Goal: Task Accomplishment & Management: Complete application form

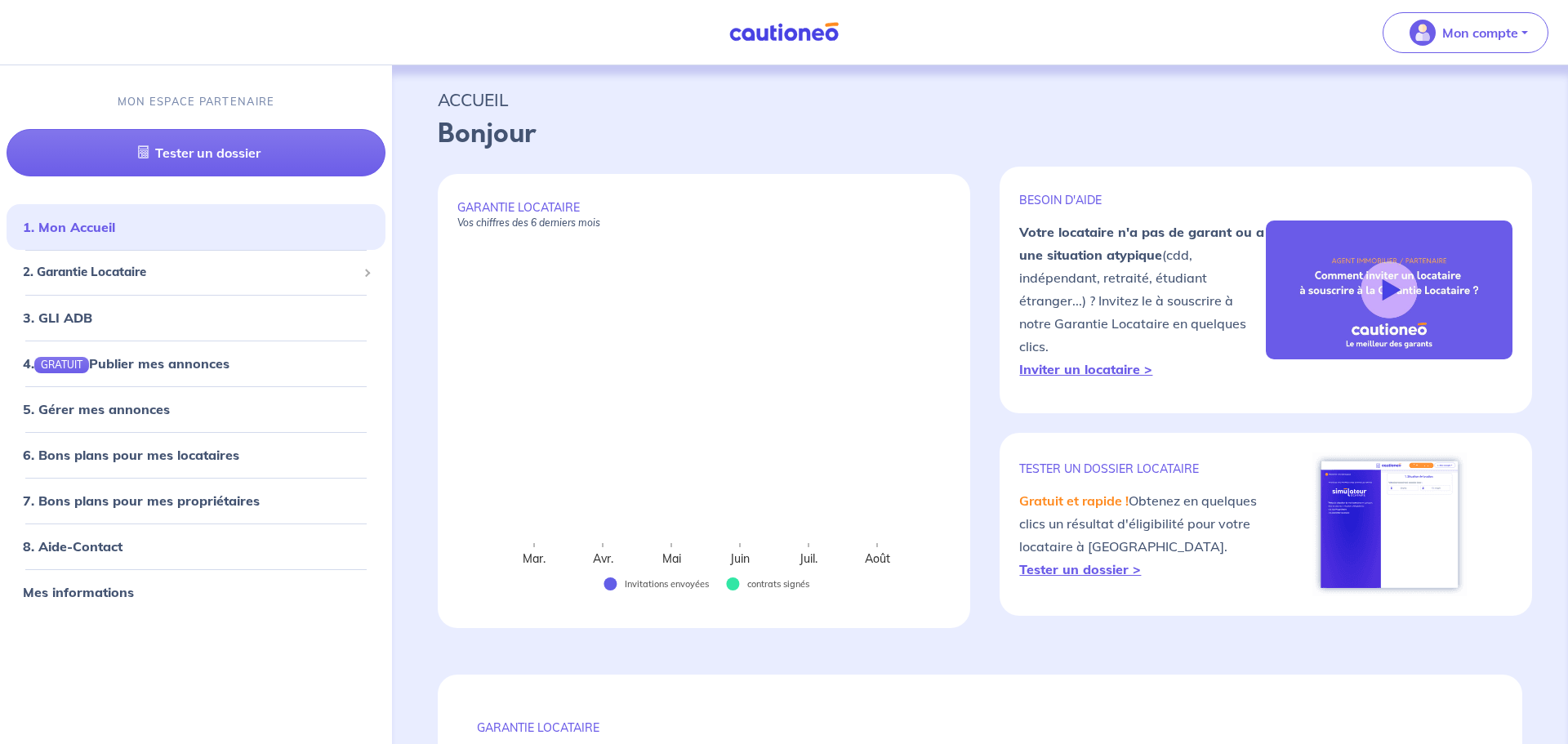
select select "FR"
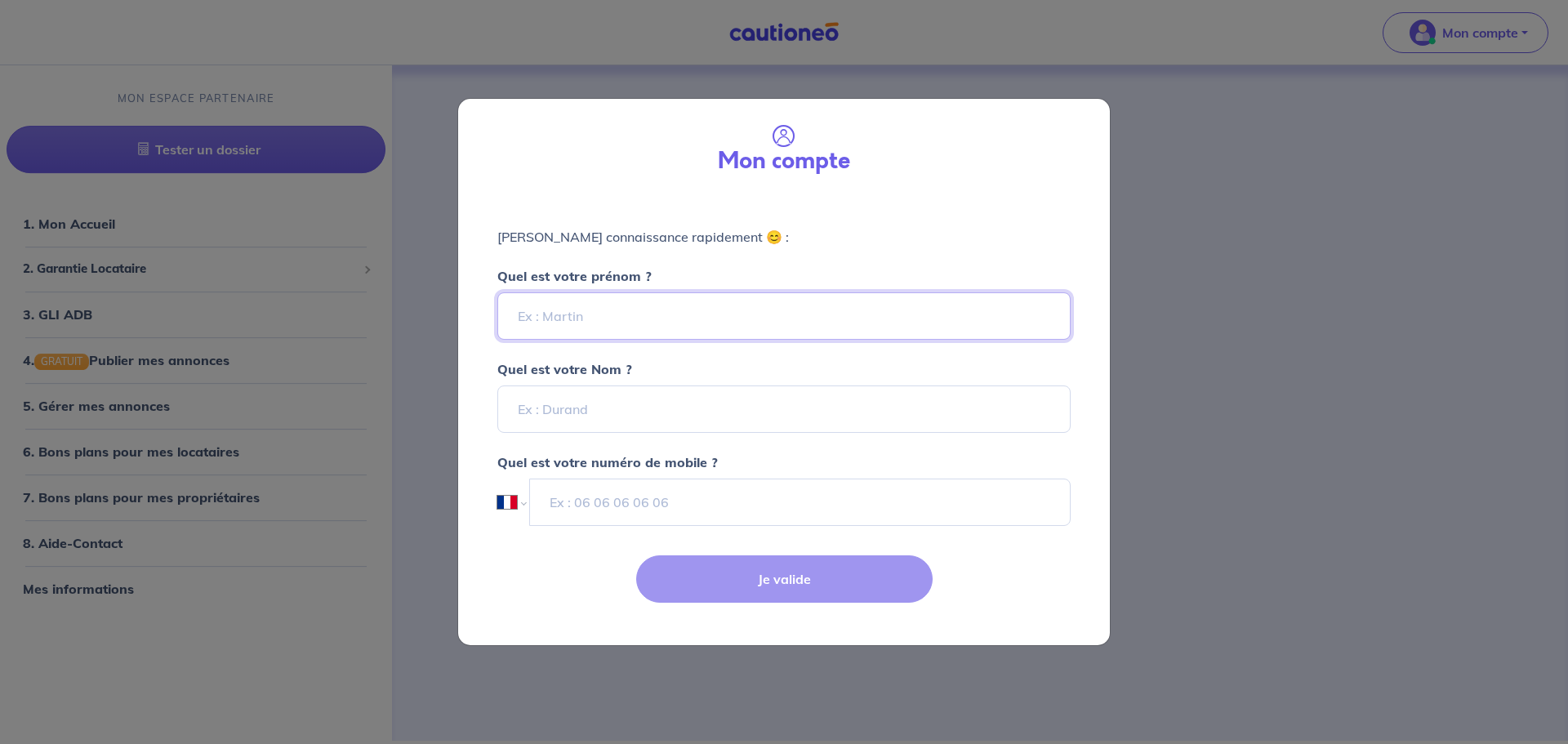
click at [578, 320] on input "Quel est votre prénom ?" at bounding box center [784, 315] width 573 height 47
type input "[PERSON_NAME]"
click at [602, 412] on input "Quel est votre Nom ?" at bounding box center [784, 409] width 573 height 47
type input "PERNET"
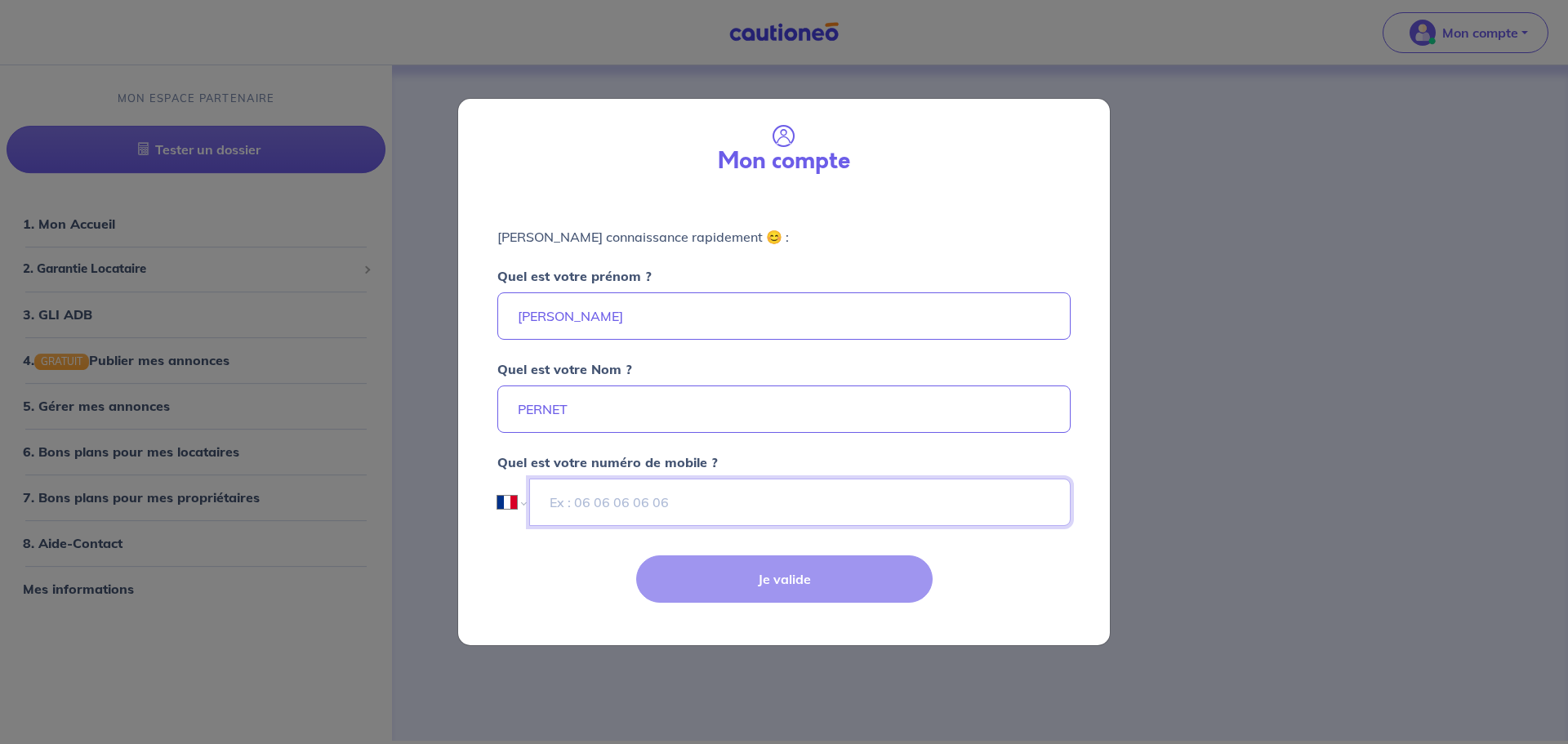
click at [631, 496] on input "tel" at bounding box center [800, 502] width 542 height 47
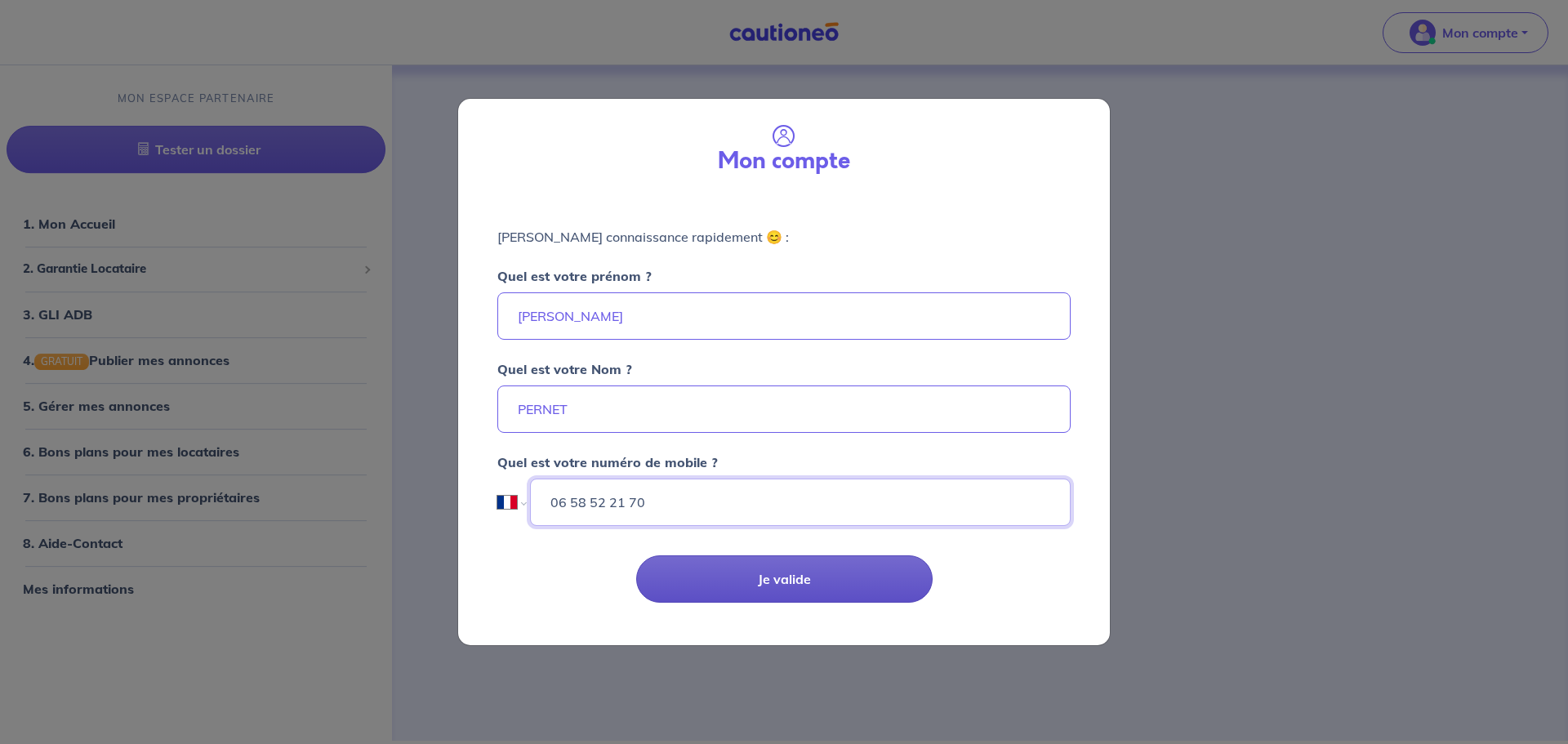
type input "06 58 52 21 70"
click at [732, 590] on button "Je valide" at bounding box center [785, 578] width 296 height 47
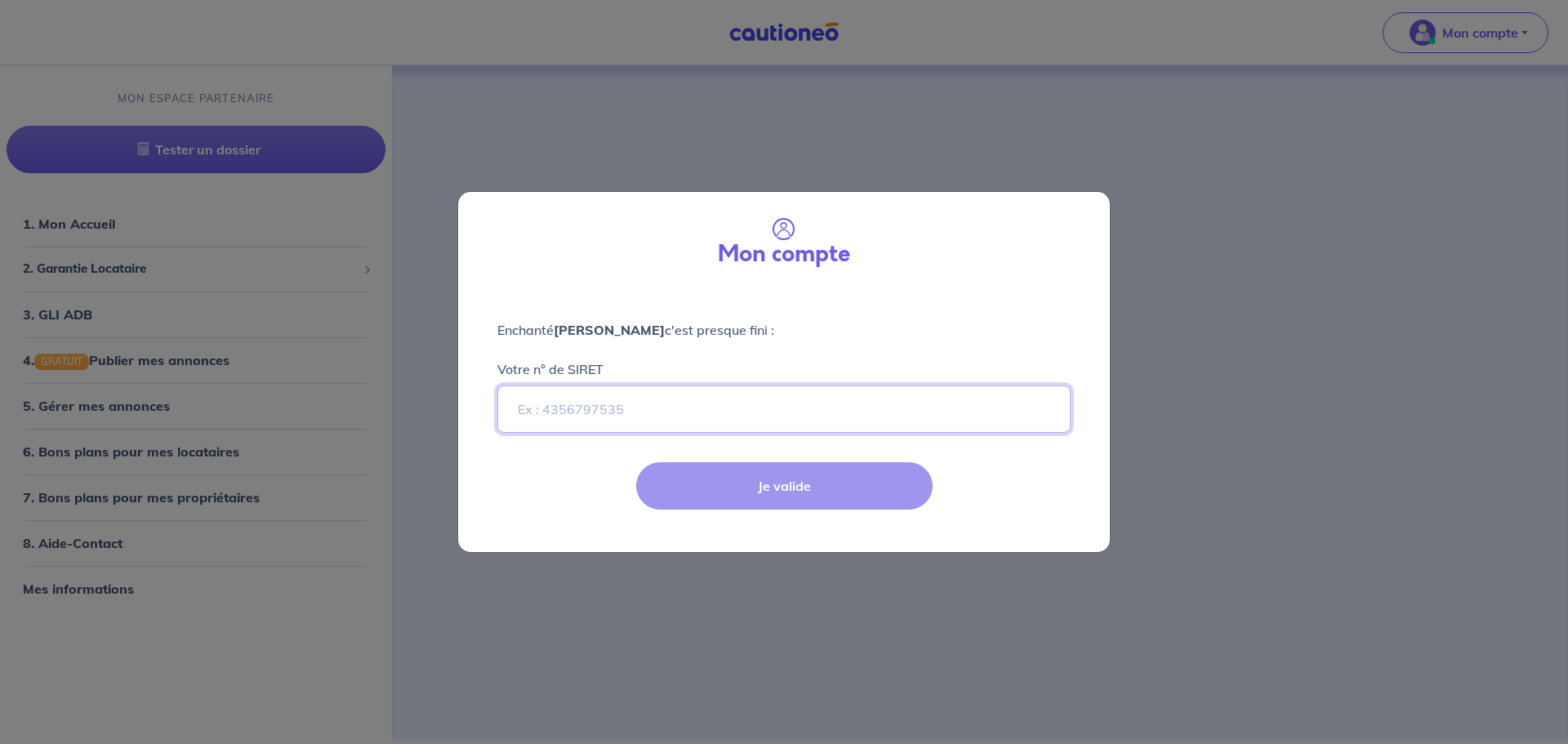
click at [647, 407] on input "Votre n° de SIRET" at bounding box center [784, 409] width 573 height 47
drag, startPoint x: 720, startPoint y: 246, endPoint x: 866, endPoint y: 255, distance: 146.3
click at [866, 255] on div "Mon compte" at bounding box center [784, 240] width 626 height 70
click at [832, 289] on div "Enchanté [PERSON_NAME] c'est presque fini : Votre n° de SIRET" at bounding box center [784, 366] width 652 height 158
drag, startPoint x: 609, startPoint y: 367, endPoint x: 500, endPoint y: 365, distance: 109.0
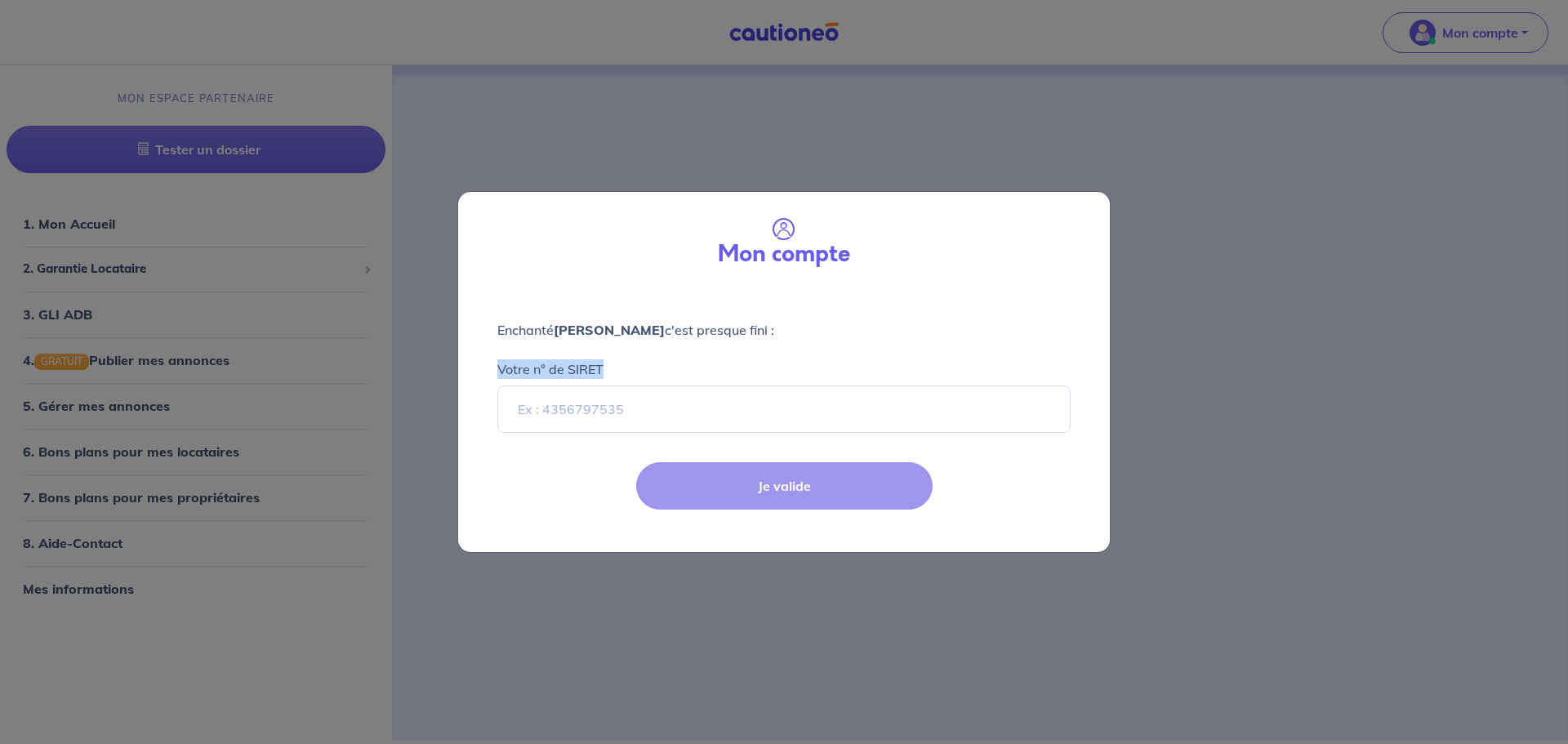
click at [500, 365] on div "Votre n° de SIRET" at bounding box center [784, 386] width 573 height 93
click at [498, 329] on p "Enchanté [PERSON_NAME] c'est presque fini :" at bounding box center [784, 330] width 573 height 20
drag, startPoint x: 498, startPoint y: 329, endPoint x: 772, endPoint y: 326, distance: 274.0
click at [772, 326] on p "Enchanté [PERSON_NAME] c'est presque fini :" at bounding box center [784, 330] width 573 height 20
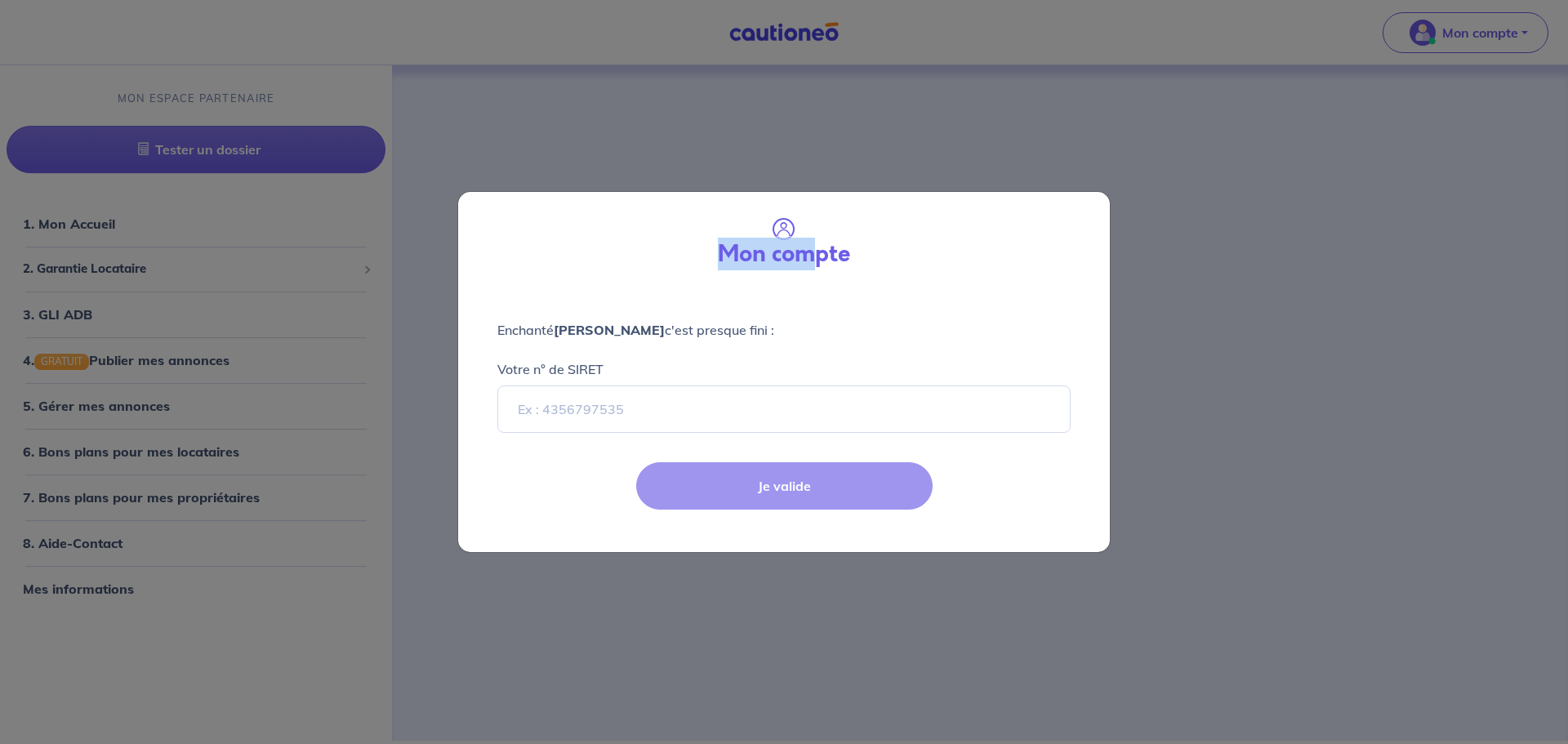
drag, startPoint x: 723, startPoint y: 247, endPoint x: 821, endPoint y: 254, distance: 98.2
click at [821, 254] on h3 "Mon compte" at bounding box center [784, 255] width 132 height 27
drag, startPoint x: 771, startPoint y: 326, endPoint x: 544, endPoint y: 325, distance: 227.0
click at [544, 325] on p "Enchanté [PERSON_NAME] c'est presque fini :" at bounding box center [784, 330] width 573 height 20
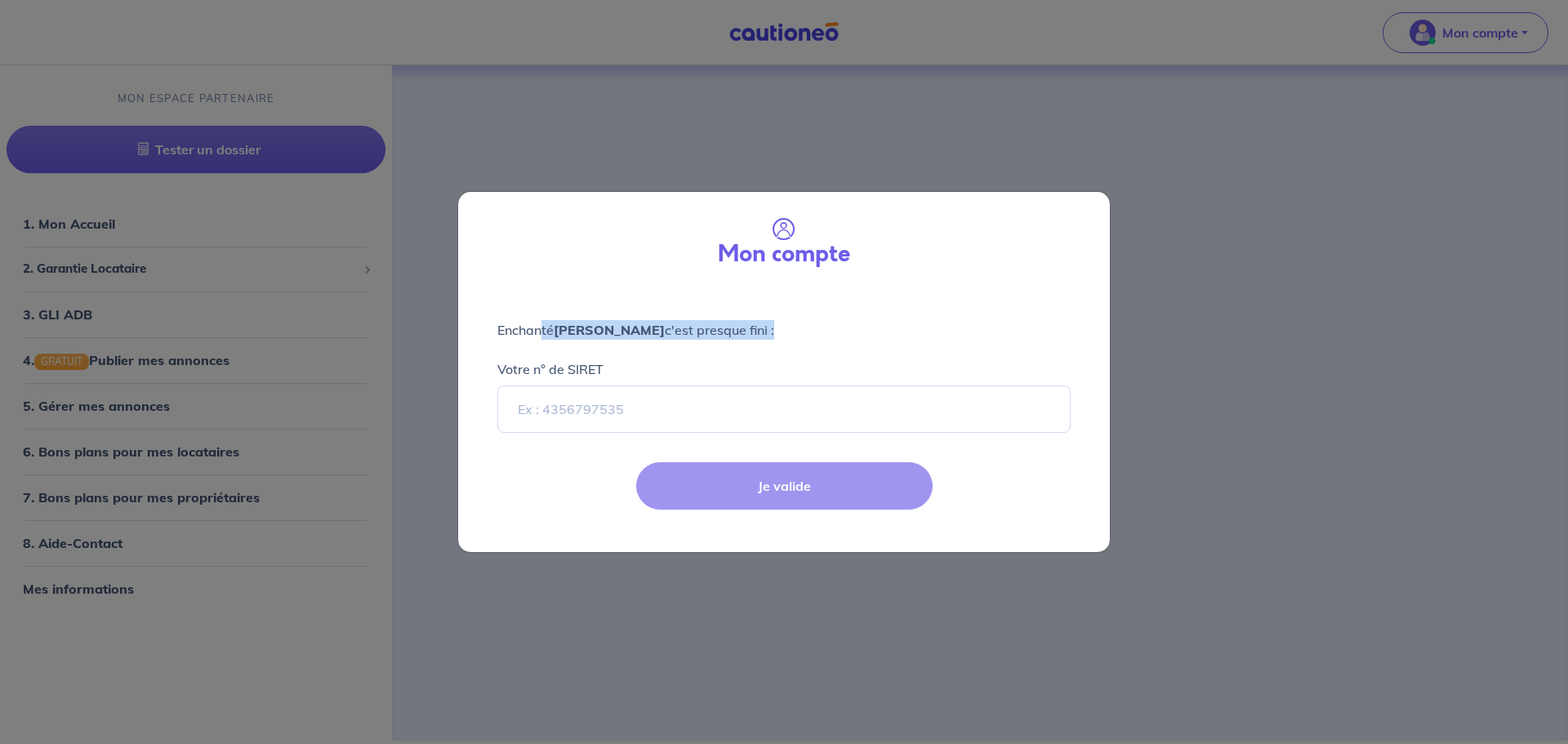
click at [544, 325] on p "Enchanté [PERSON_NAME] c'est presque fini :" at bounding box center [784, 330] width 573 height 20
click at [836, 478] on div "Je valide" at bounding box center [784, 499] width 672 height 107
click at [523, 161] on div "Mon compte Enchanté [PERSON_NAME] c'est presque fini : Votre n° de SIRET Je val…" at bounding box center [784, 372] width 1568 height 744
click at [598, 414] on input "Votre n° de SIRET" at bounding box center [784, 409] width 573 height 47
paste input "452992357"
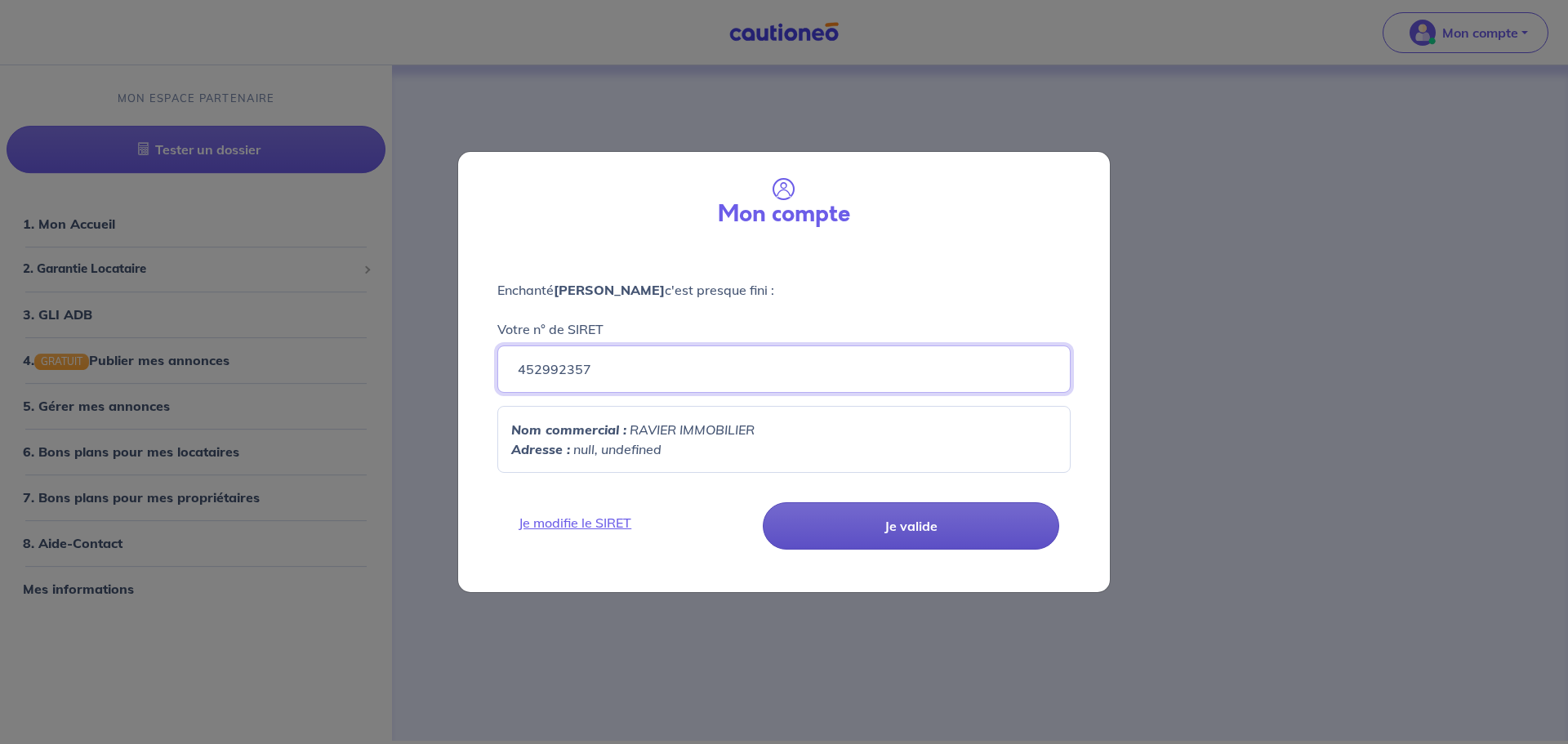
type input "452992357"
click at [907, 528] on button "Je valide" at bounding box center [911, 526] width 296 height 47
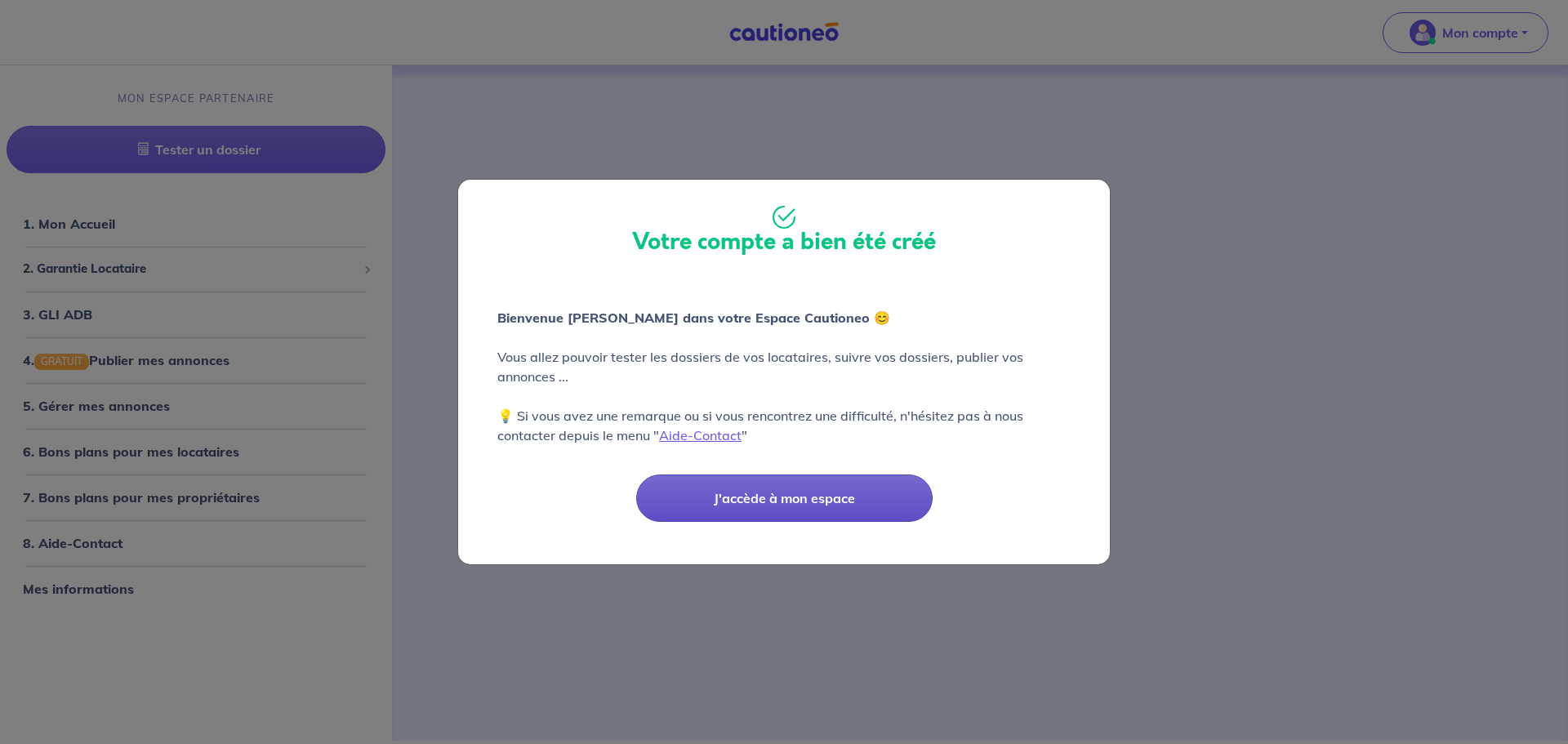
click at [750, 498] on button "J'accède à mon espace" at bounding box center [785, 498] width 296 height 47
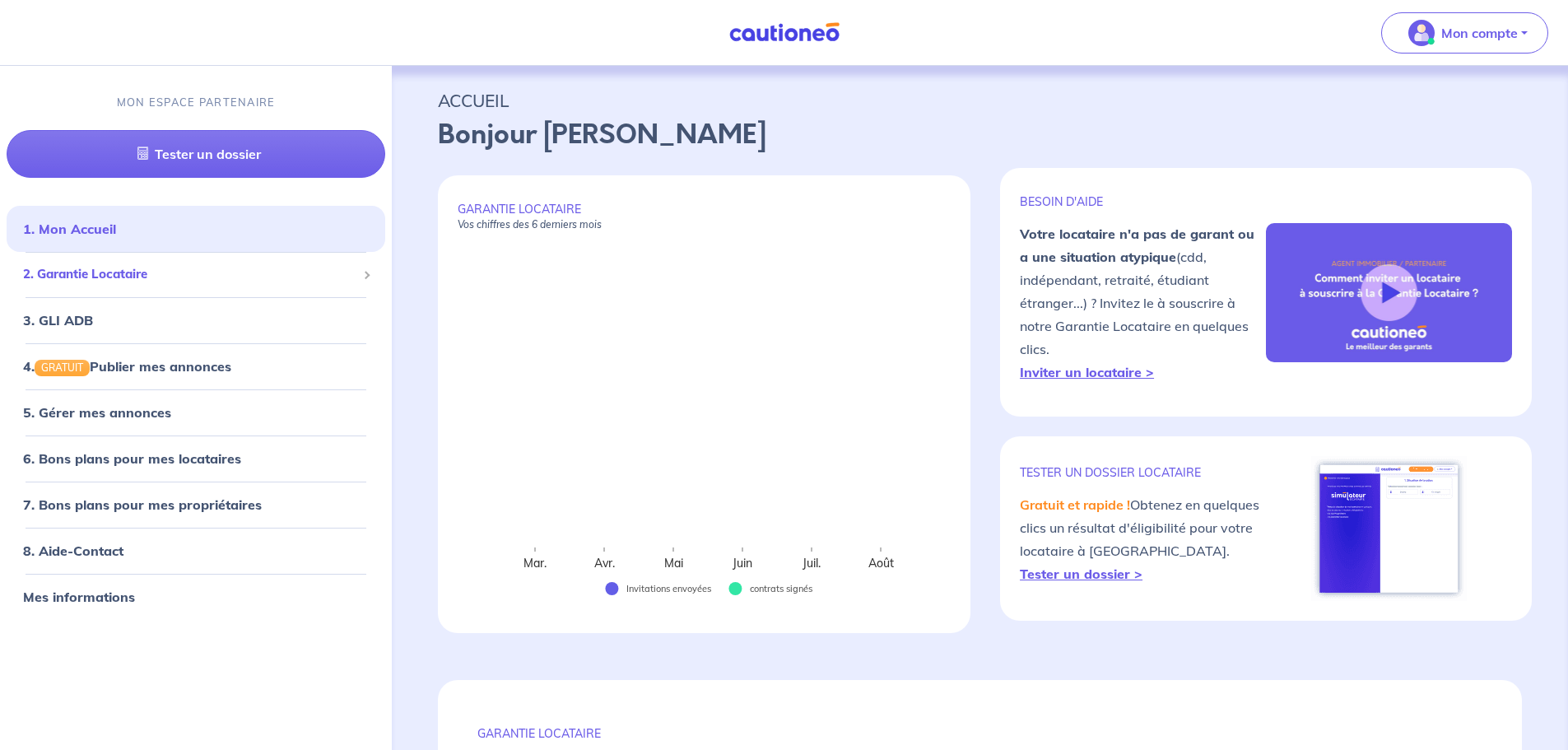
click at [119, 273] on span "2. Garantie Locataire" at bounding box center [190, 274] width 334 height 19
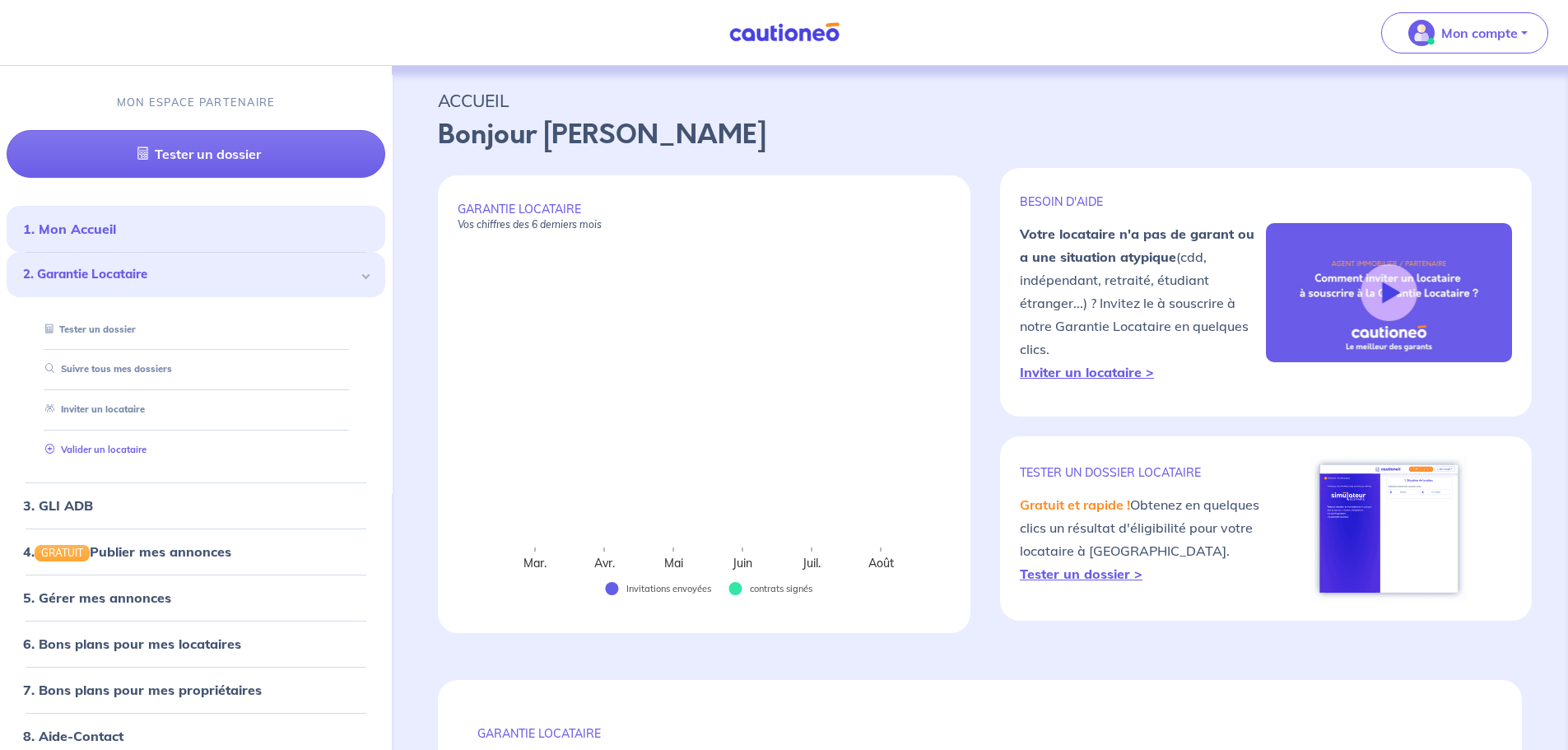
click at [138, 453] on link "Valider un locataire" at bounding box center [92, 450] width 108 height 12
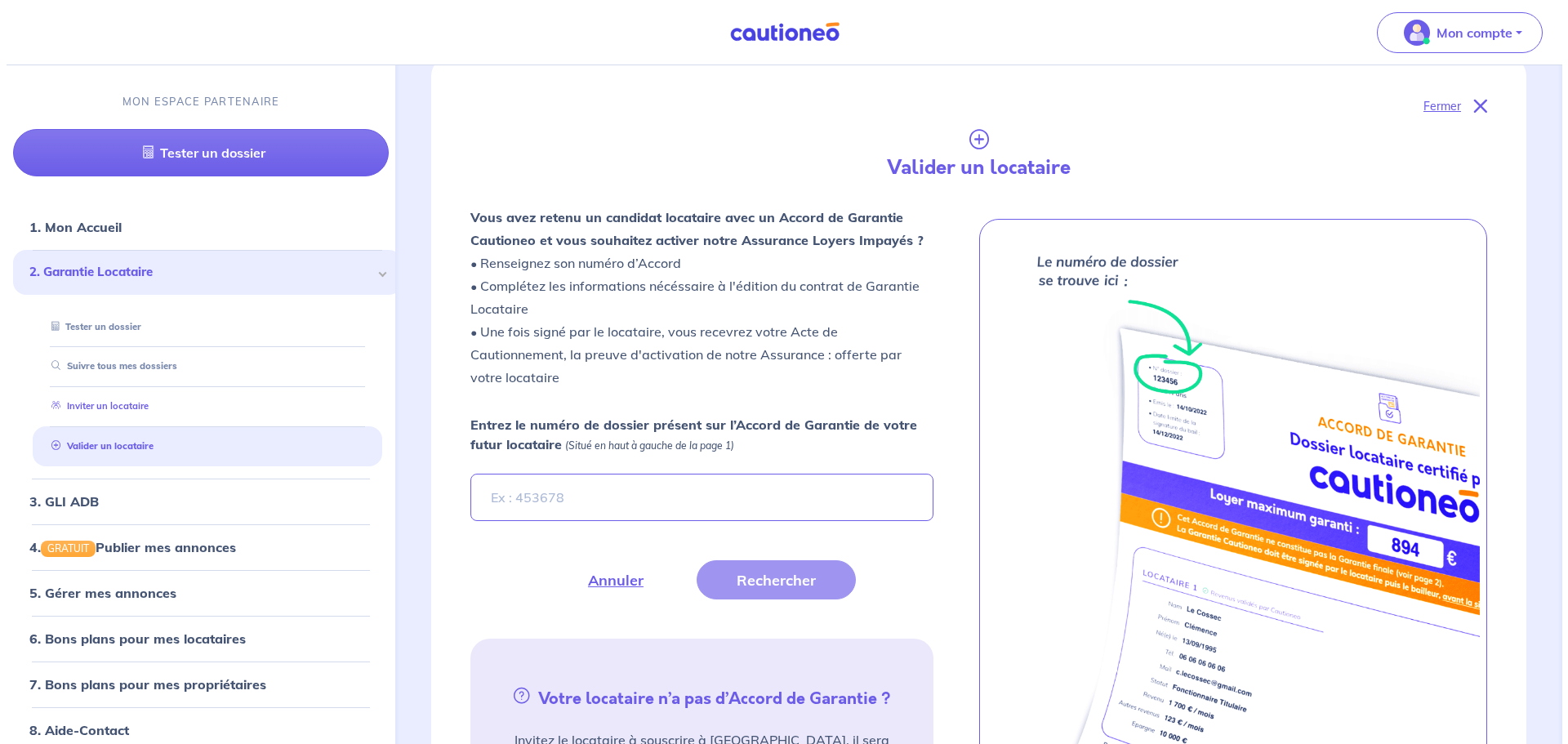
scroll to position [454, 0]
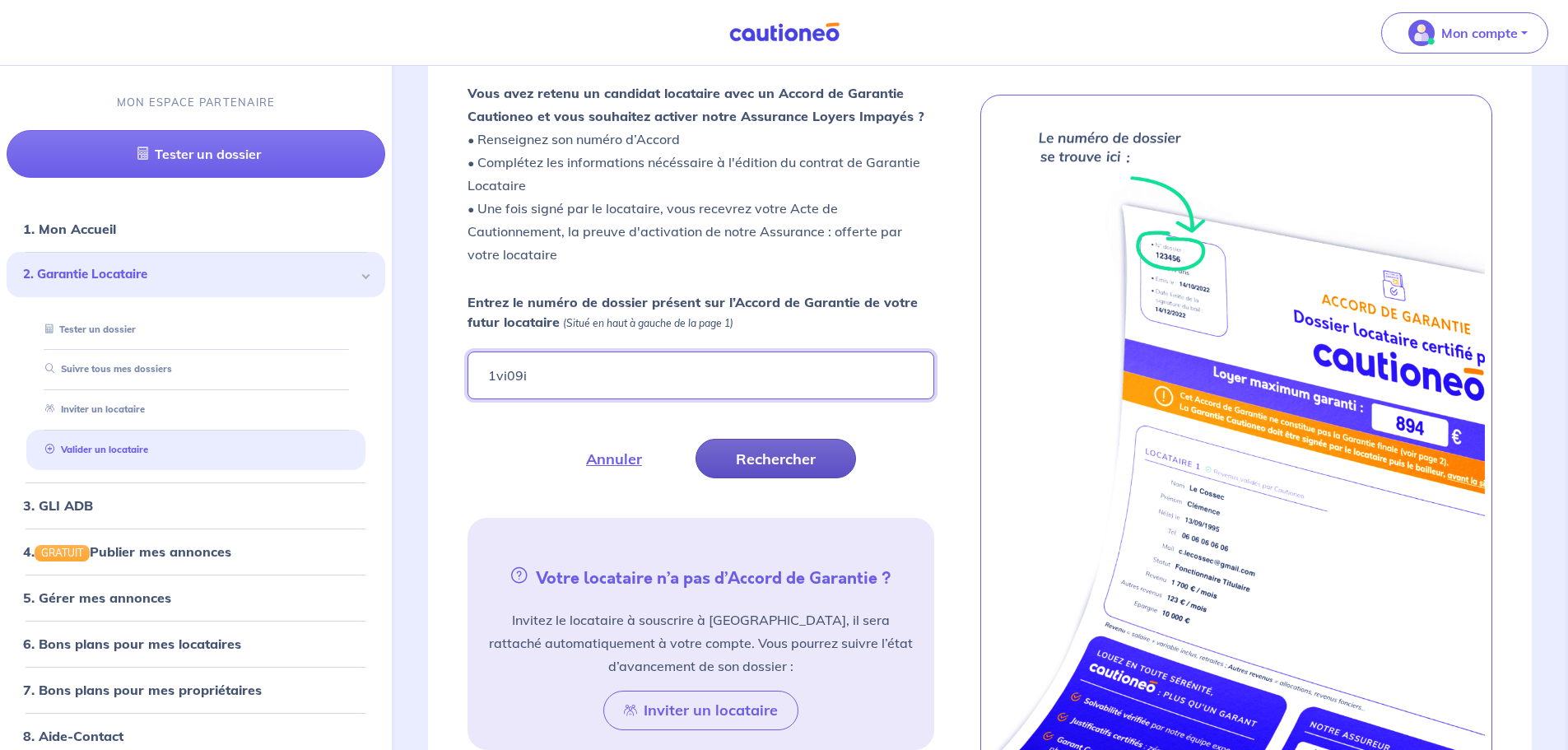
type input "1vi09i"
click at [757, 456] on button "Rechercher" at bounding box center [775, 458] width 160 height 39
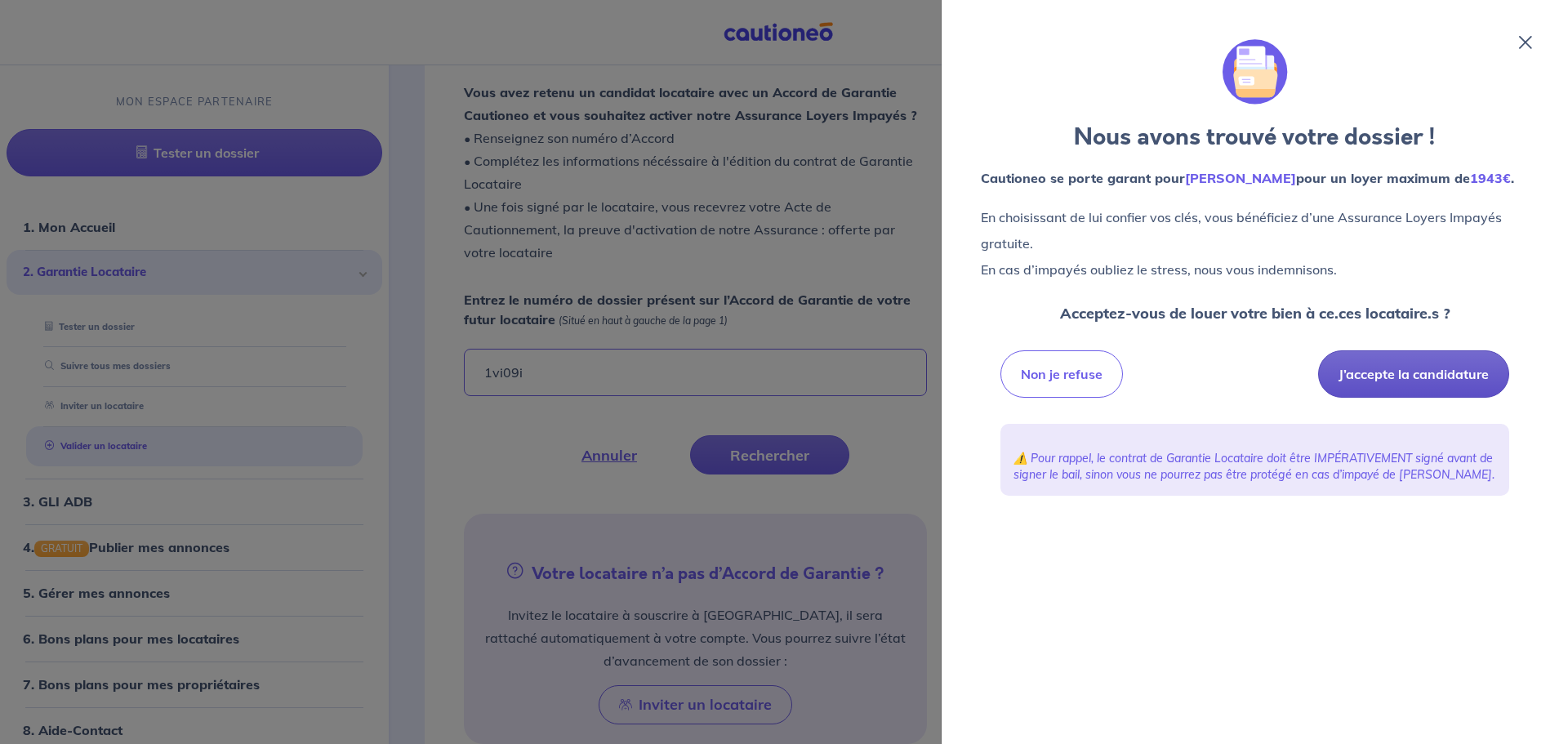
click at [1424, 370] on button "J’accepte la candidature" at bounding box center [1414, 374] width 191 height 47
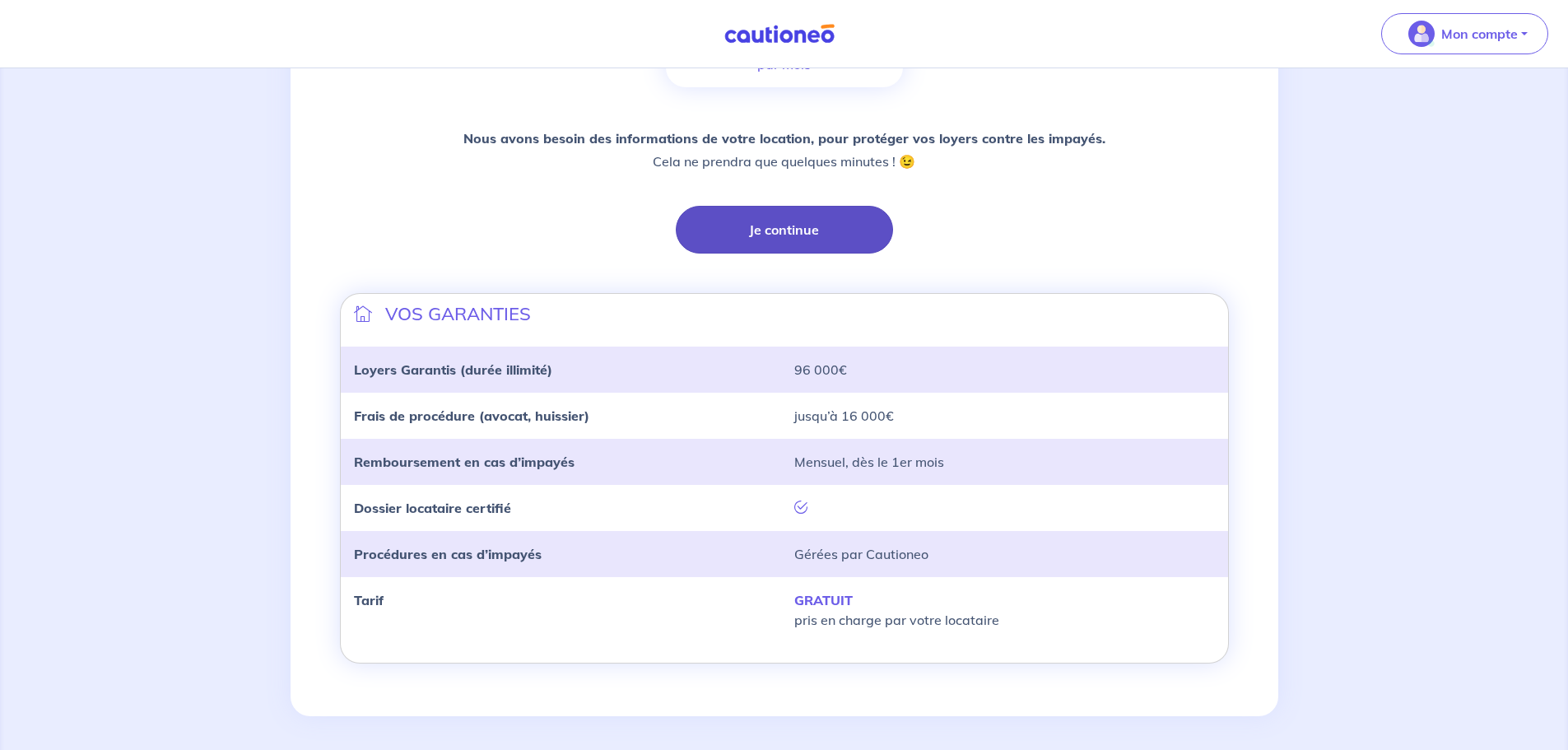
scroll to position [346, 0]
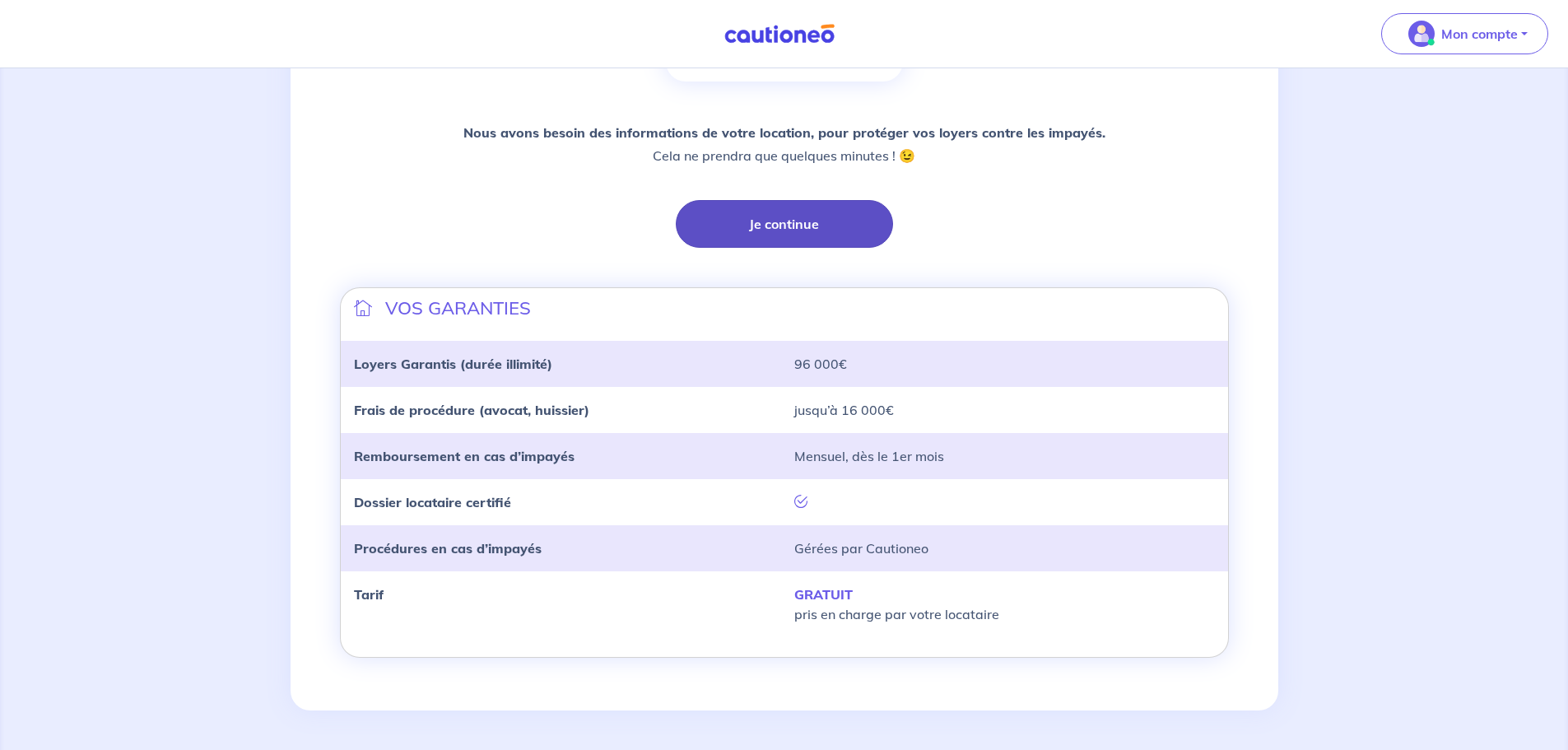
click at [791, 226] on button "Je continue" at bounding box center [784, 224] width 217 height 48
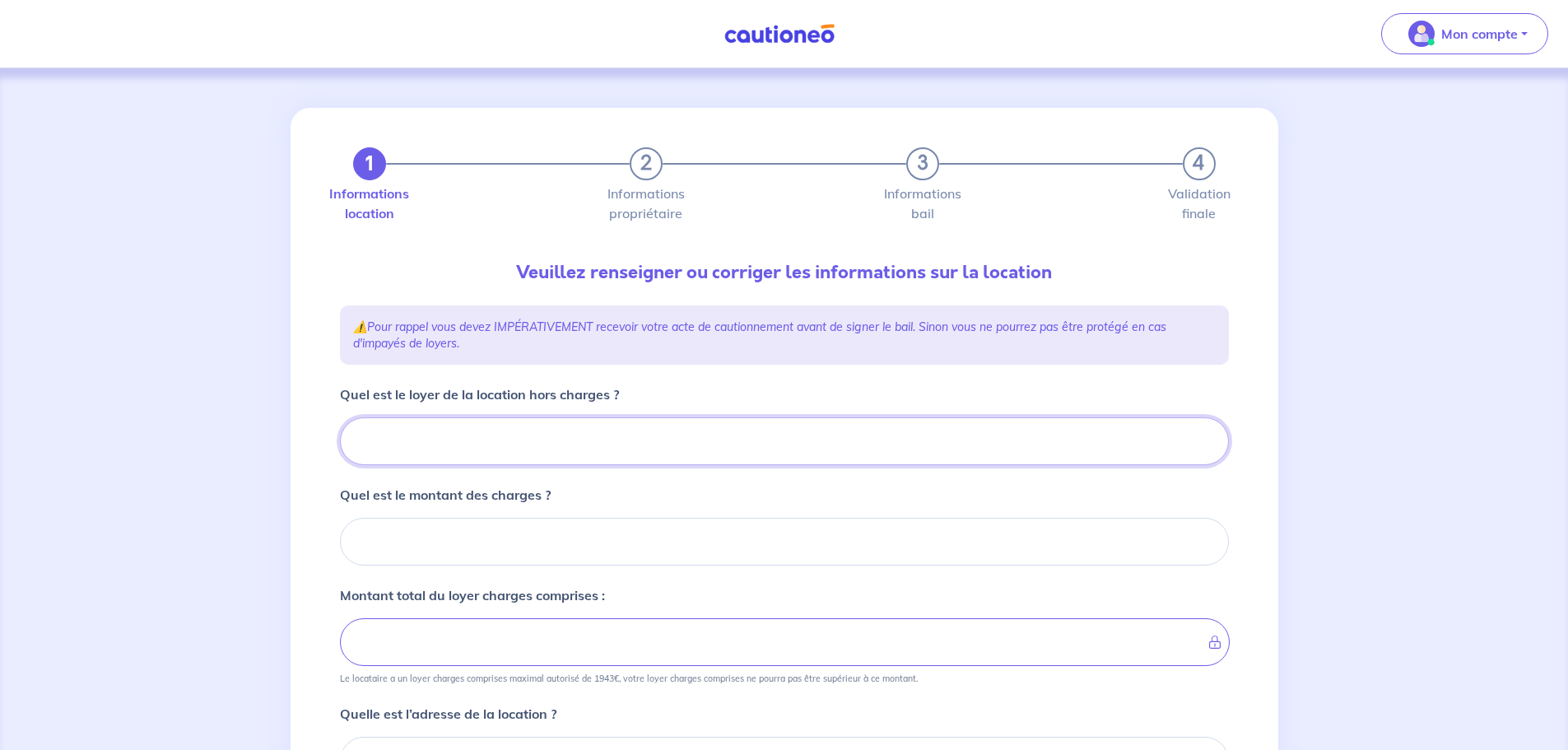
click at [518, 451] on input "Quel est le loyer de la location hors charges ?" at bounding box center [784, 441] width 889 height 48
type input "12"
type input "1272"
click at [613, 542] on input "Quel est le montant des charges ?" at bounding box center [784, 541] width 889 height 48
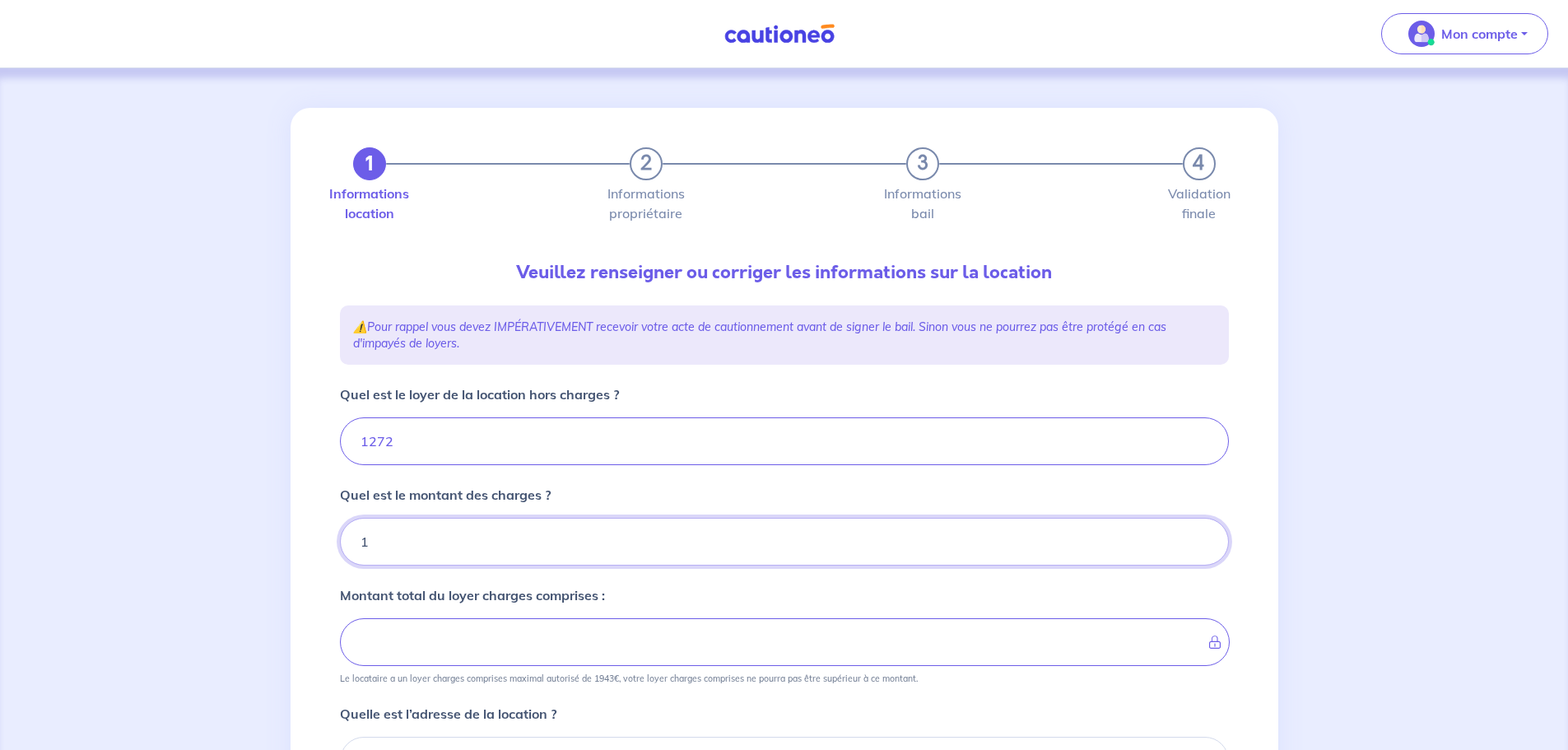
type input "10"
type input "1273"
type input "100"
type input "1372"
type input "100"
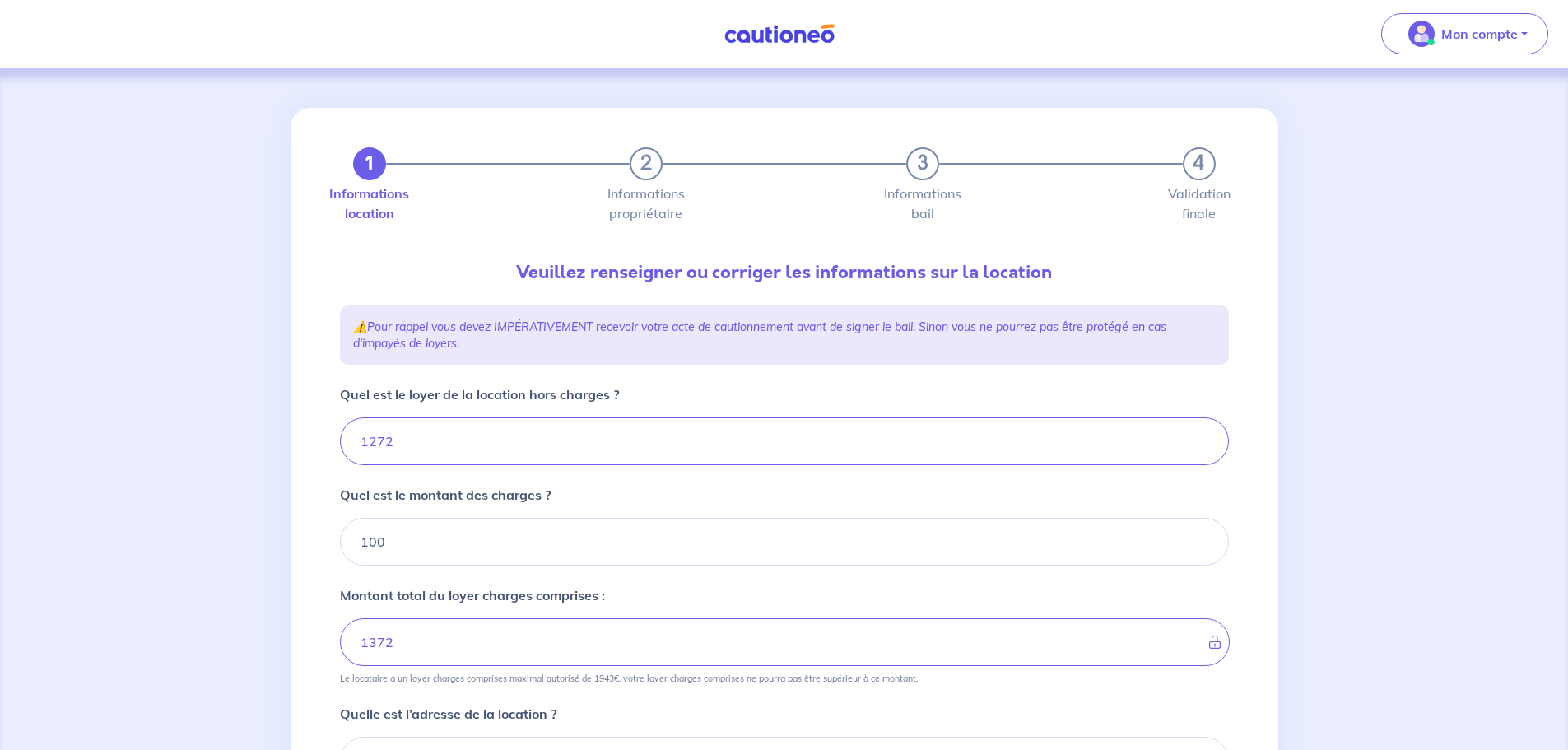
scroll to position [164, 0]
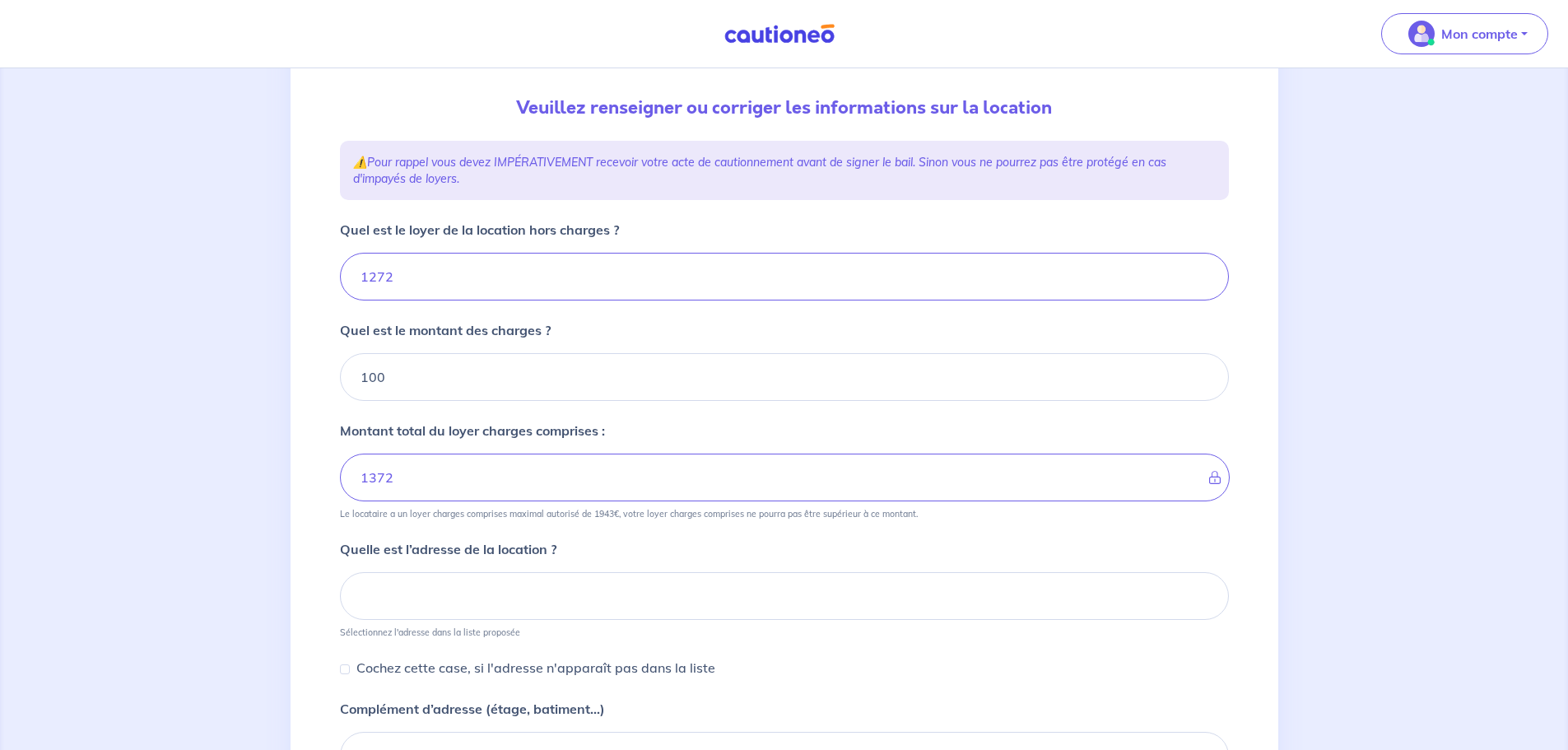
click at [270, 525] on div "1 2 3 4 Informations location Informations propriétaire Informations bail Valid…" at bounding box center [784, 430] width 1568 height 1054
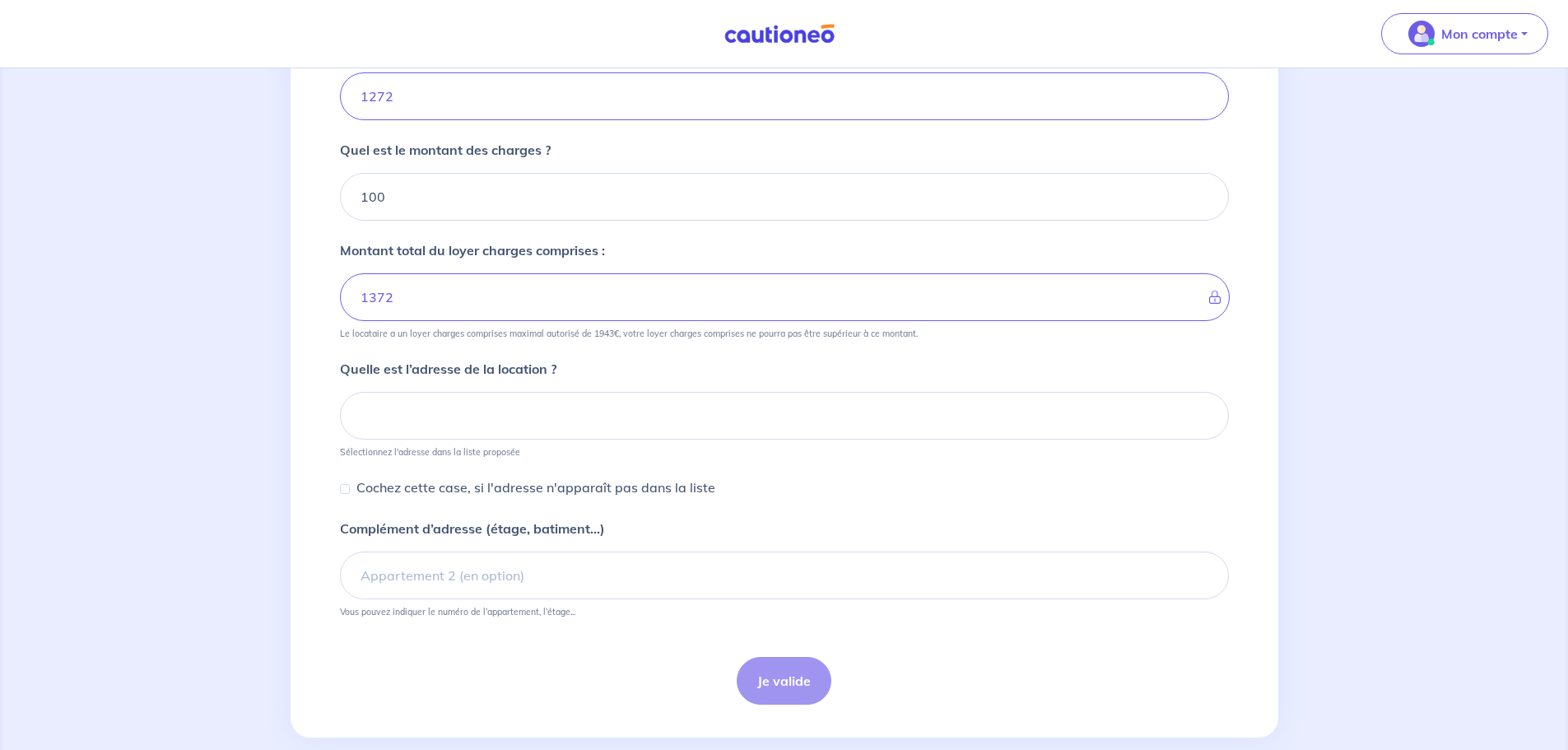
scroll to position [372, 0]
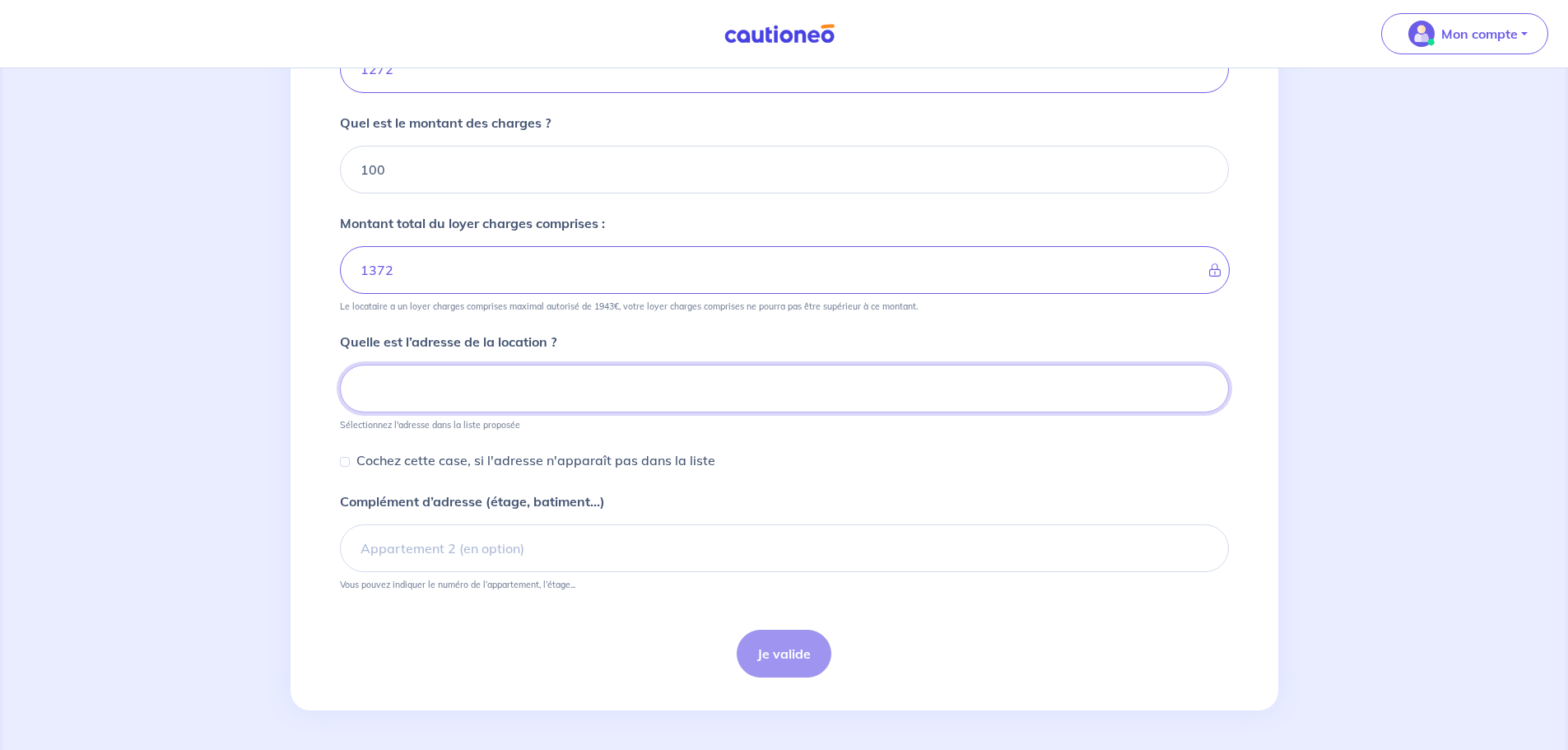
click at [508, 377] on input at bounding box center [784, 388] width 889 height 48
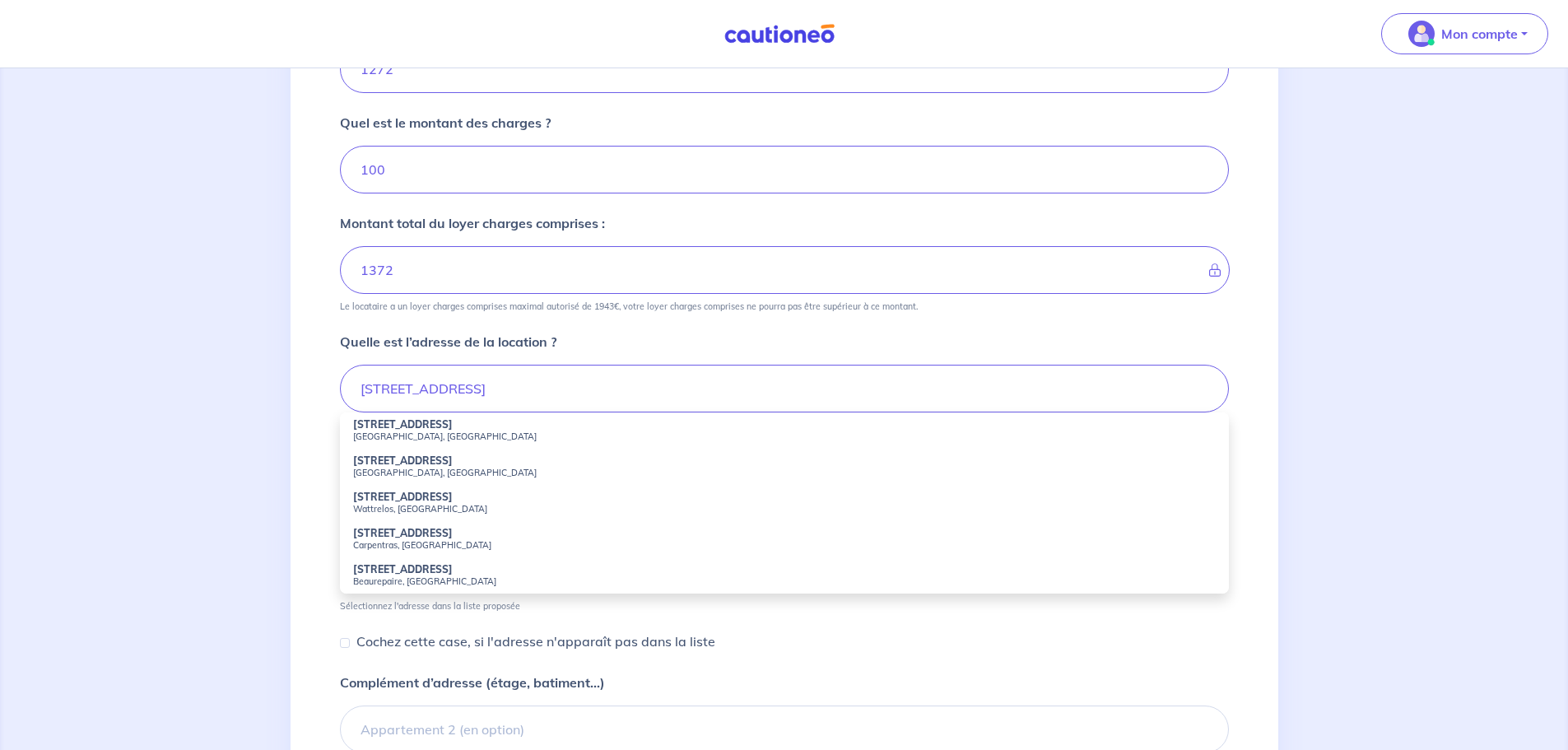
click at [484, 435] on small "Paris, France" at bounding box center [784, 436] width 863 height 12
type input "32 Rue Beaurepaire, Paris, France"
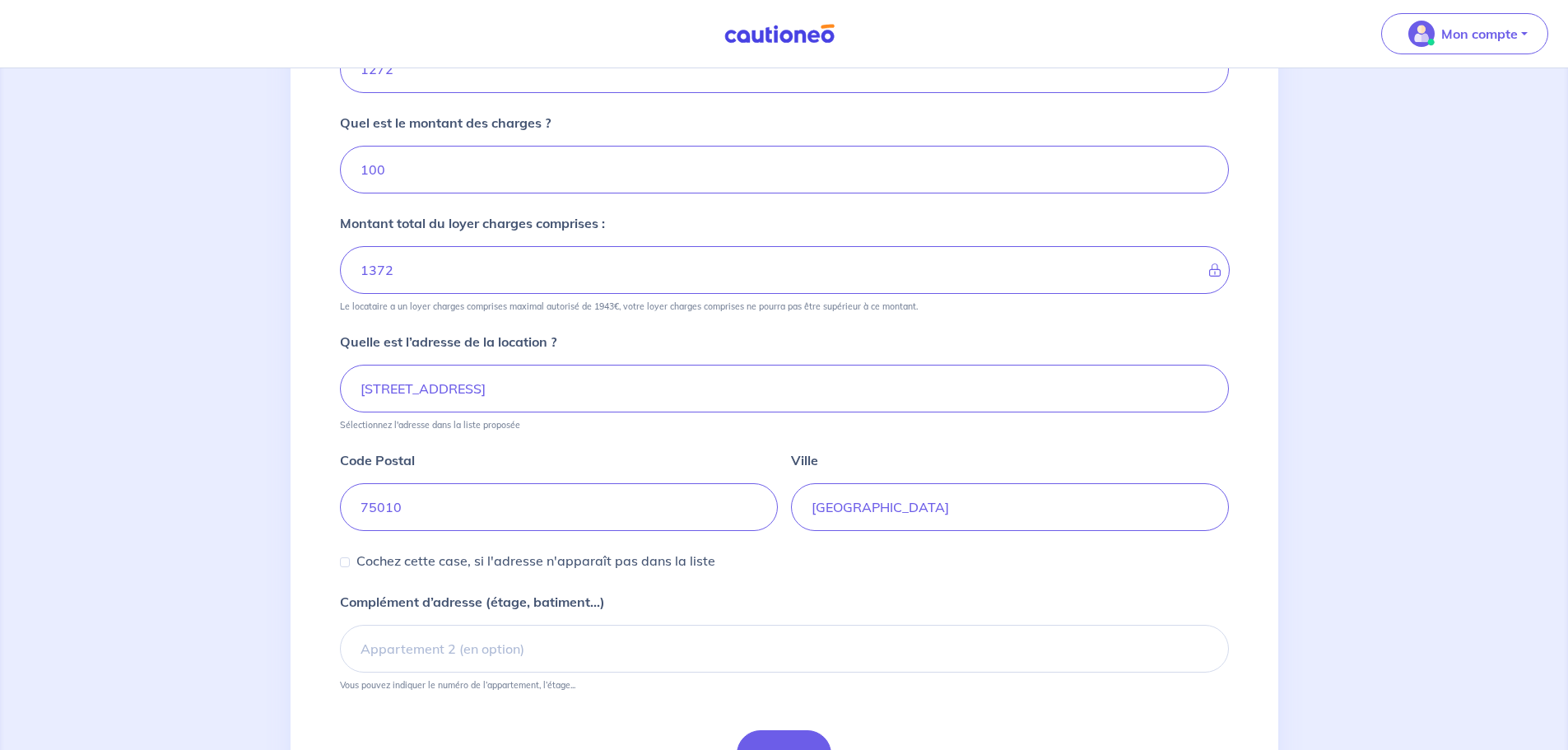
scroll to position [455, 0]
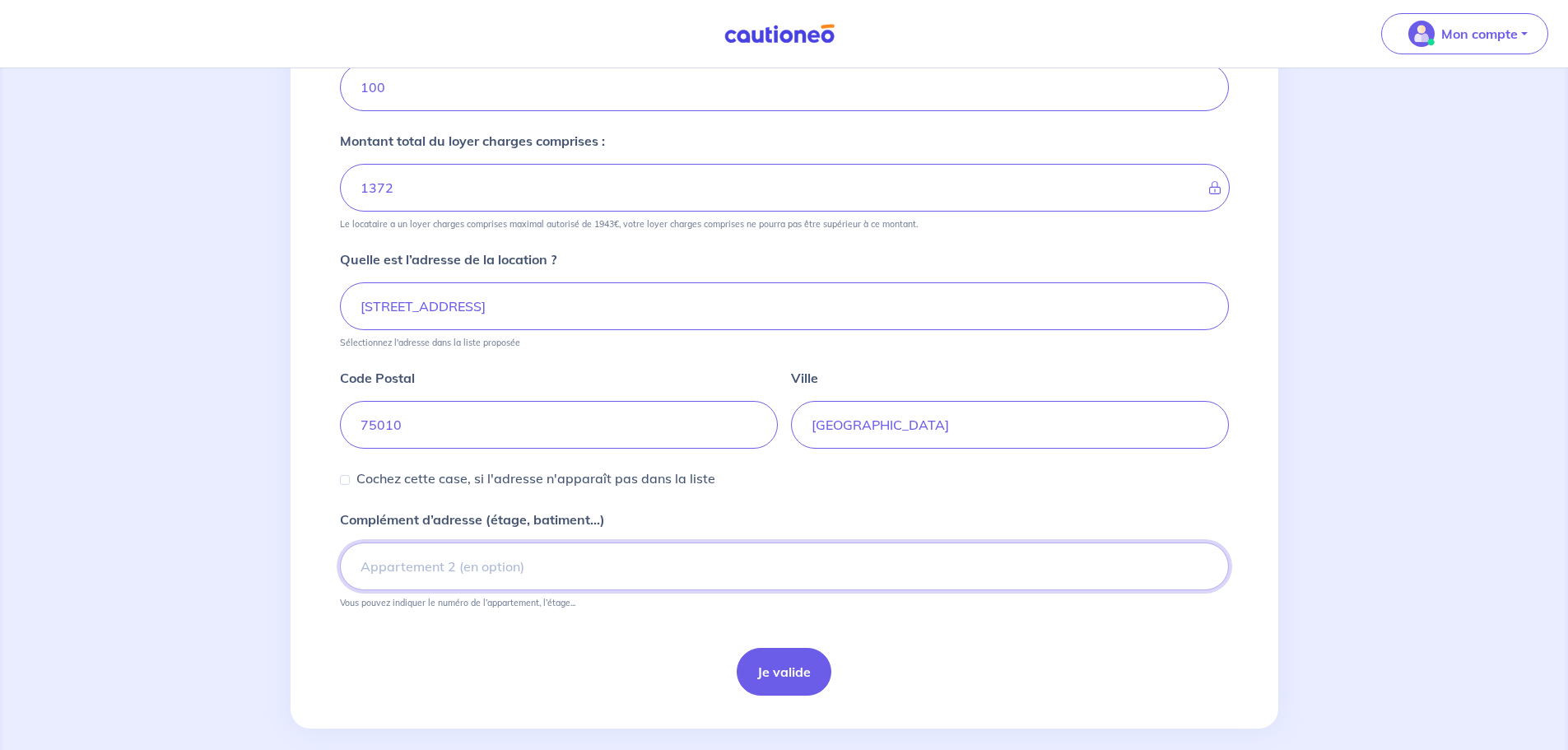
click at [591, 570] on input "Complément d’adresse (étage, batiment...)" at bounding box center [784, 566] width 889 height 48
drag, startPoint x: 327, startPoint y: 549, endPoint x: 240, endPoint y: 553, distance: 87.1
click at [239, 553] on div "1 2 3 4 Informations location Informations propriétaire Informations bail Valid…" at bounding box center [784, 191] width 1568 height 1154
drag, startPoint x: 371, startPoint y: 565, endPoint x: 389, endPoint y: 619, distance: 56.9
click at [398, 633] on form "Quel est le loyer de la location hors charges ? 1272 Quel est le montant des ch…" at bounding box center [784, 313] width 889 height 766
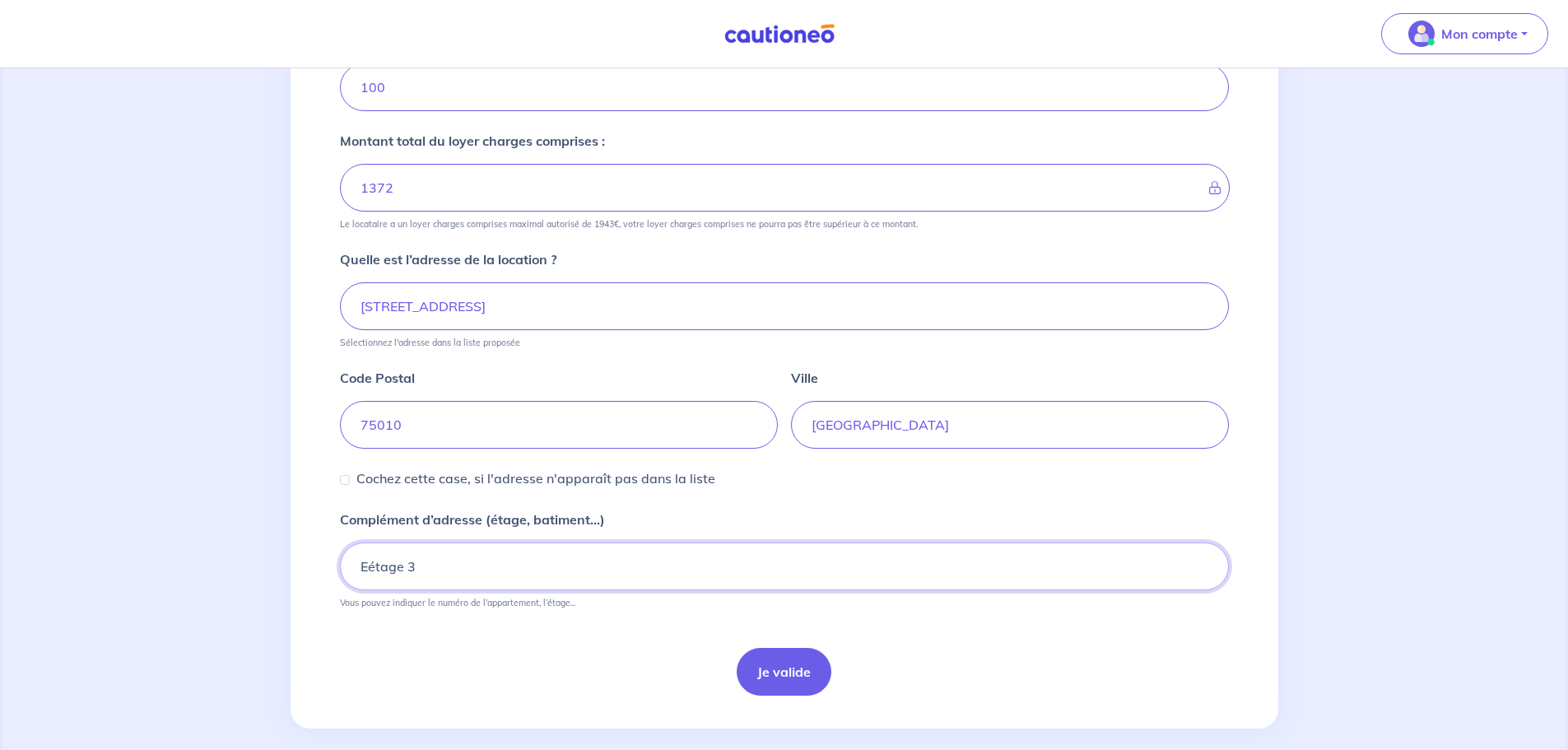
click at [373, 568] on input "Eétage 3" at bounding box center [784, 566] width 889 height 48
type input "Etage 3"
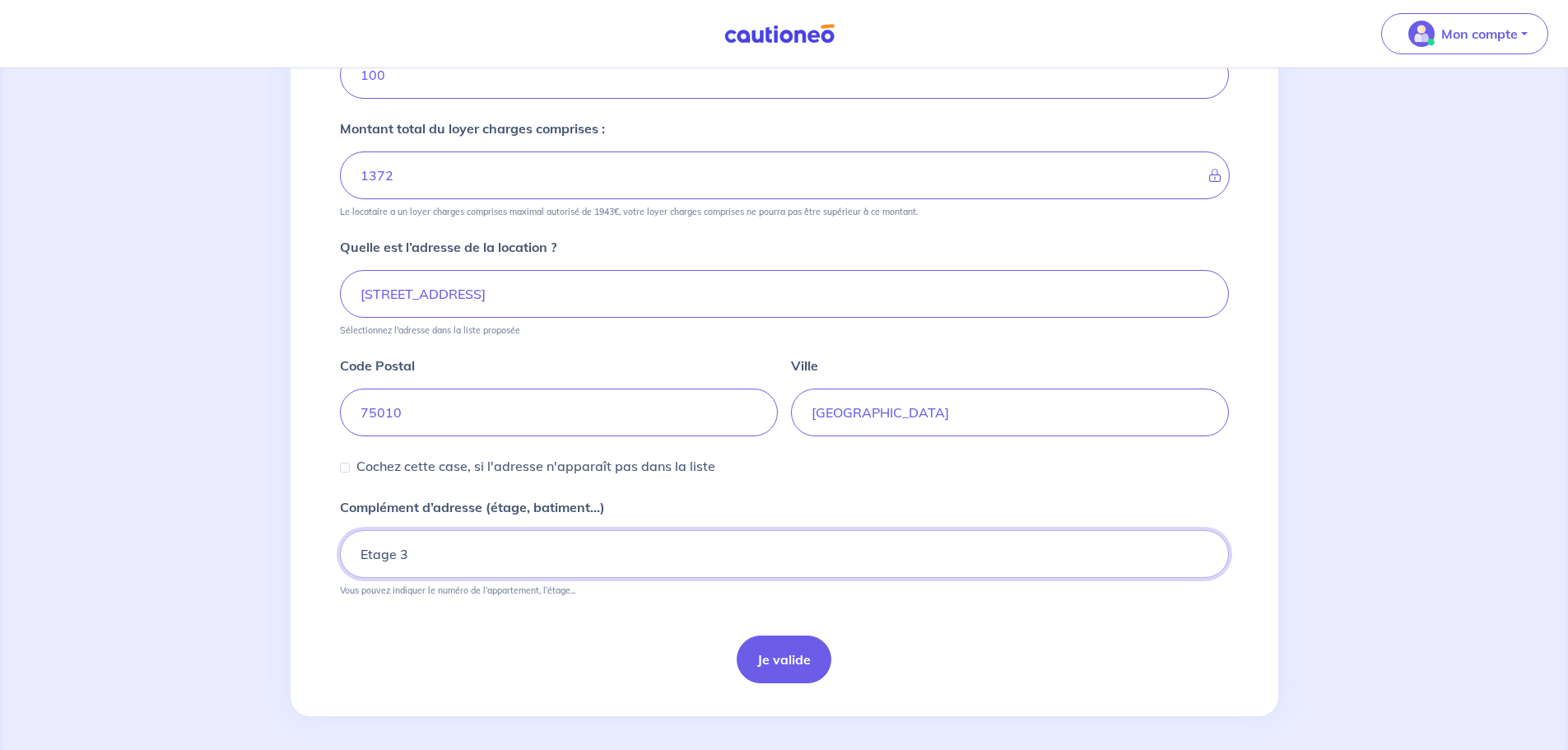
scroll to position [472, 0]
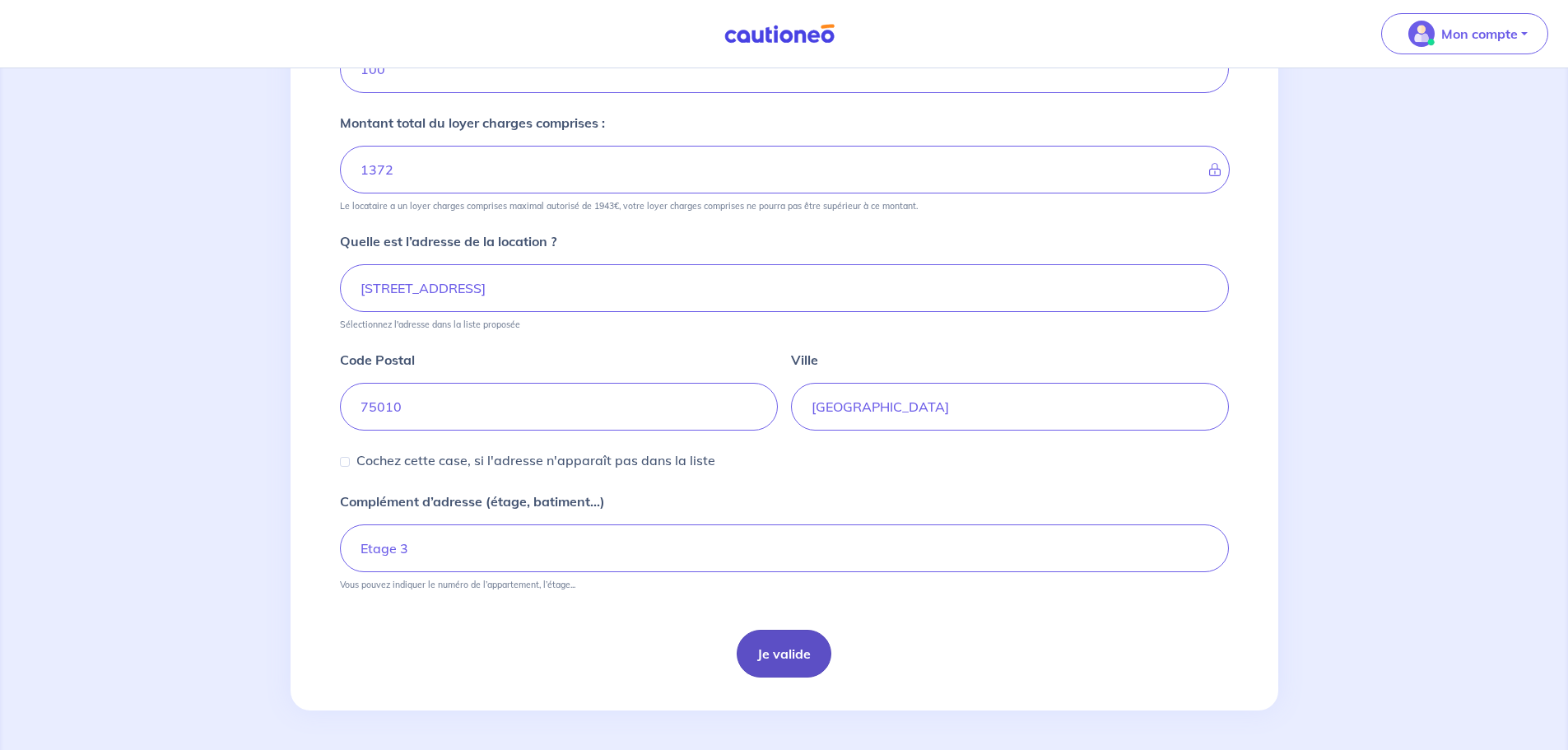
click at [763, 652] on button "Je valide" at bounding box center [783, 654] width 95 height 48
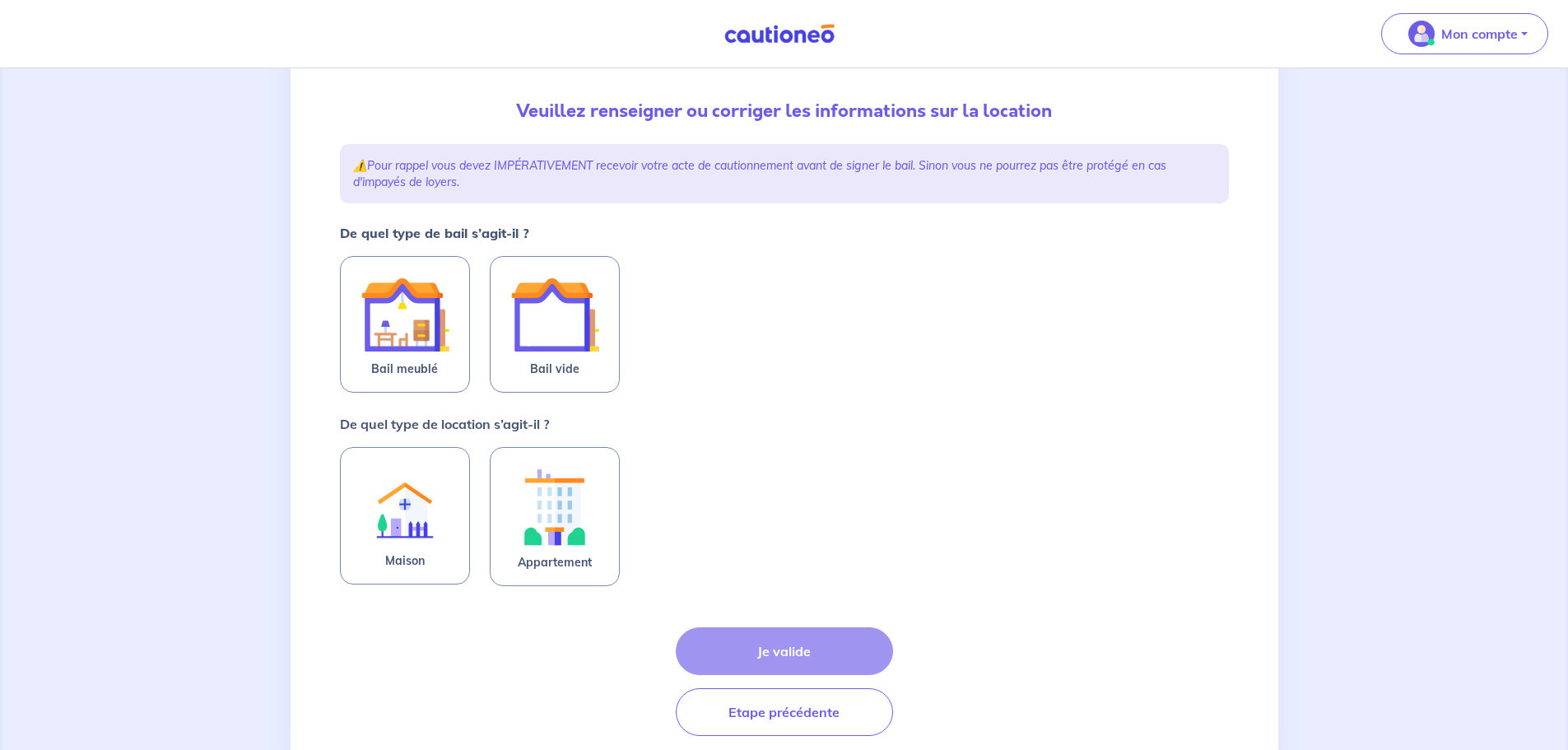
scroll to position [220, 0]
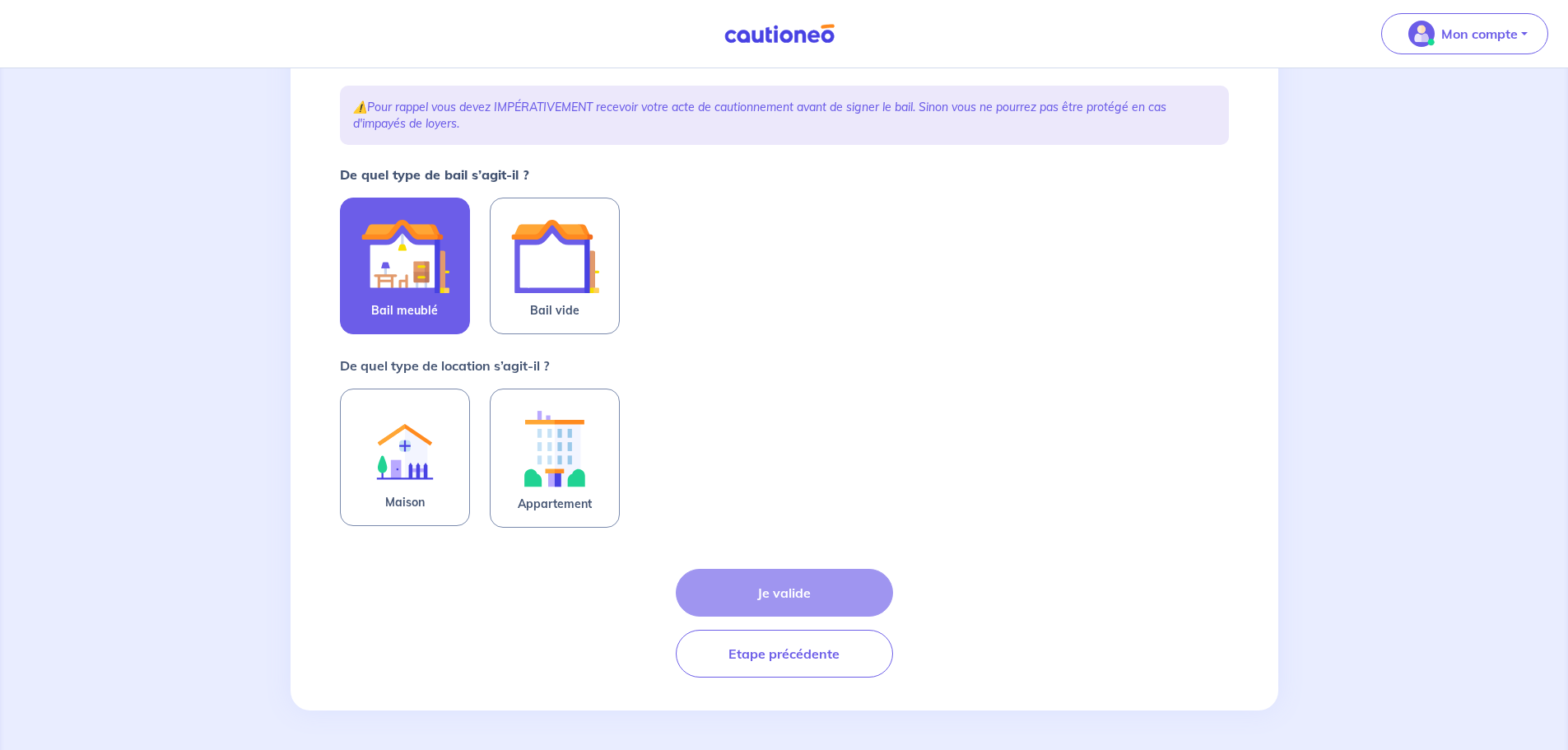
click at [438, 256] on img at bounding box center [405, 256] width 89 height 89
click at [0, 0] on input "Bail meublé" at bounding box center [0, 0] width 0 height 0
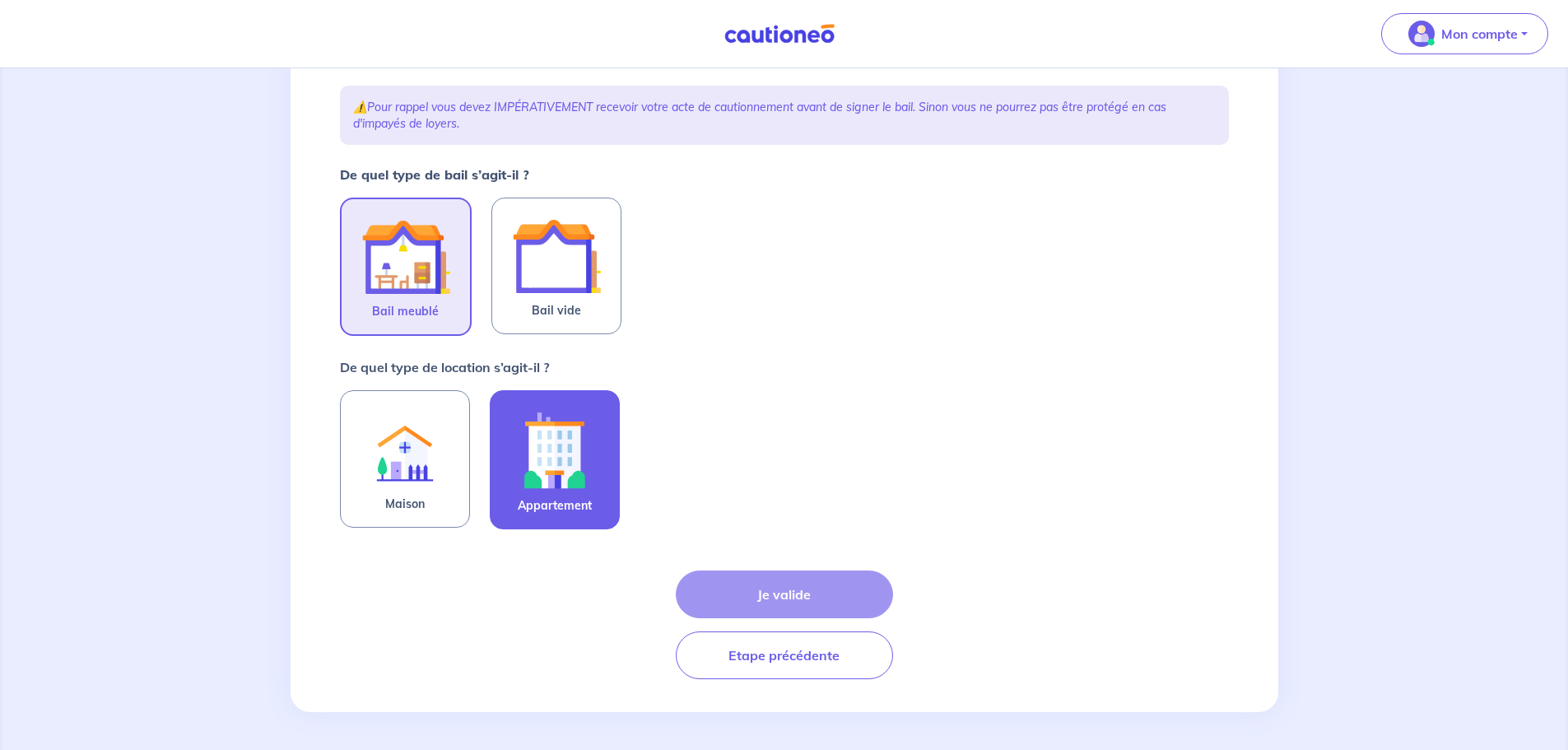
click at [550, 463] on img at bounding box center [555, 450] width 89 height 91
click at [0, 0] on input "Appartement" at bounding box center [0, 0] width 0 height 0
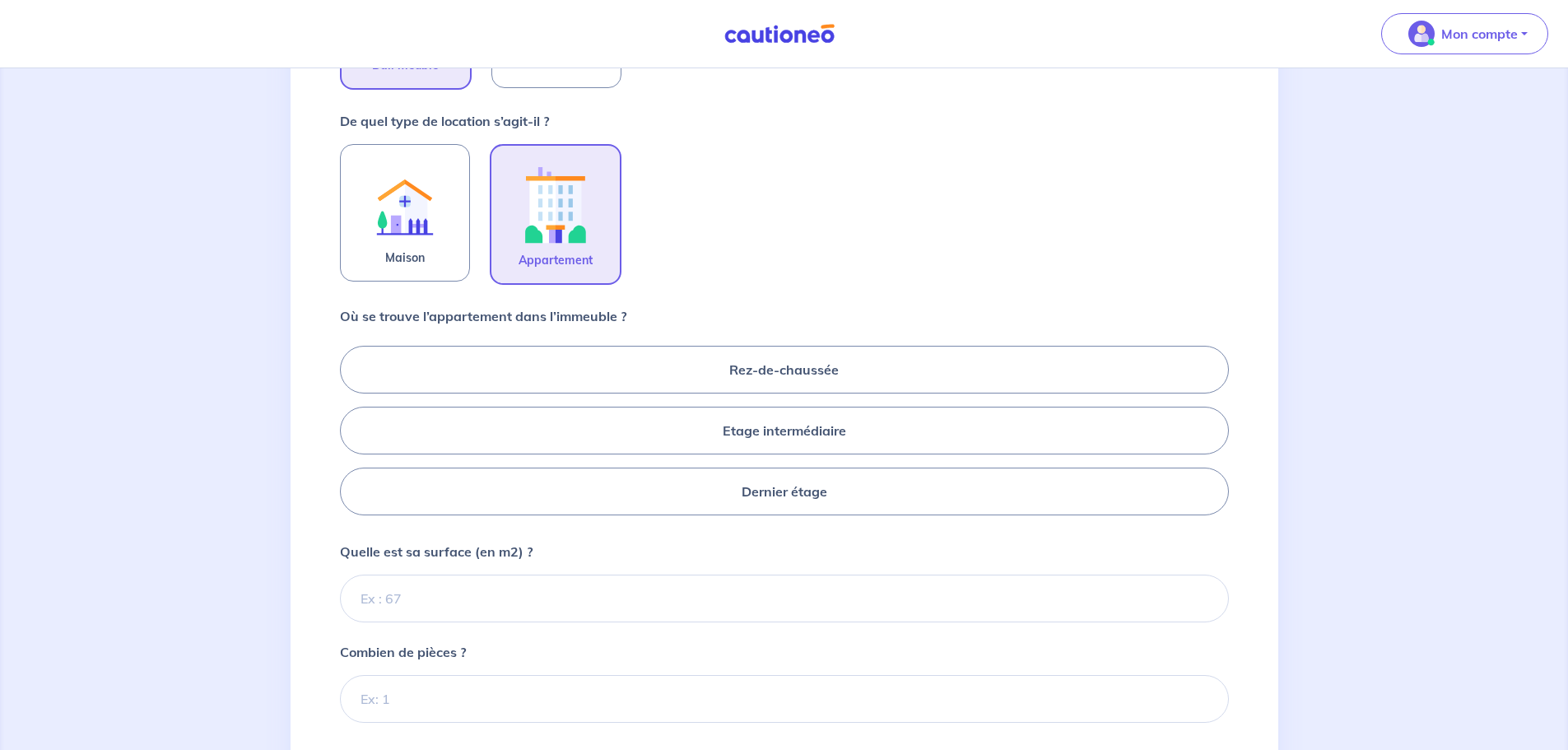
scroll to position [467, 0]
click at [827, 422] on label "Etage intermédiaire" at bounding box center [784, 430] width 889 height 48
click at [350, 424] on input "Etage intermédiaire" at bounding box center [345, 429] width 11 height 11
radio input "true"
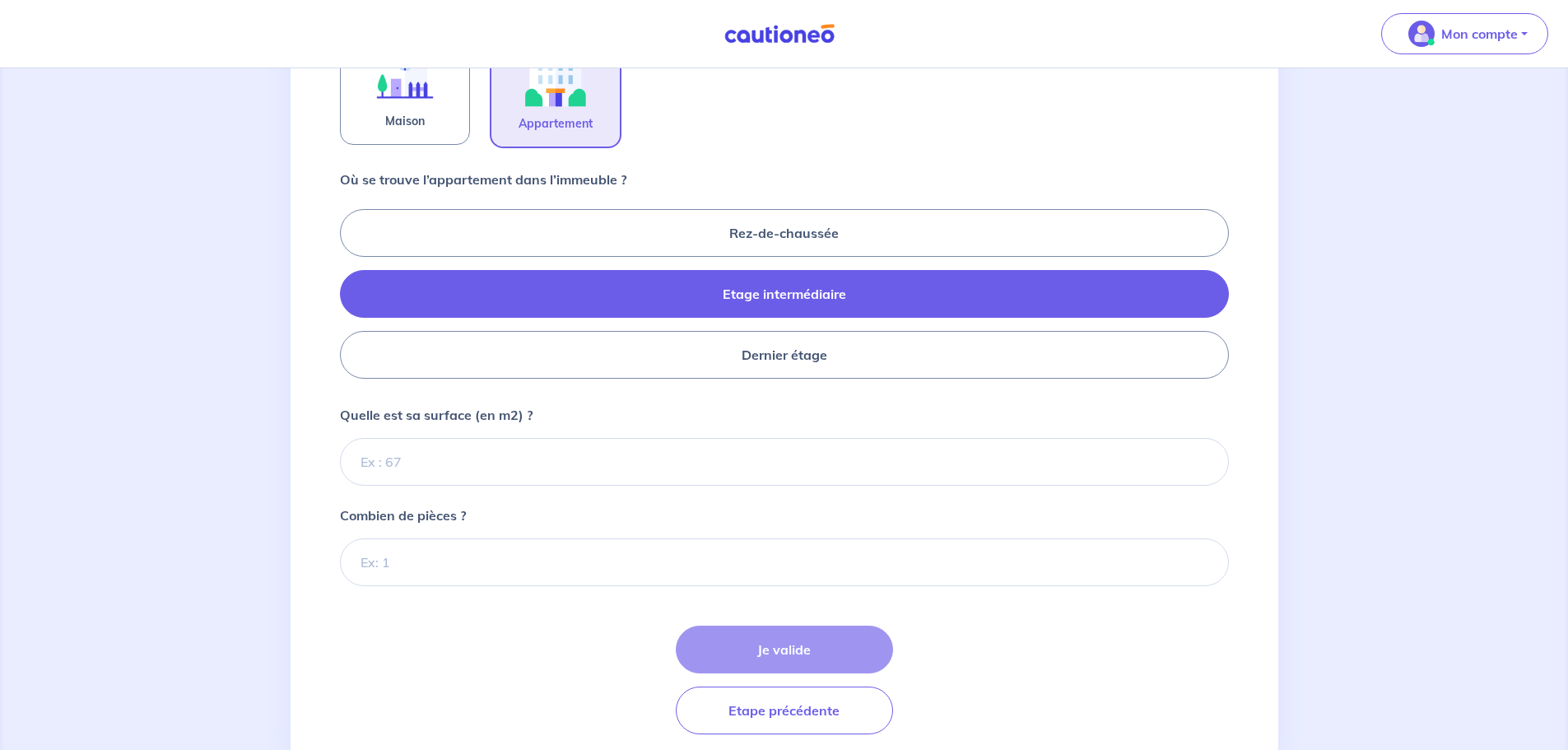
scroll to position [659, 0]
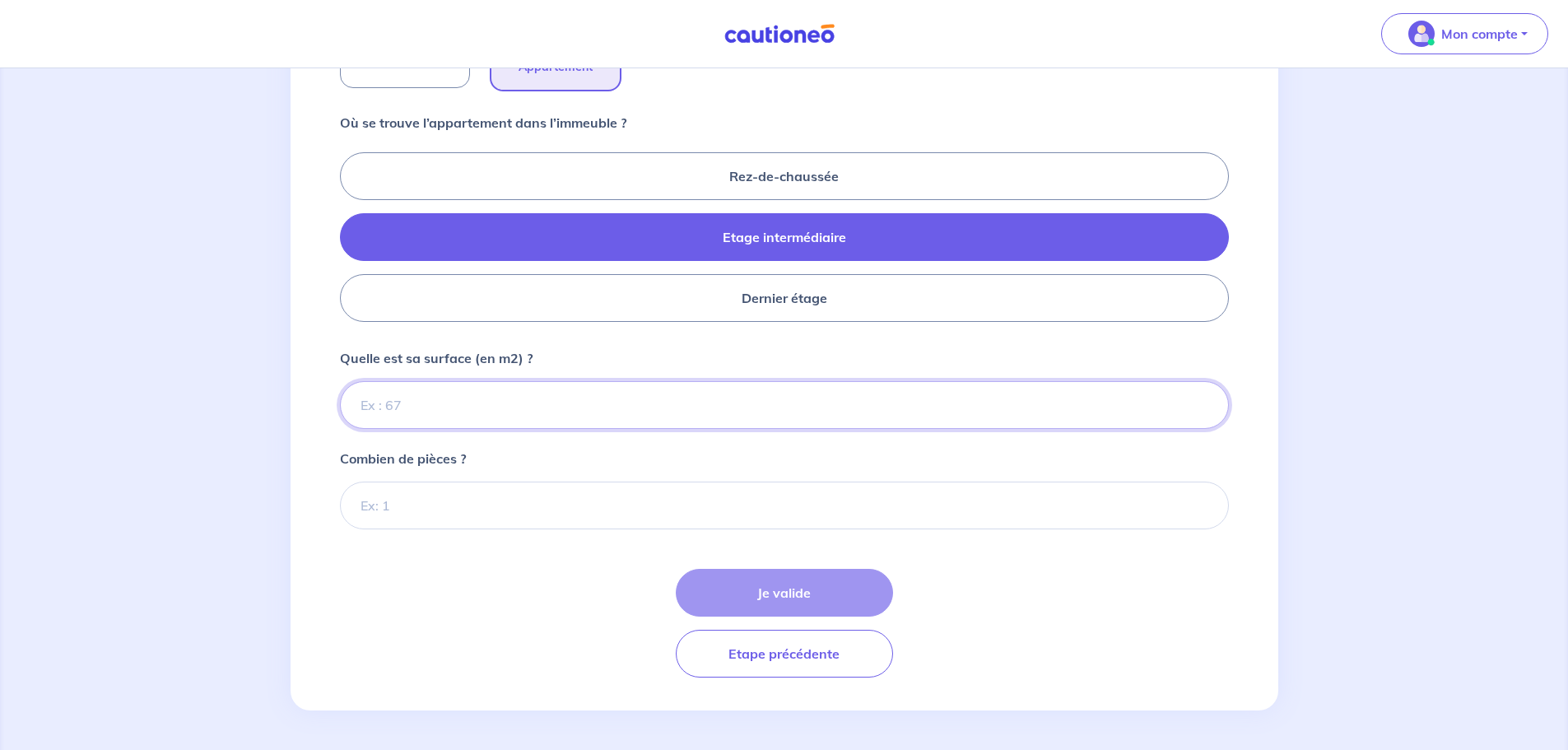
click at [574, 390] on input "Quelle est sa surface (en m2) ?" at bounding box center [784, 404] width 889 height 48
type input "31"
type input "31.02"
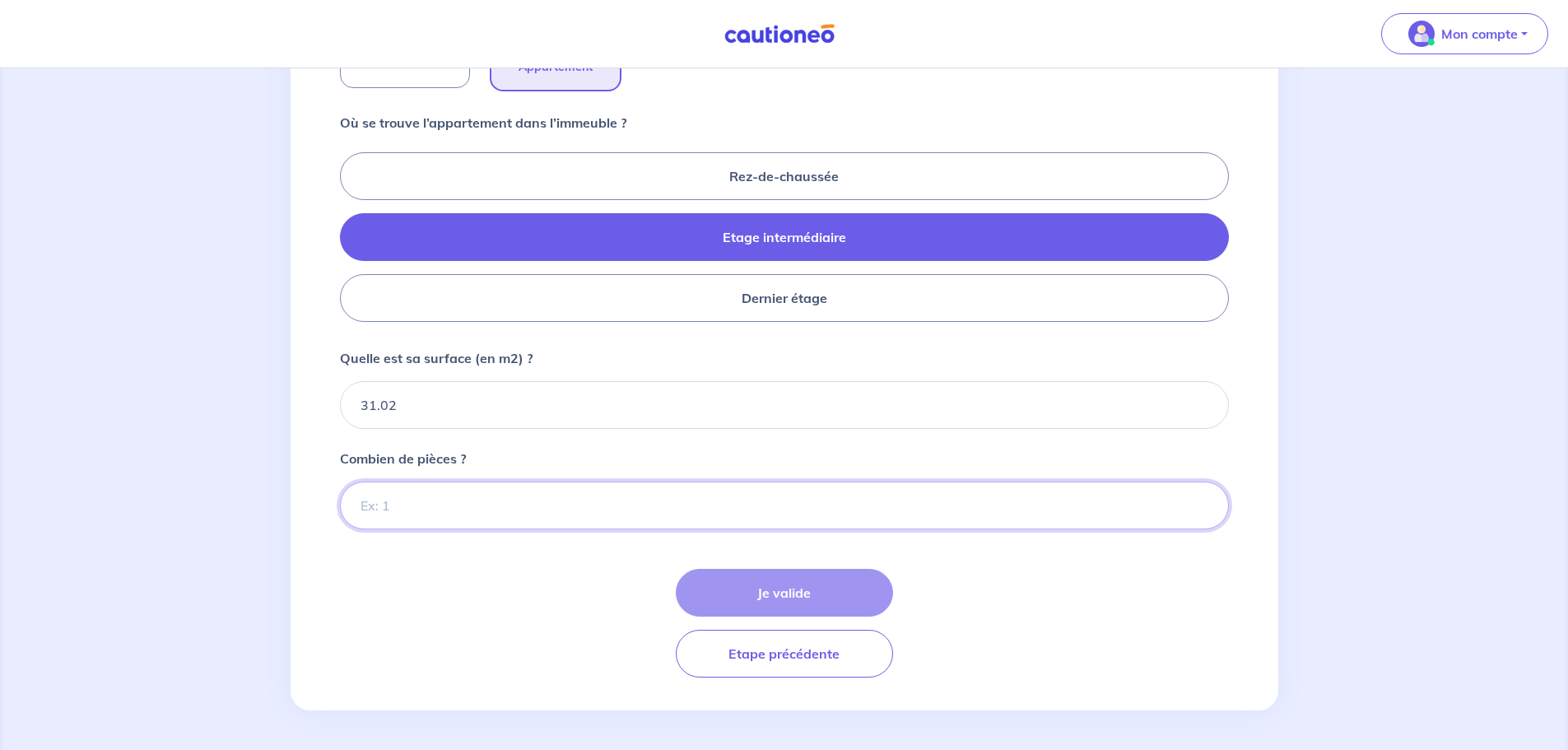
click at [539, 508] on input "Combien de pièces ?" at bounding box center [784, 505] width 889 height 48
type input "1"
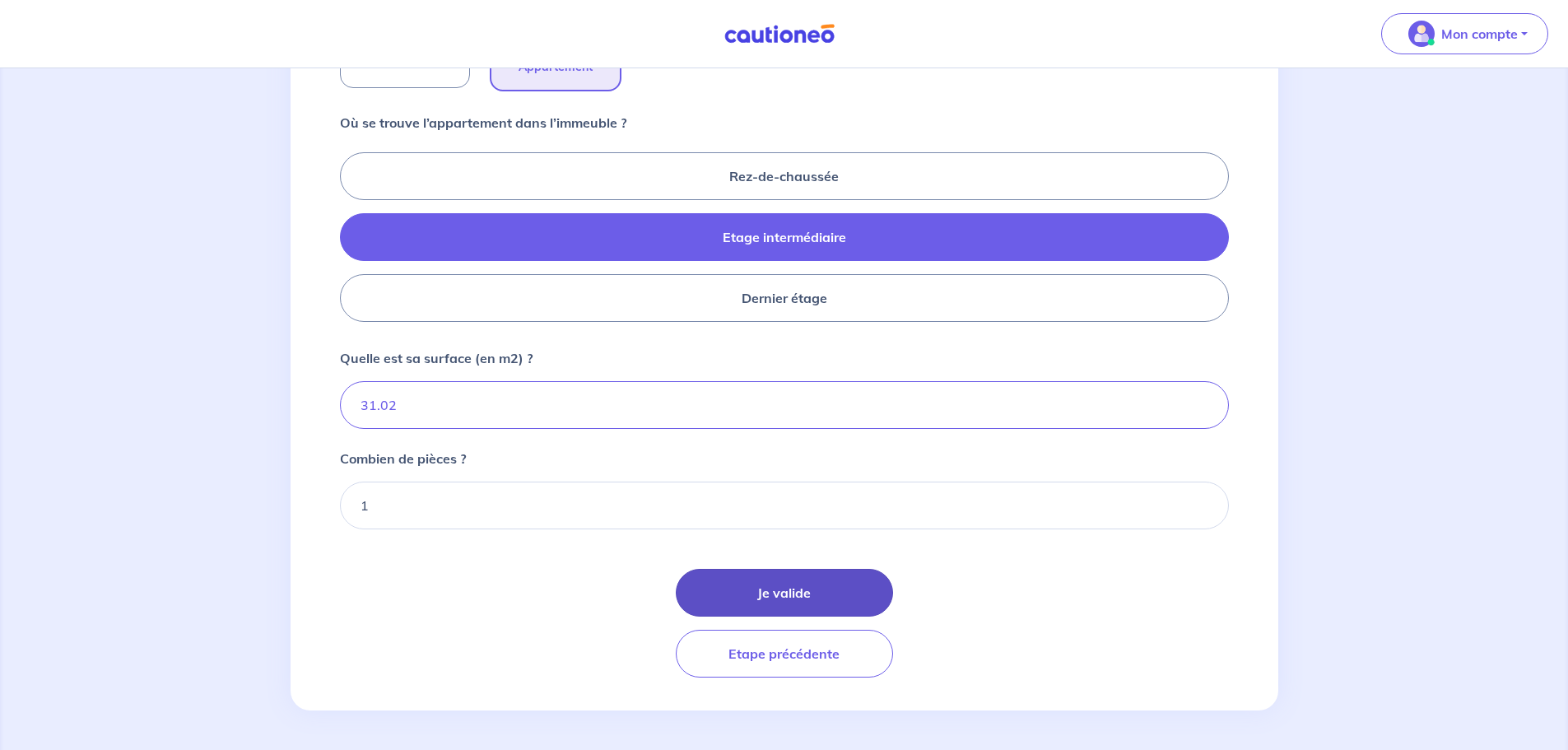
click at [763, 580] on button "Je valide" at bounding box center [784, 592] width 217 height 48
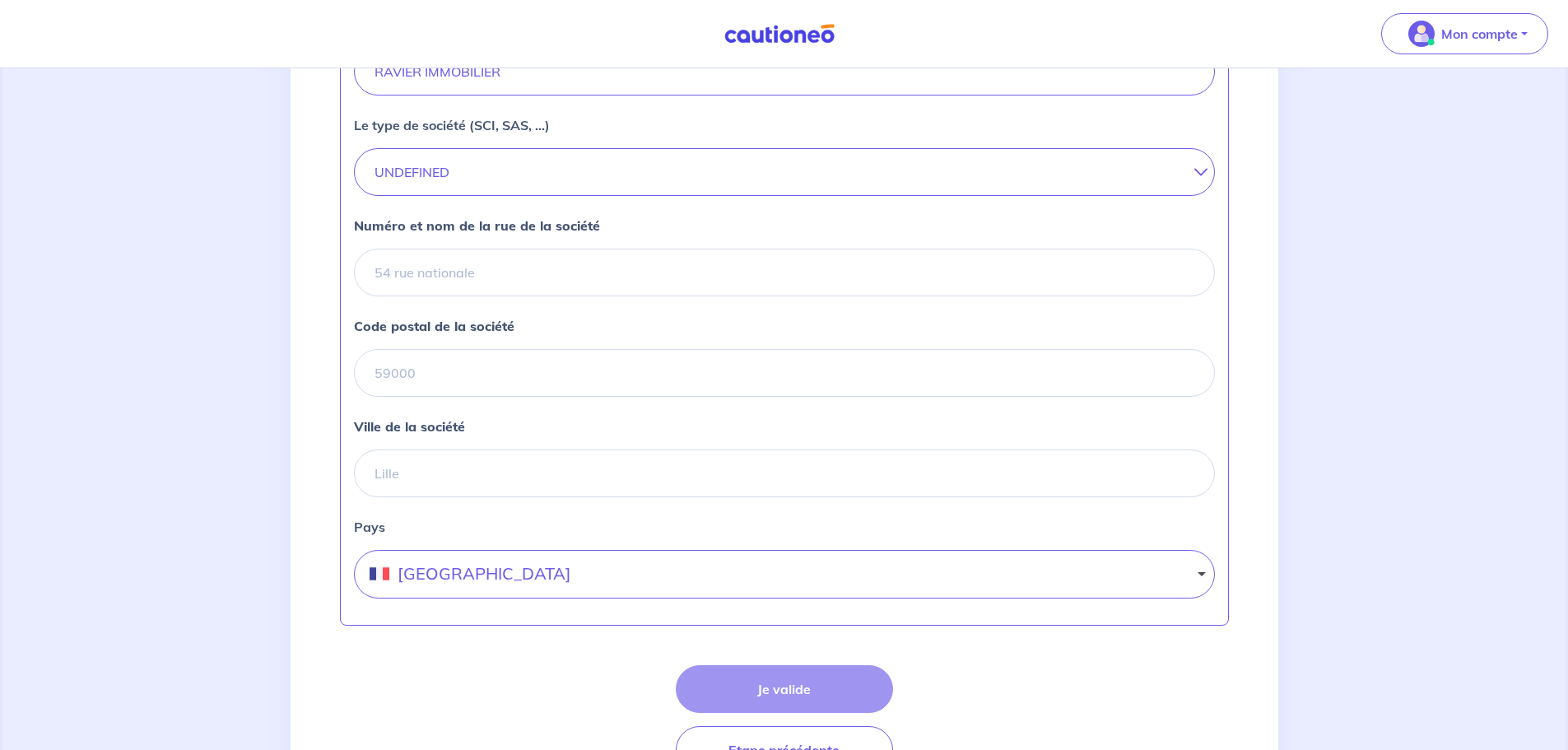
scroll to position [399, 0]
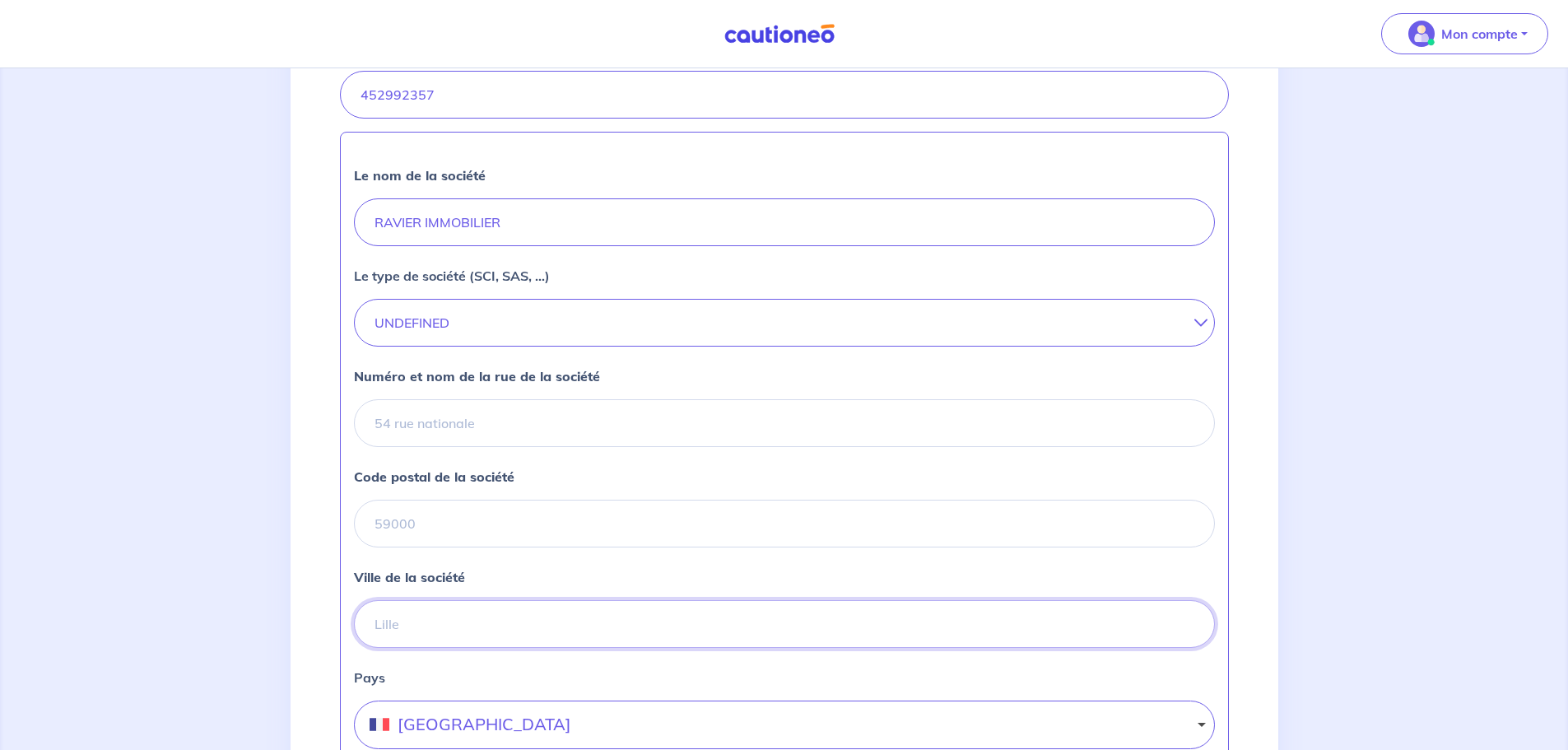
click at [474, 626] on input "Ville de la société" at bounding box center [784, 624] width 861 height 48
type input "PARIS"
click at [514, 519] on input "Code postal de la société" at bounding box center [784, 523] width 861 height 48
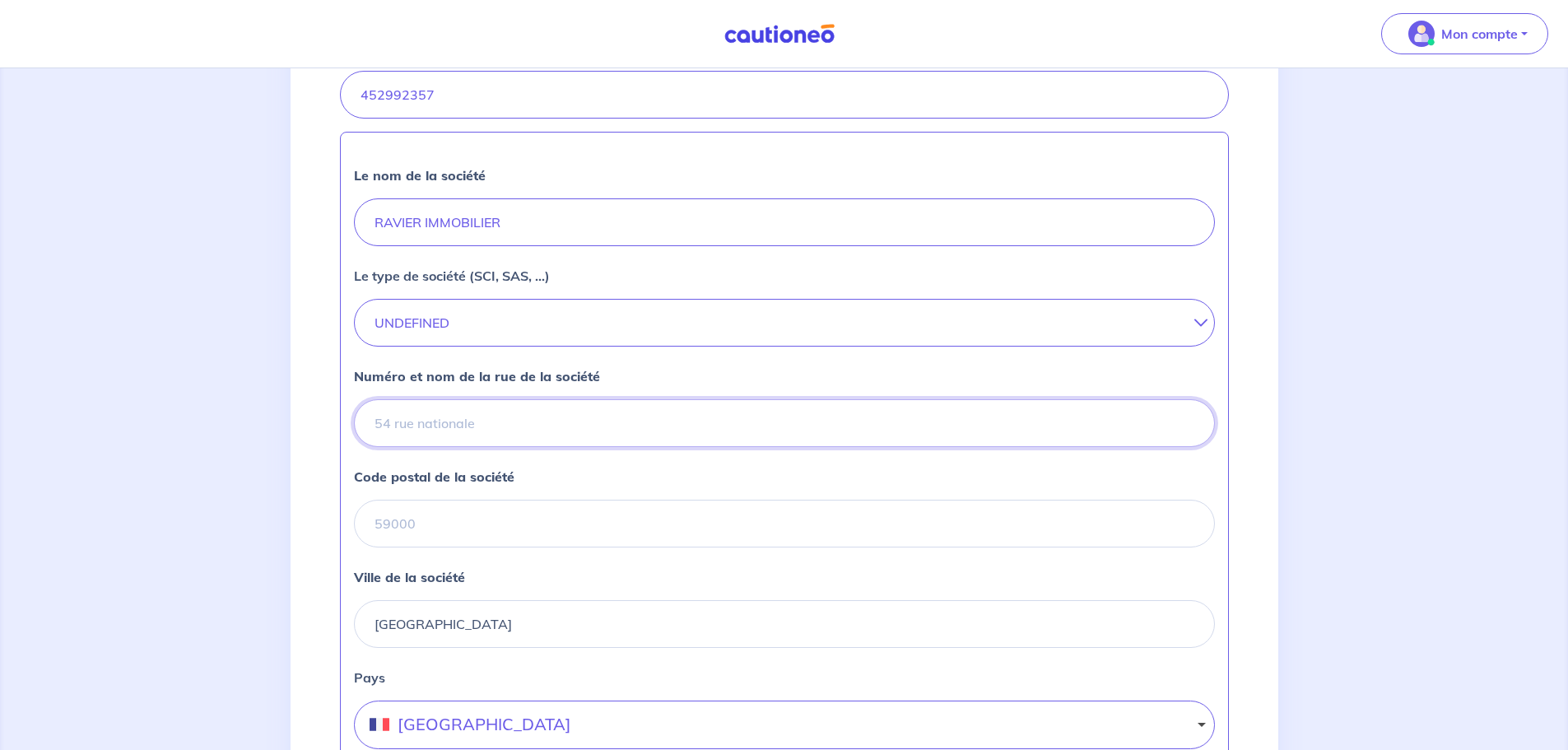
click at [554, 429] on input "Numéro et nom de la rue de la société" at bounding box center [784, 423] width 861 height 48
type input "18 Avenue Mozart"
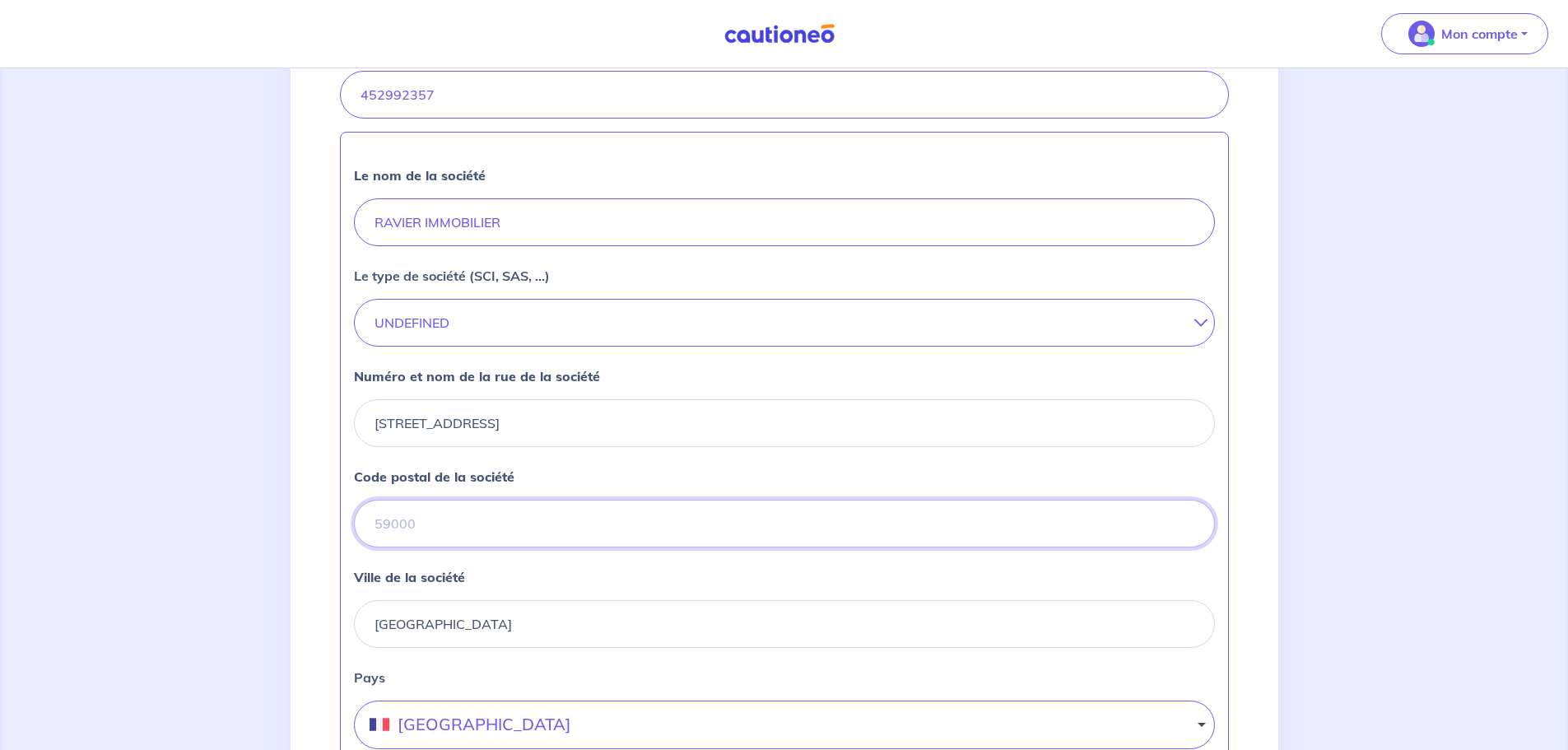
click at [514, 514] on input "Code postal de la société" at bounding box center [784, 523] width 861 height 48
type input "75016"
click at [301, 489] on div "2 3 4 Informations location Informations propriétaire Informations bail Validat…" at bounding box center [784, 333] width 988 height 1249
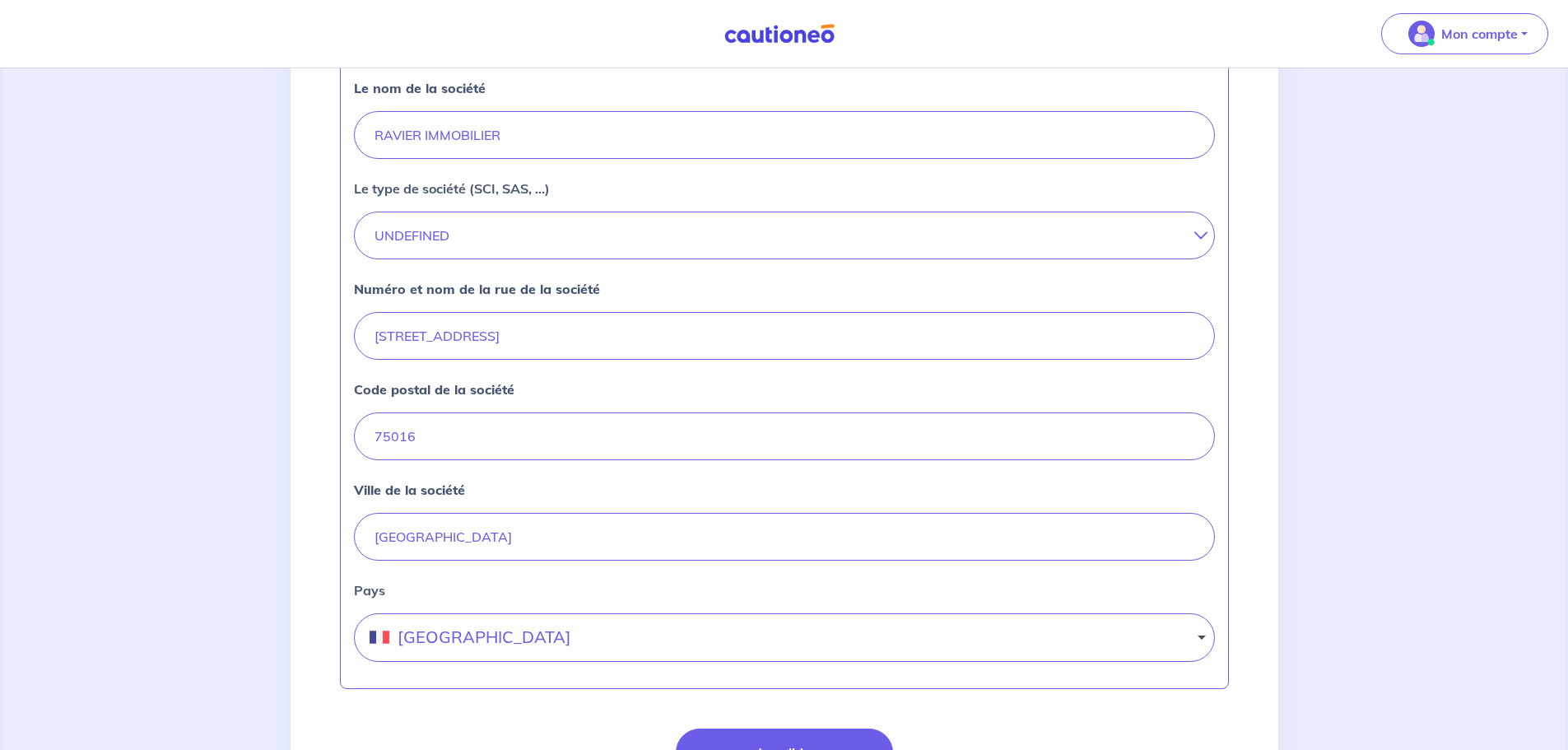
scroll to position [564, 0]
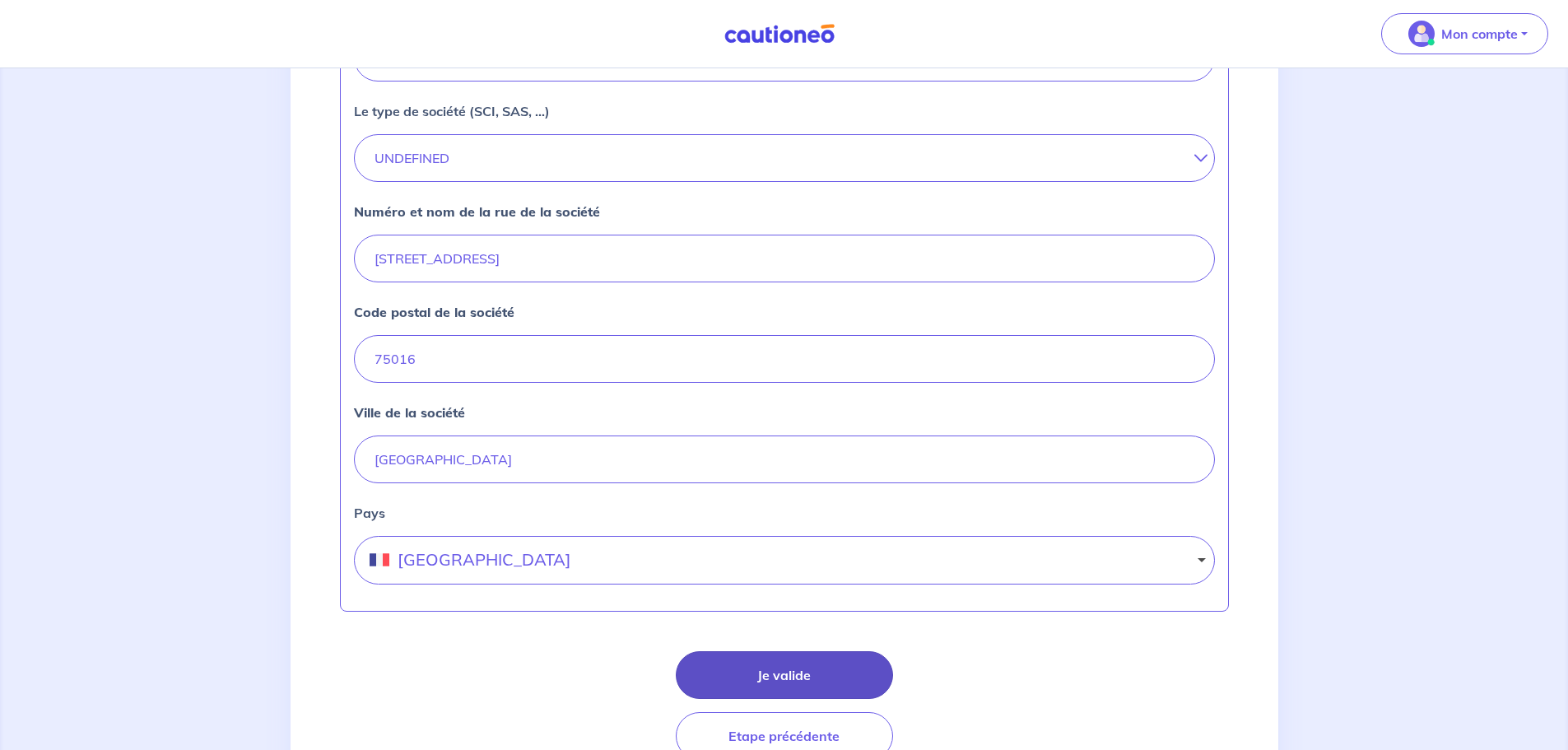
click at [740, 674] on button "Je valide" at bounding box center [784, 674] width 217 height 48
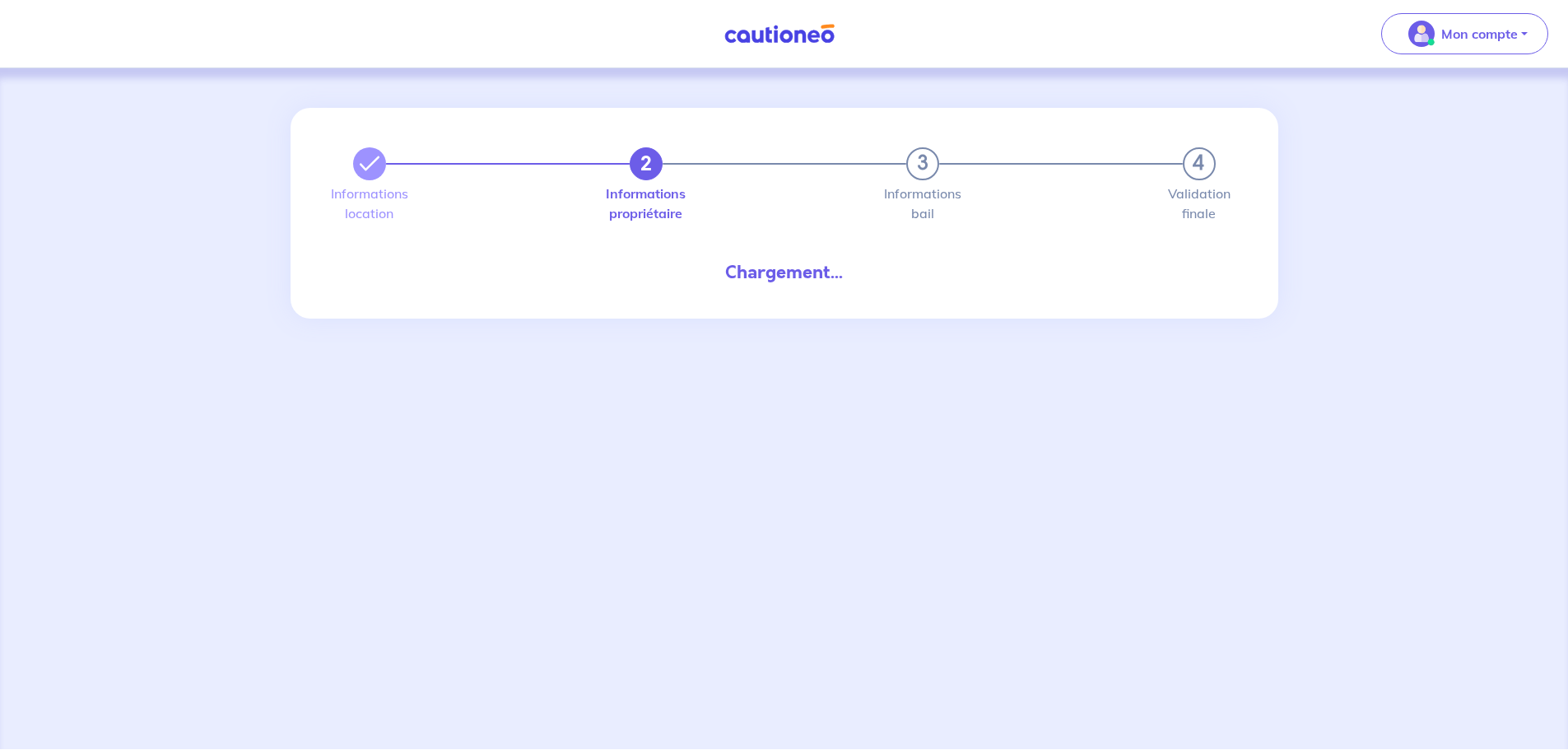
select select "FR"
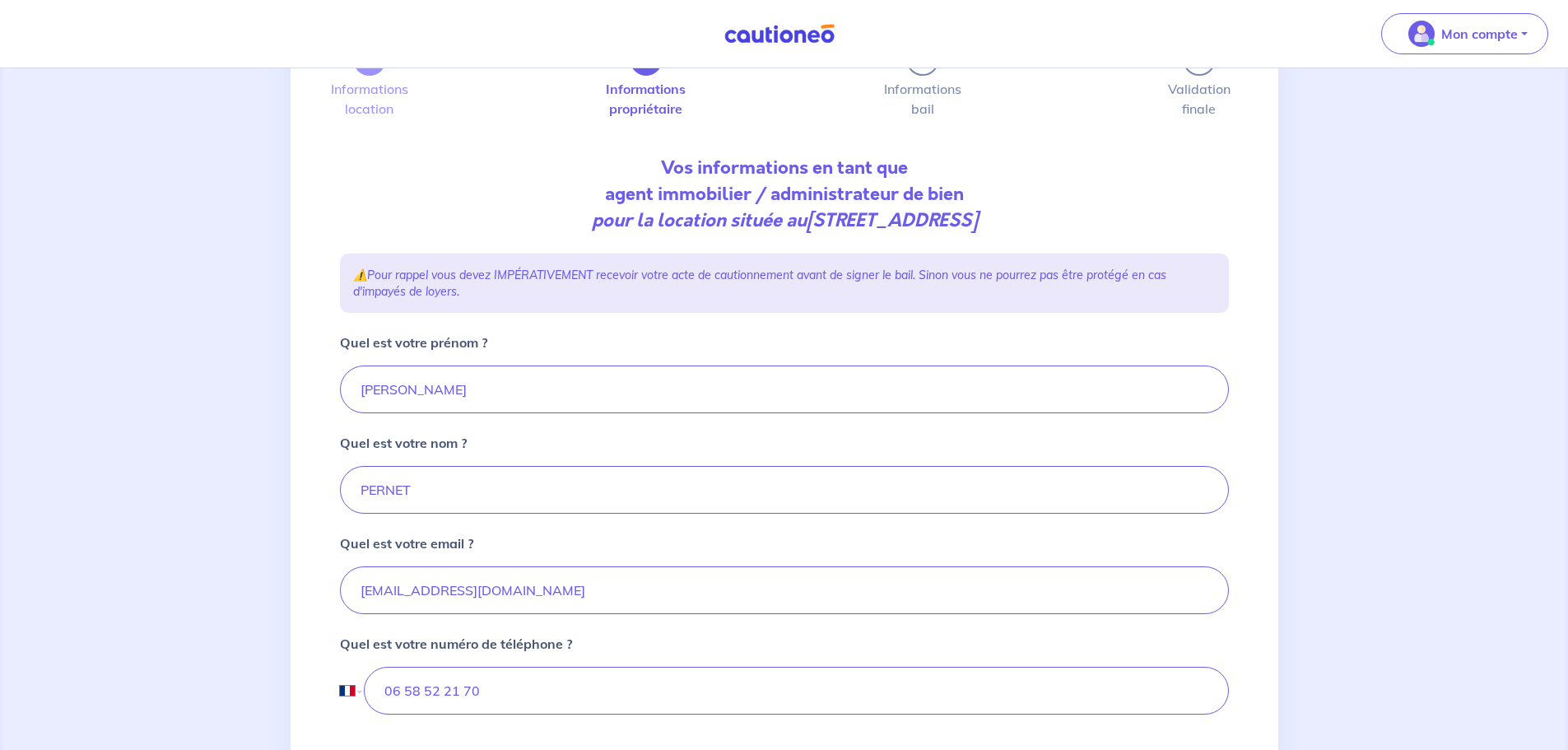
scroll to position [289, 0]
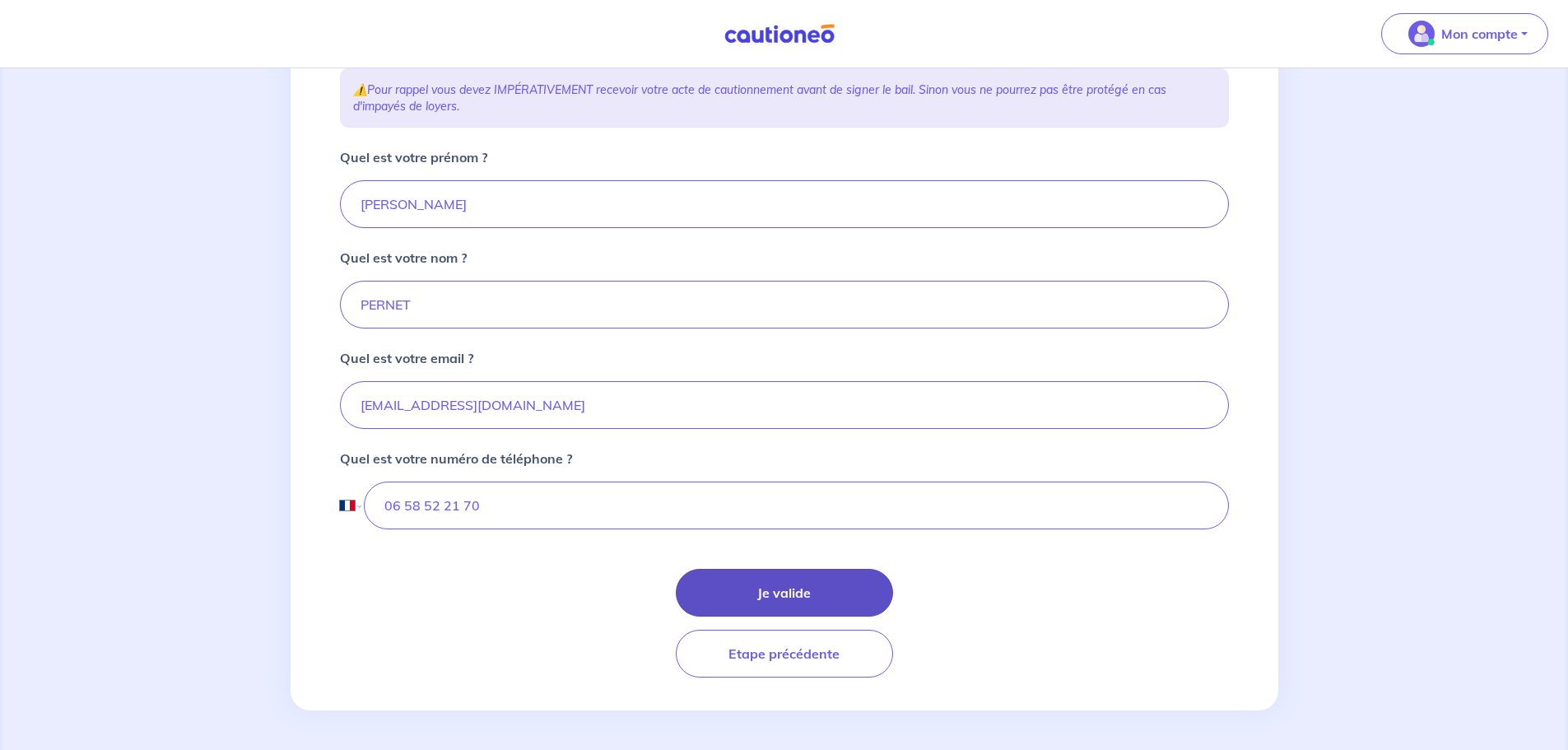
click at [773, 593] on button "Je valide" at bounding box center [784, 592] width 217 height 48
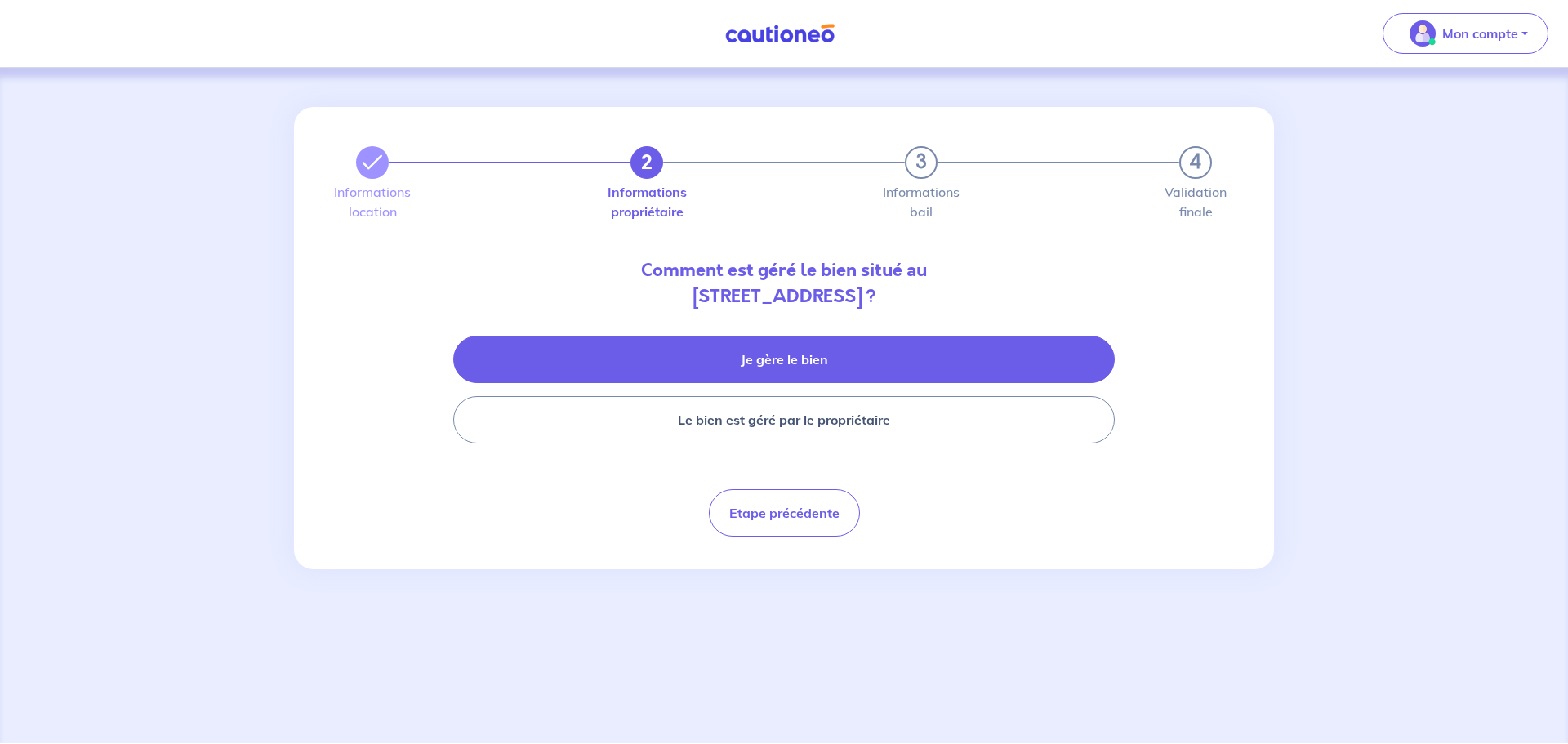
click at [769, 357] on button "Je gère le bien" at bounding box center [784, 359] width 662 height 47
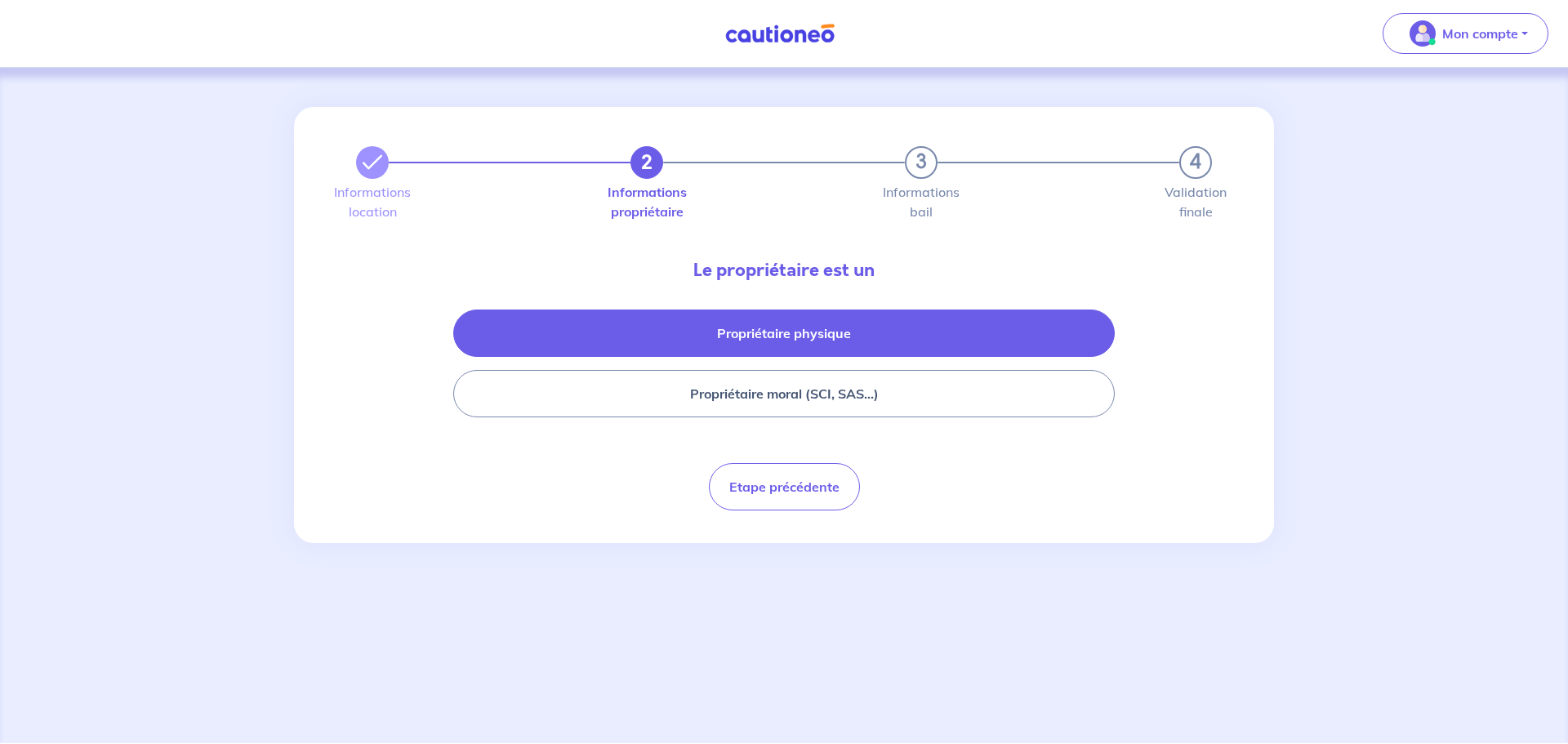
click at [776, 334] on button "Propriétaire physique" at bounding box center [784, 333] width 662 height 47
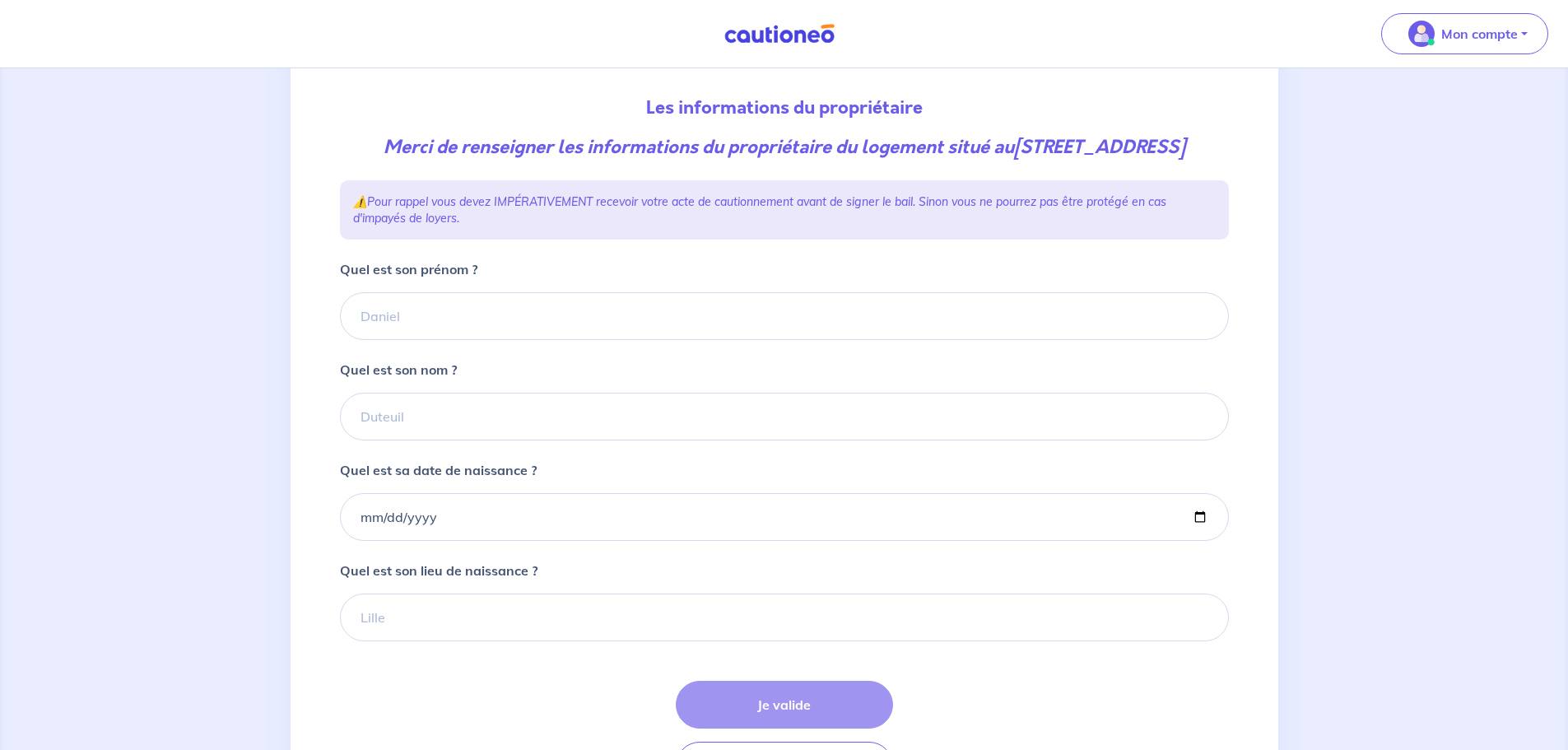
scroll to position [82, 0]
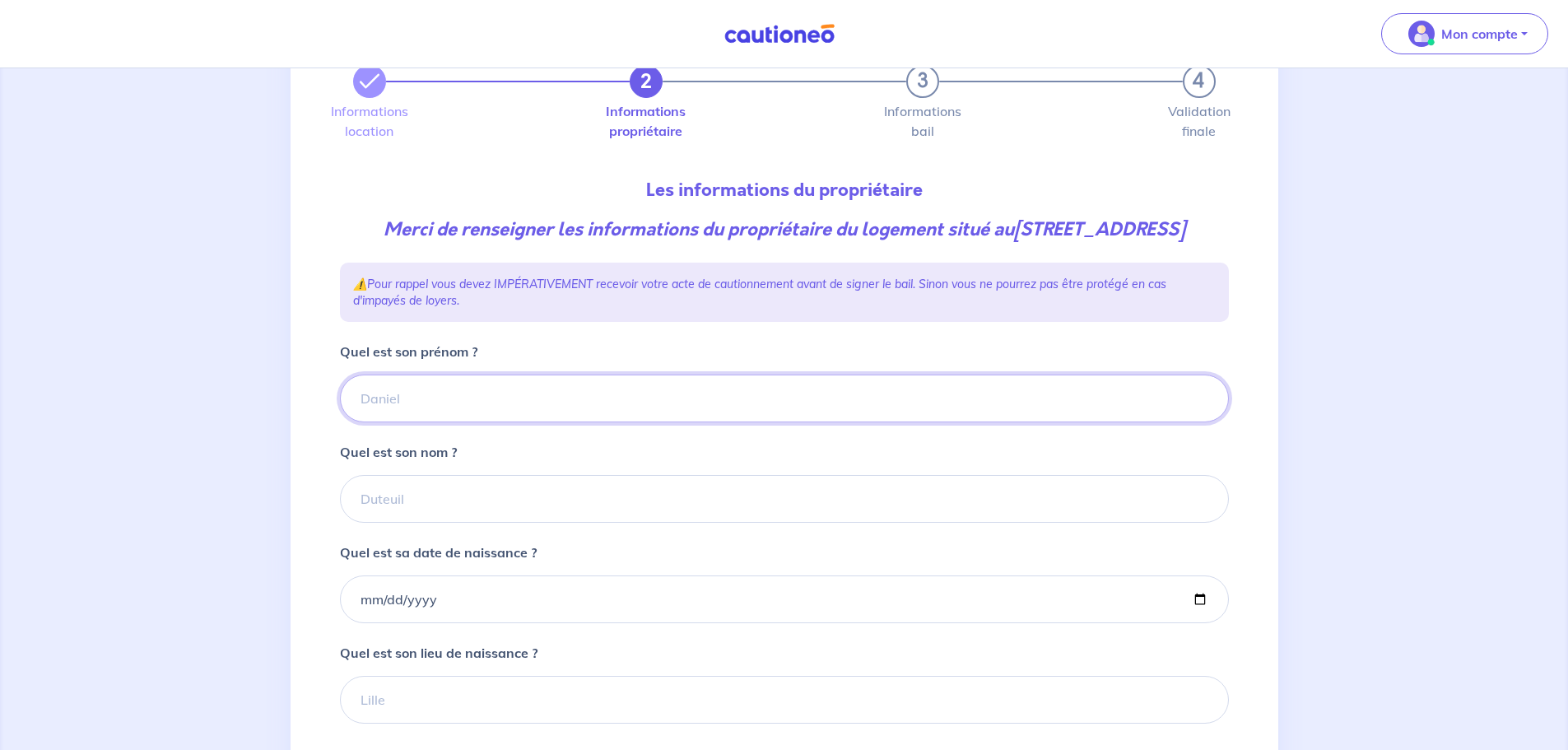
click at [437, 418] on input "Quel est son prénom ?" at bounding box center [784, 398] width 889 height 48
type input "Dan"
click at [457, 523] on input "Quel est son nom ?" at bounding box center [784, 498] width 889 height 48
paste input "KLECZEWSKI"
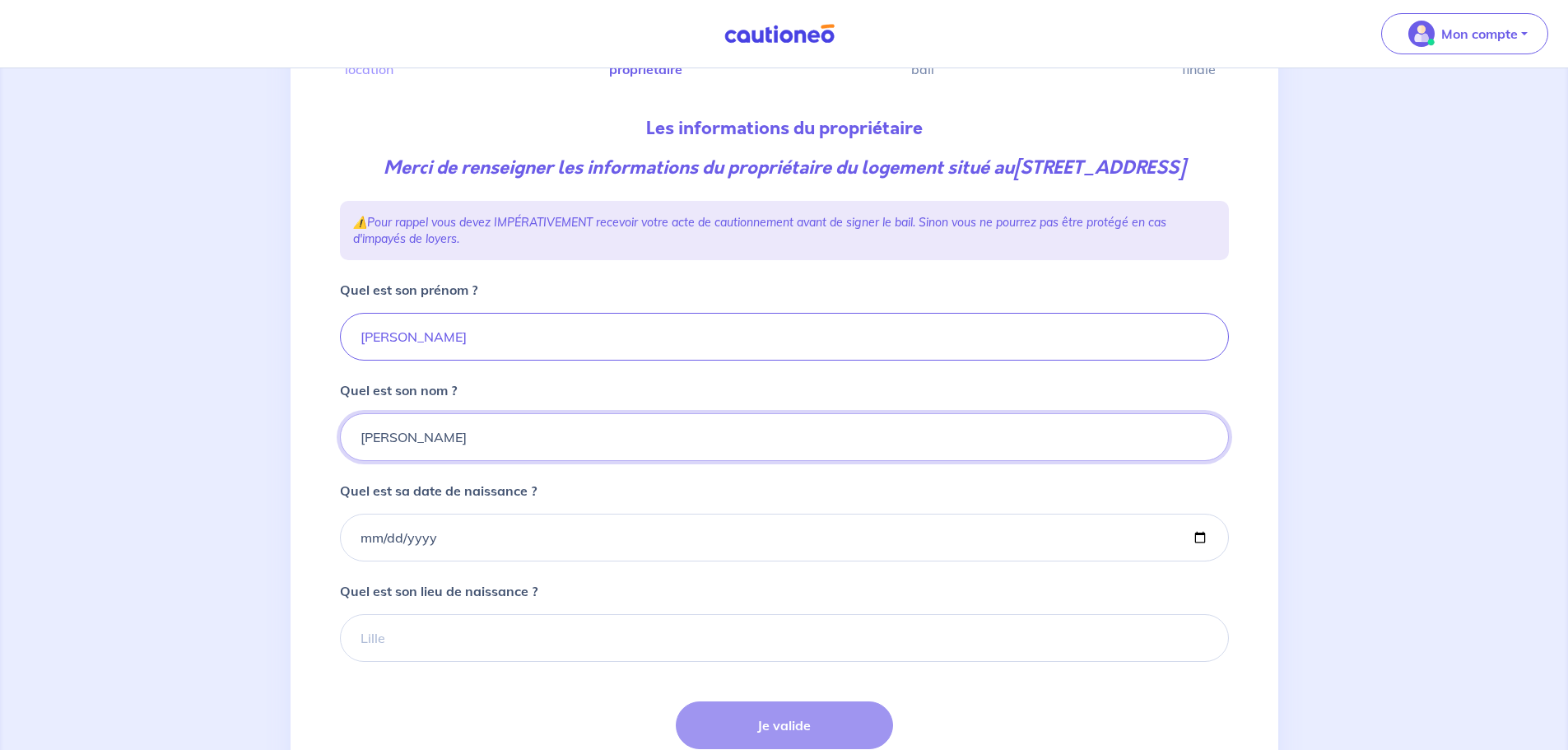
scroll to position [247, 0]
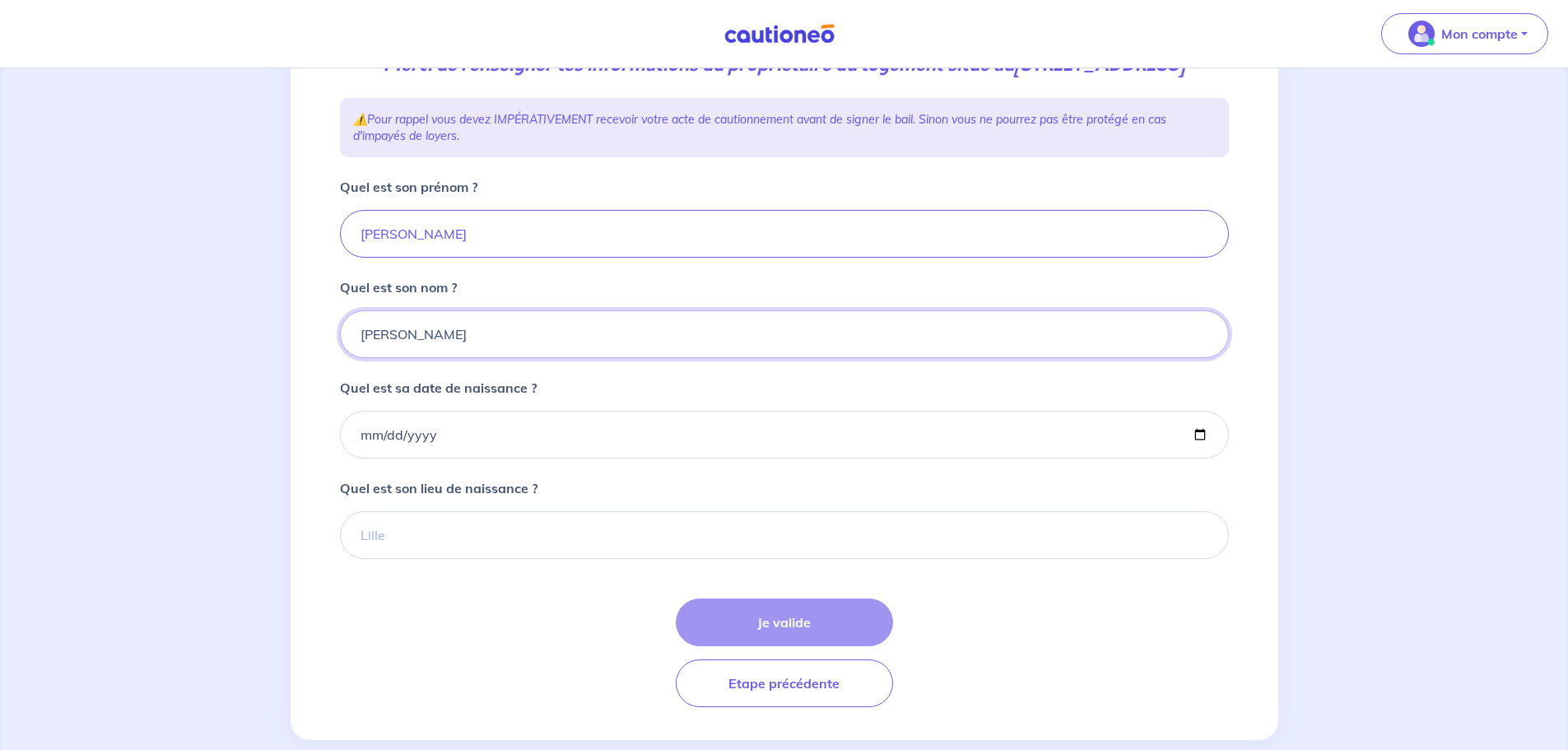
type input "KLECZEWSKI"
click at [113, 478] on div "2 3 4 Informations location Informations propriétaire Informations bail Validat…" at bounding box center [784, 300] width 1568 height 958
click at [532, 451] on input "Quel est sa date de naissance ?" at bounding box center [784, 435] width 889 height 48
type input "0196-09-24"
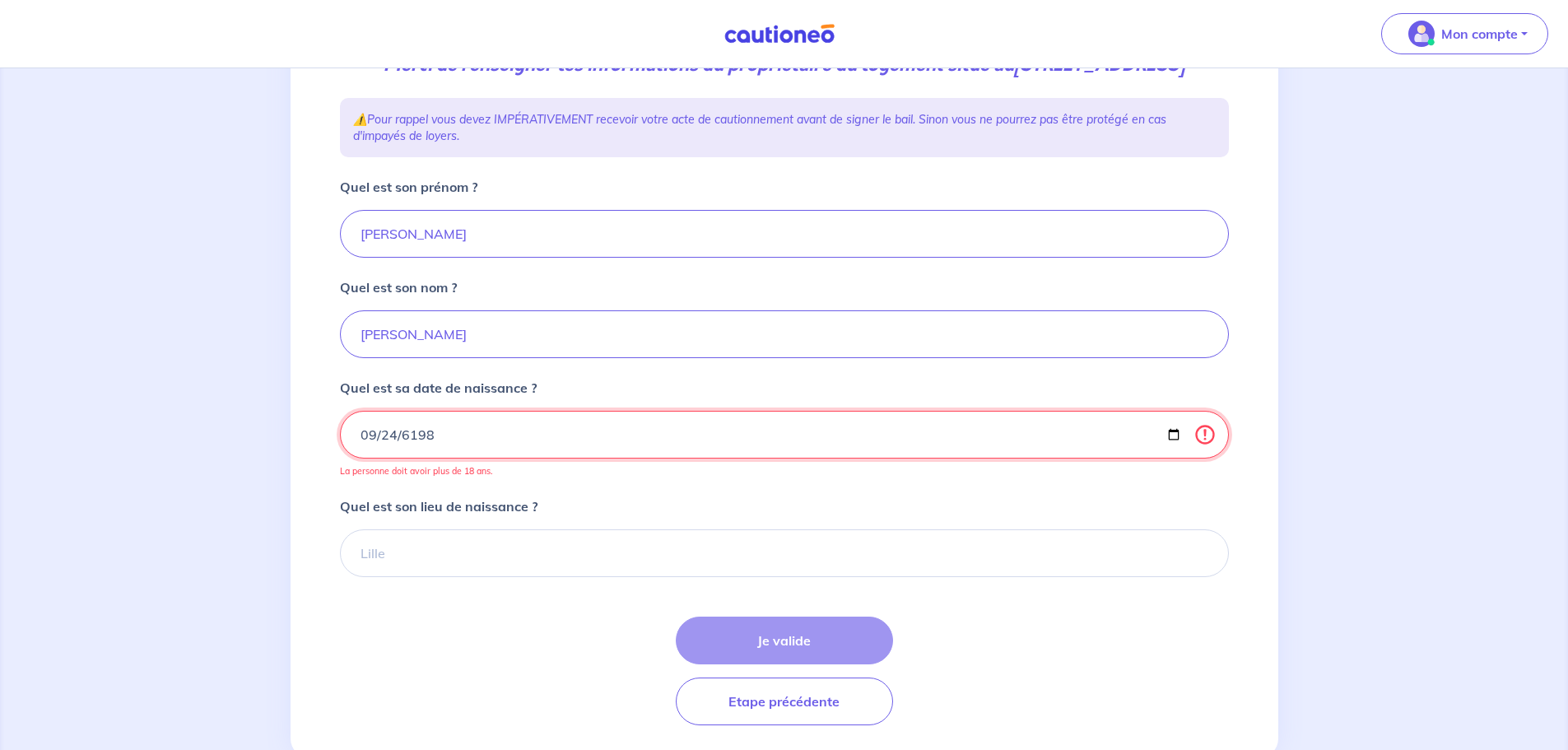
type input "1986-09-24"
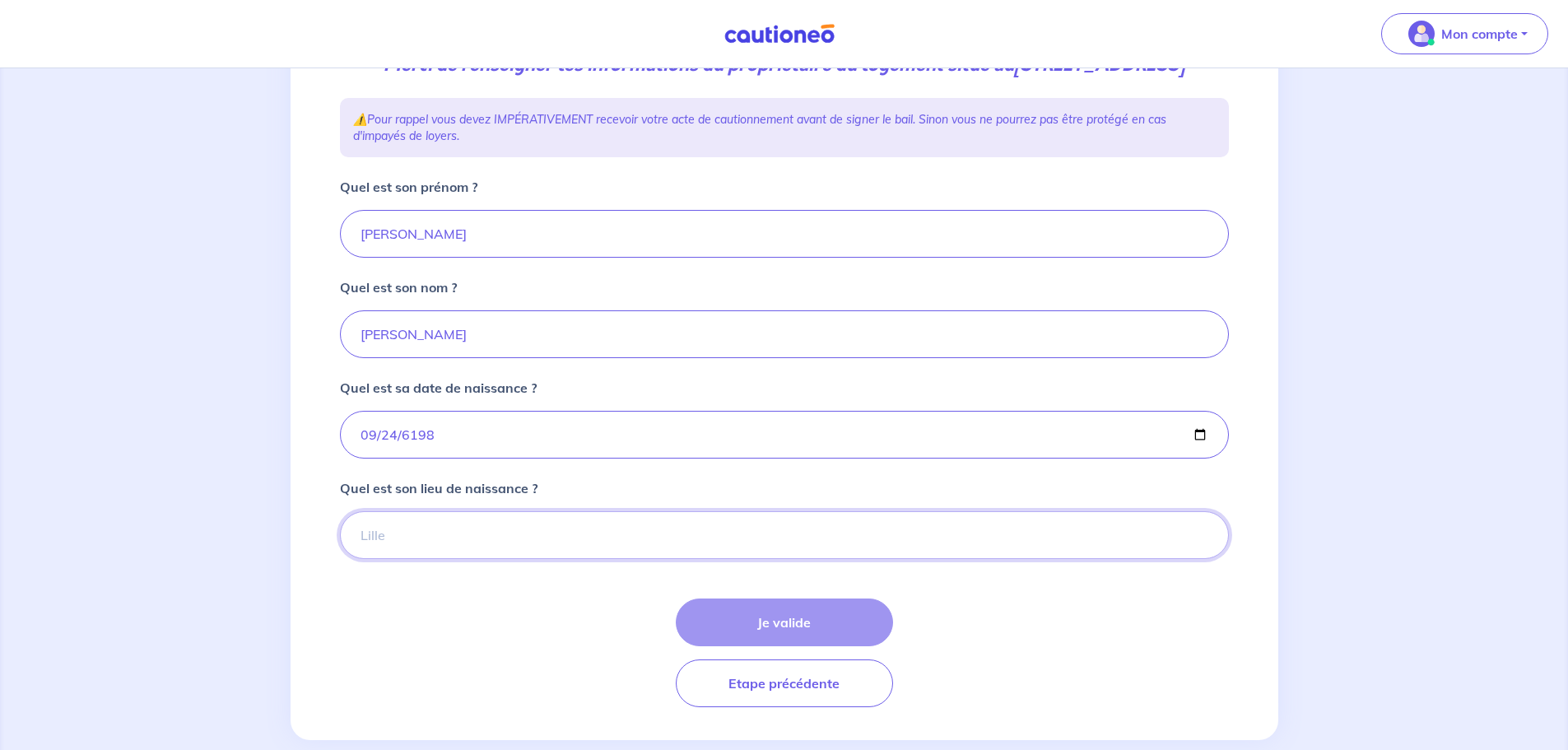
click at [487, 558] on input "Quel est son lieu de naissance ?" at bounding box center [784, 535] width 889 height 48
type input "Lille"
click at [556, 658] on div "Je valide Etape précédente" at bounding box center [784, 654] width 889 height 109
click at [780, 645] on button "Je valide" at bounding box center [784, 622] width 217 height 48
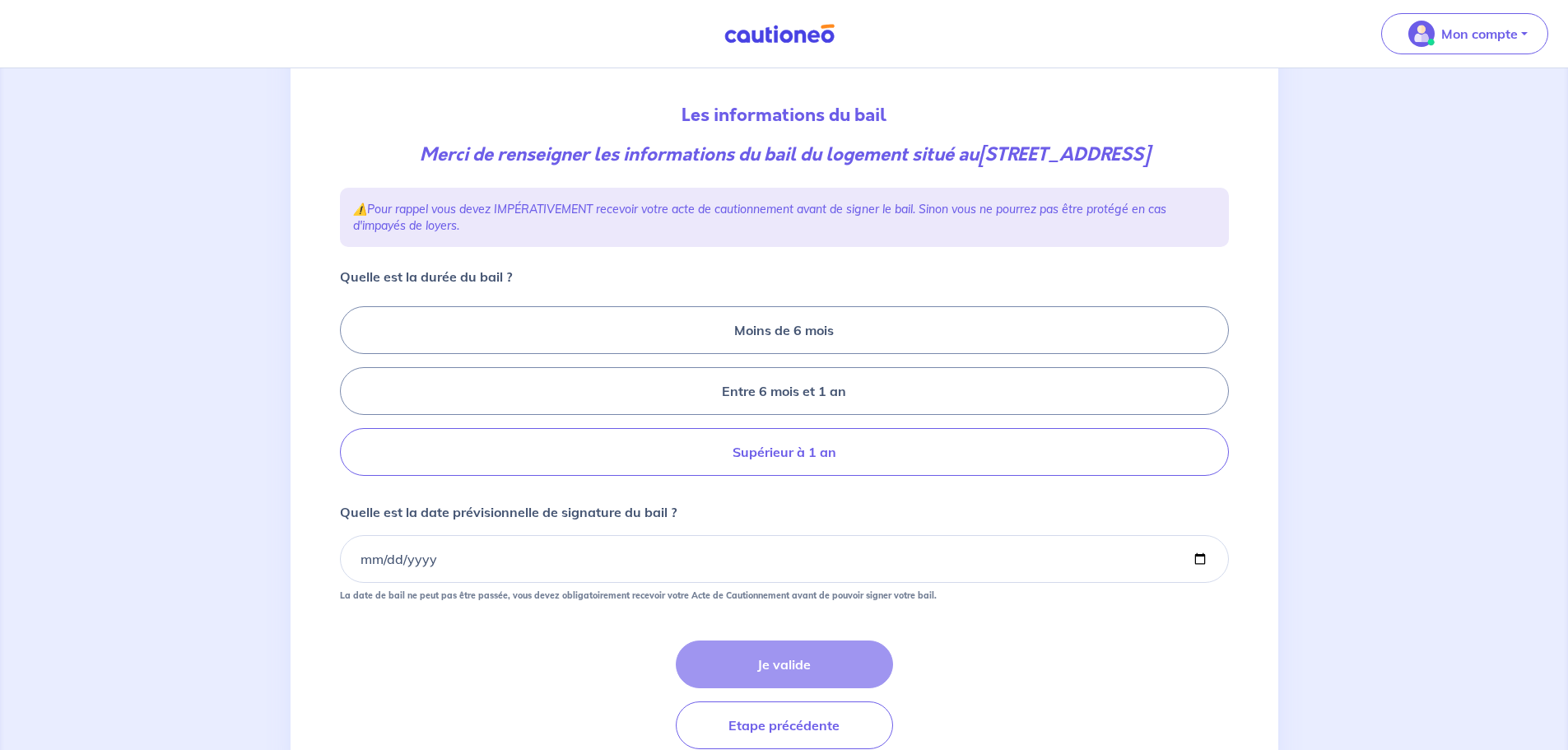
scroll to position [164, 0]
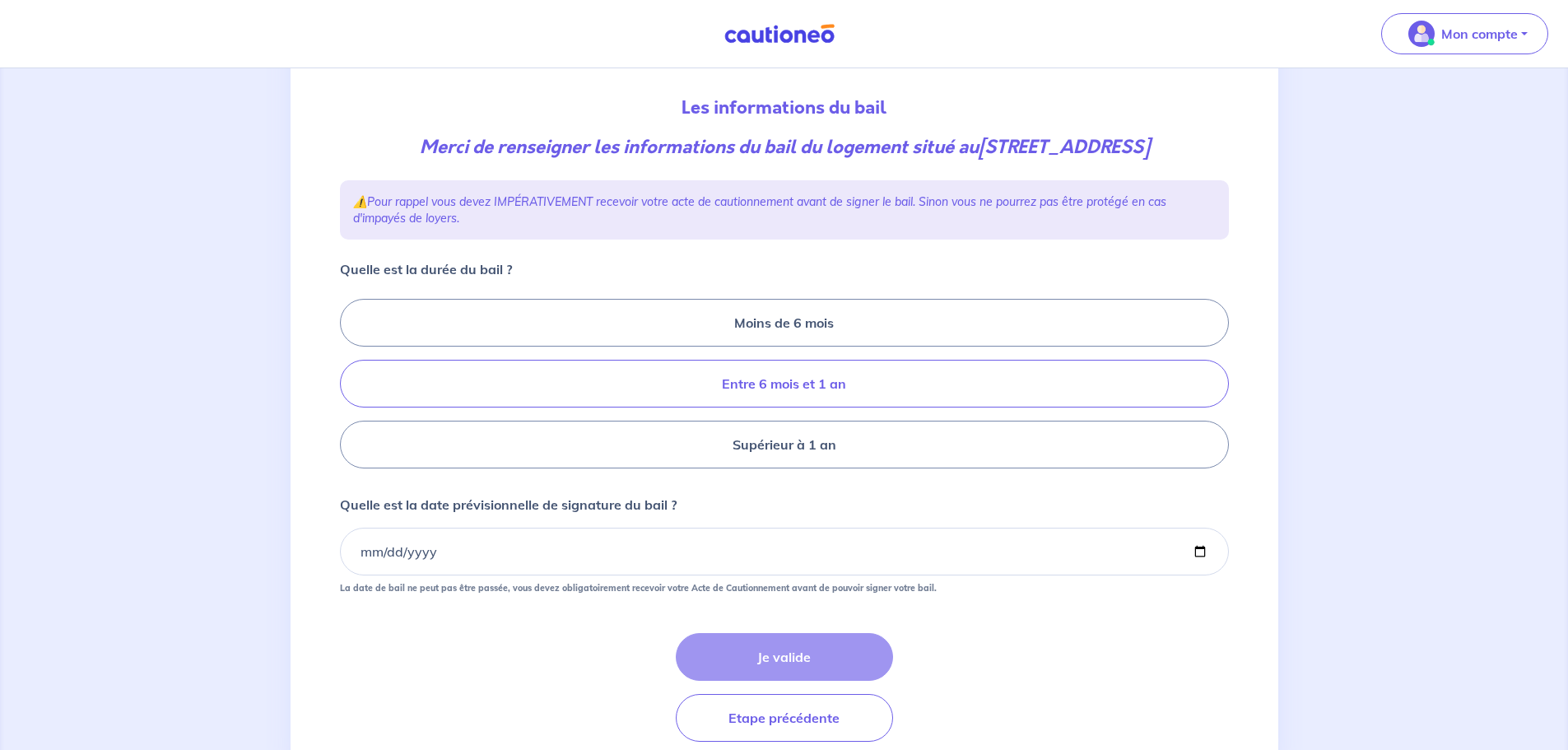
click at [833, 383] on label "Entre 6 mois et 1 an" at bounding box center [784, 383] width 889 height 48
click at [350, 383] on input "Entre 6 mois et 1 an" at bounding box center [345, 383] width 11 height 11
radio input "true"
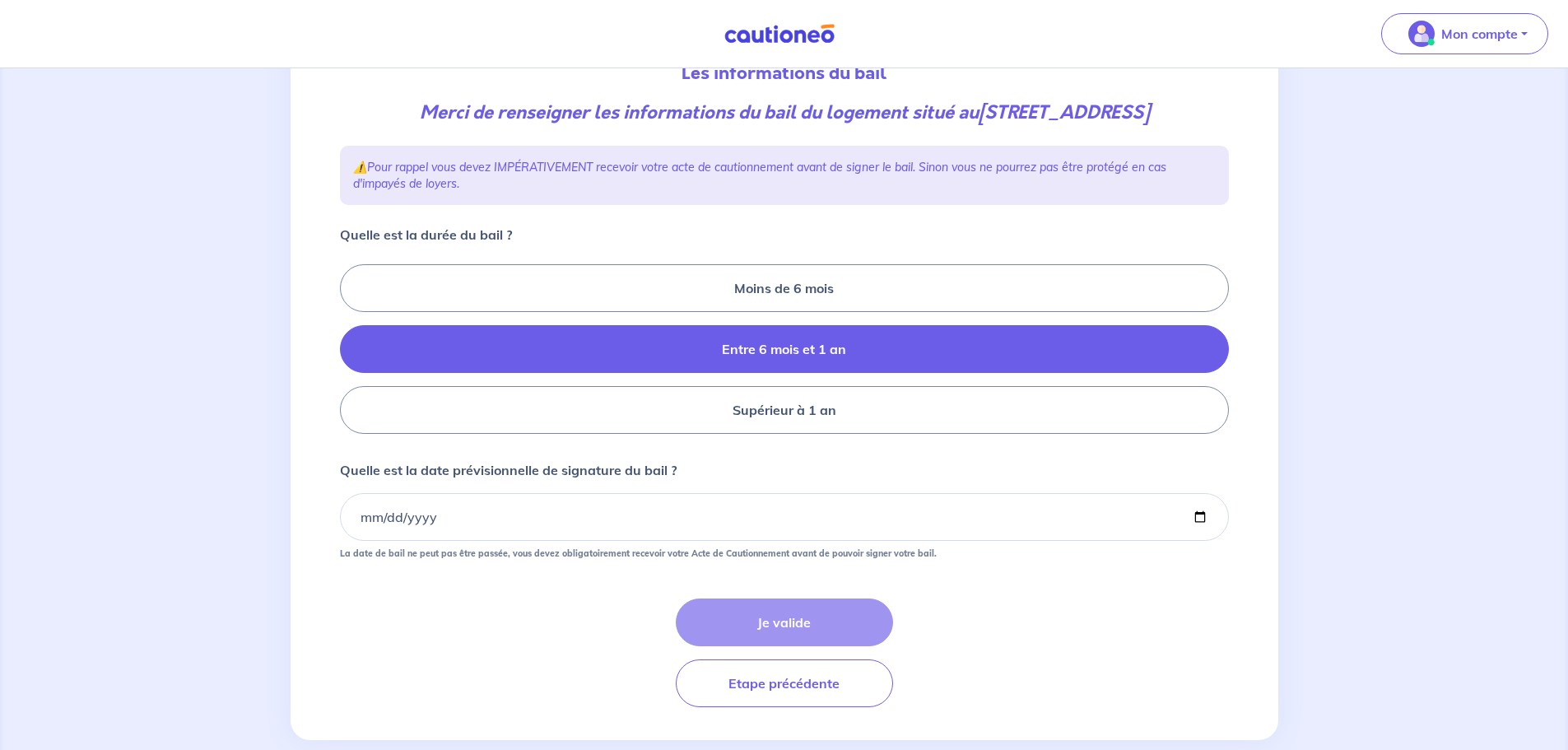
scroll to position [229, 0]
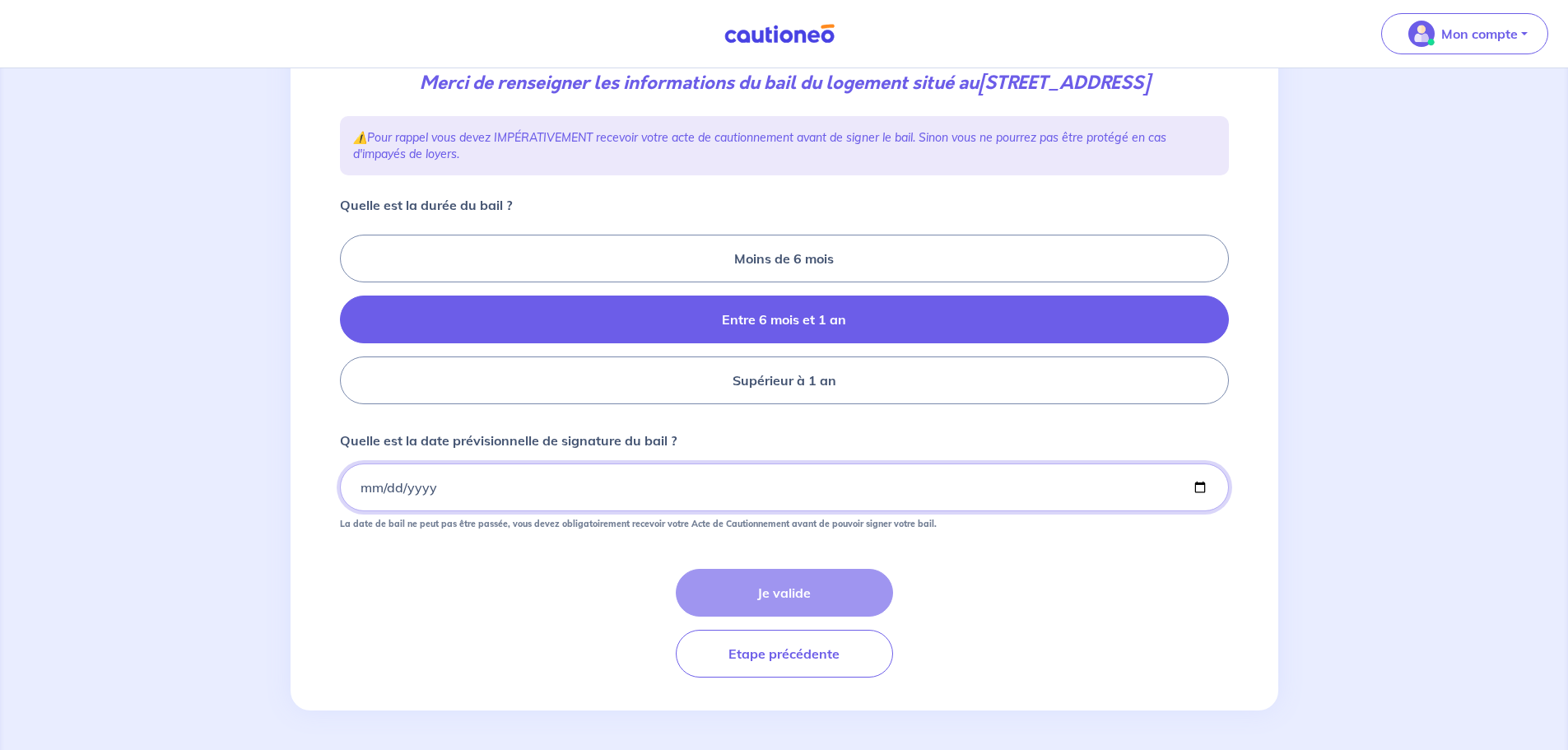
click at [579, 490] on input "Quelle est la date prévisionnelle de signature du bail ?" at bounding box center [784, 487] width 889 height 48
click at [371, 487] on input "2025-09-01" at bounding box center [784, 487] width 889 height 48
click at [430, 488] on input "2025-09-01" at bounding box center [784, 487] width 889 height 48
click at [371, 492] on input "2025-09-01" at bounding box center [784, 487] width 889 height 48
type input "2025-09-25"
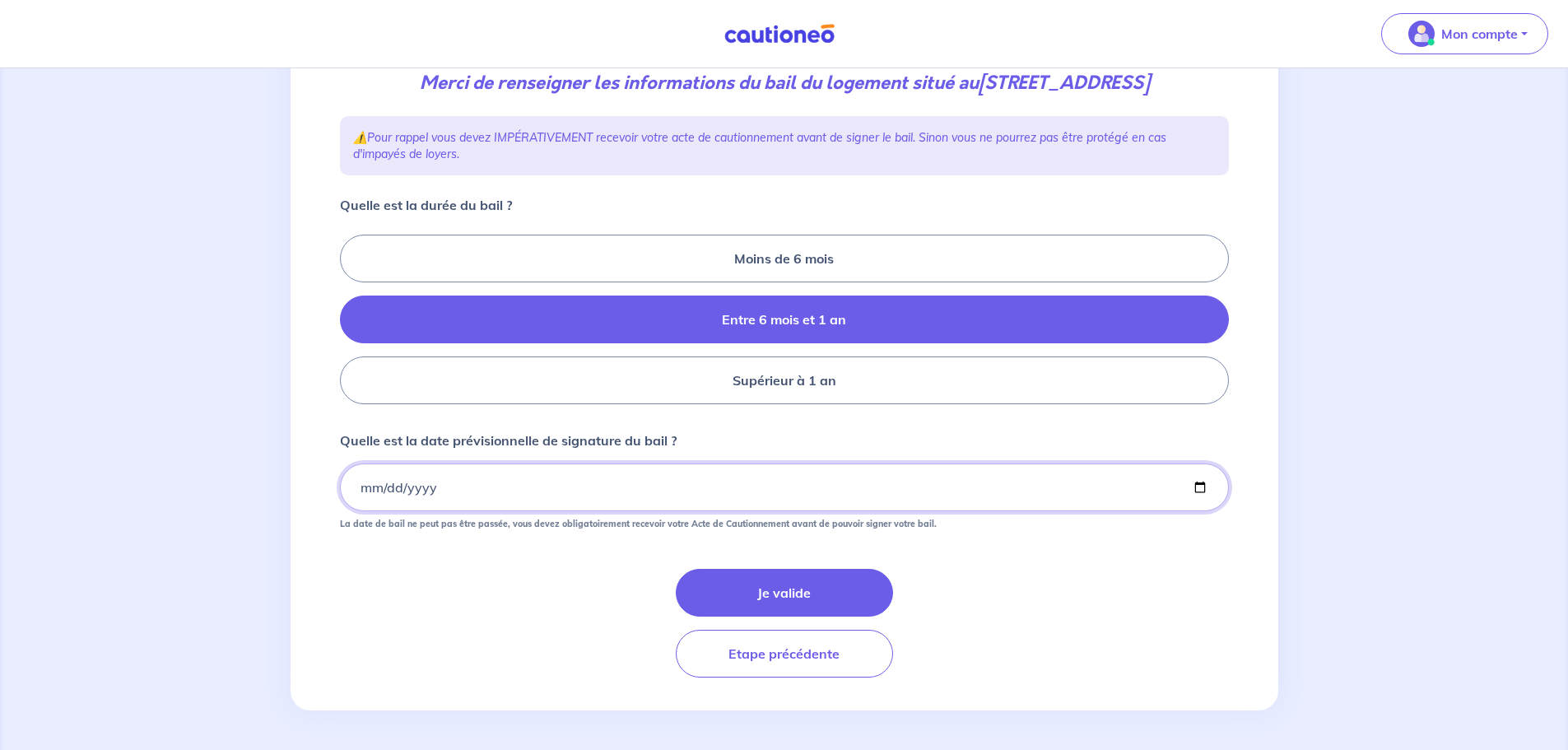
type input "2025-08-25"
click at [534, 583] on div "Je valide Etape précédente" at bounding box center [784, 623] width 889 height 109
click at [765, 388] on label "Supérieur à 1 an" at bounding box center [784, 380] width 889 height 48
click at [350, 326] on input "Supérieur à 1 an" at bounding box center [345, 320] width 11 height 11
radio input "true"
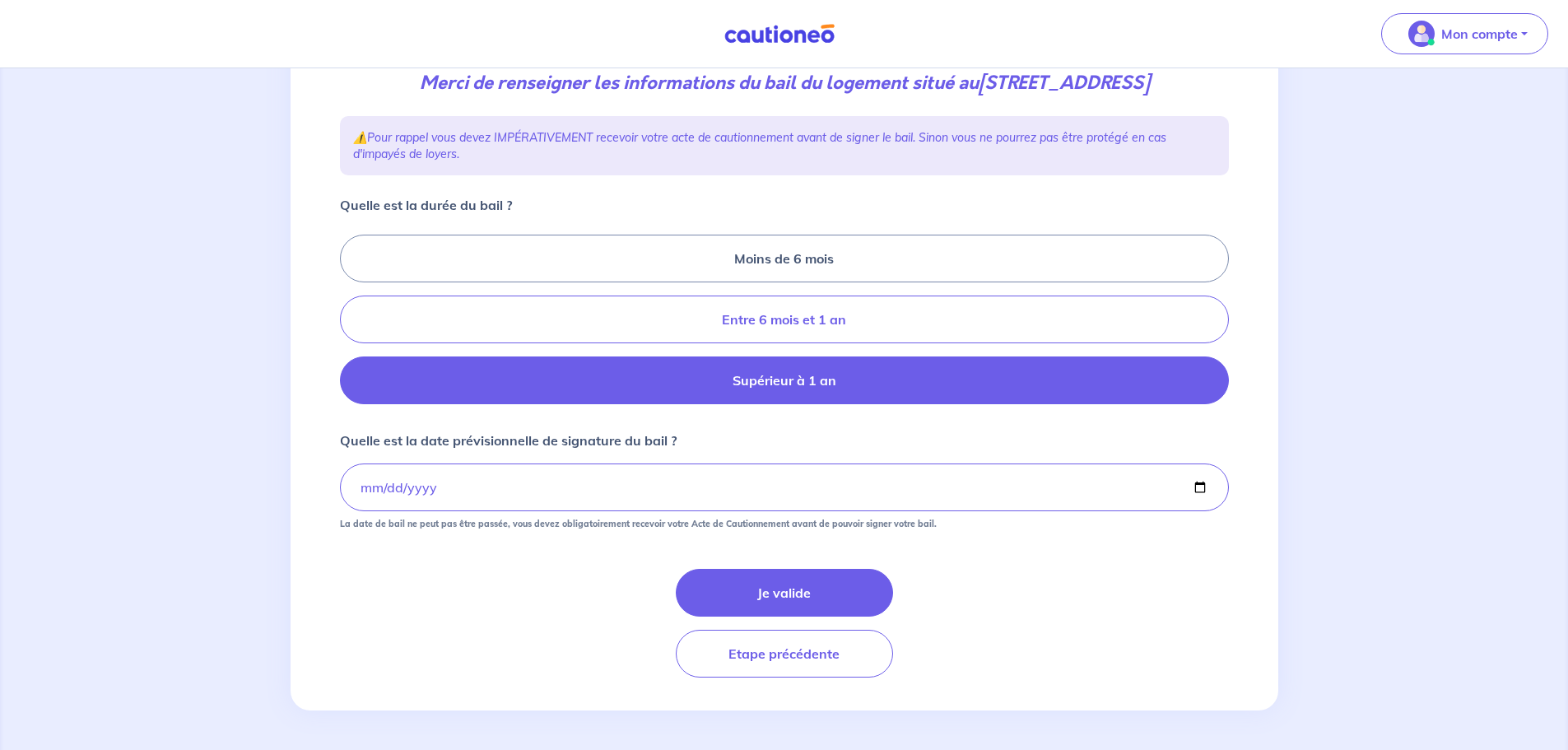
click at [754, 308] on label "Entre 6 mois et 1 an" at bounding box center [784, 319] width 889 height 48
click at [350, 315] on input "Entre 6 mois et 1 an" at bounding box center [345, 320] width 11 height 11
radio input "true"
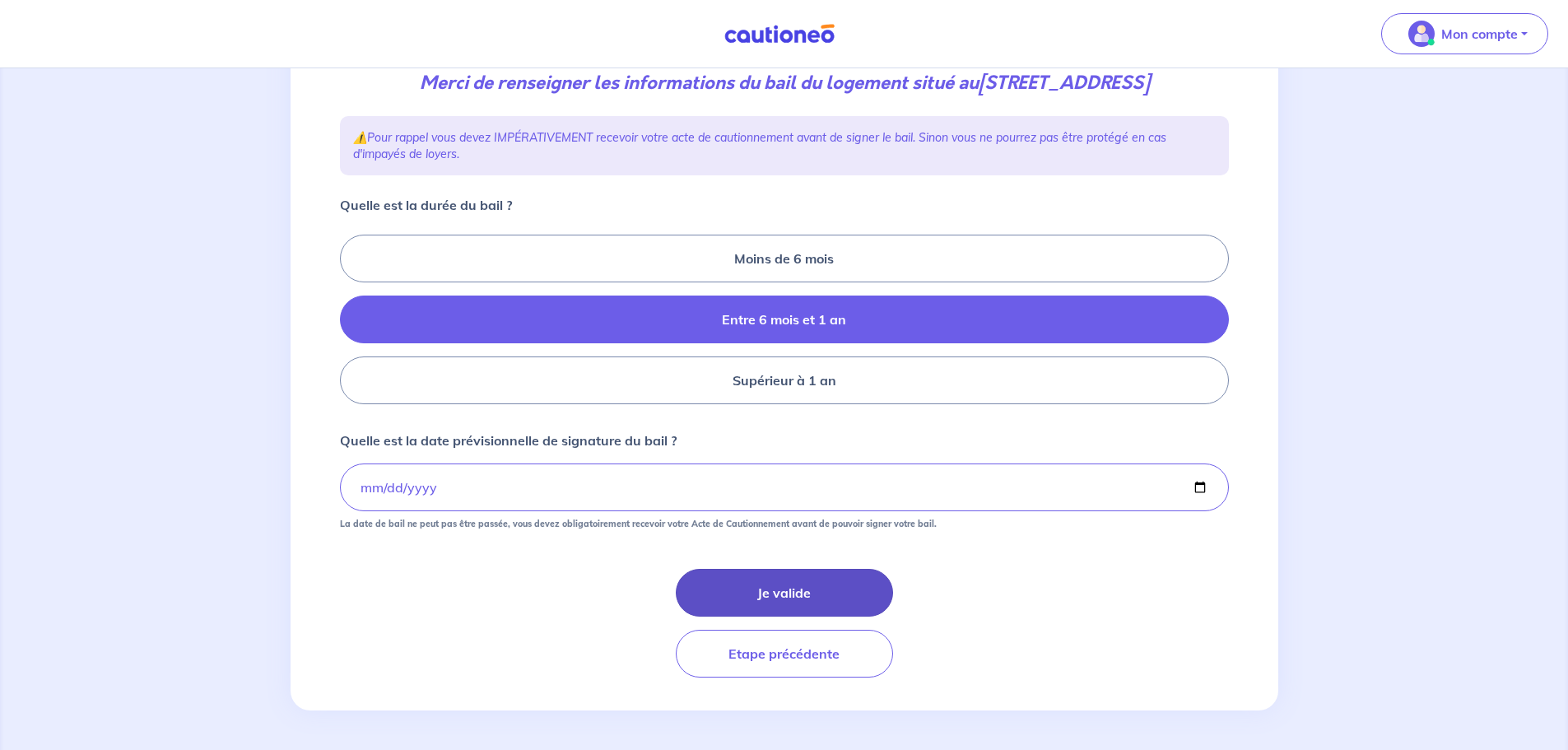
click at [808, 579] on button "Je valide" at bounding box center [784, 592] width 217 height 48
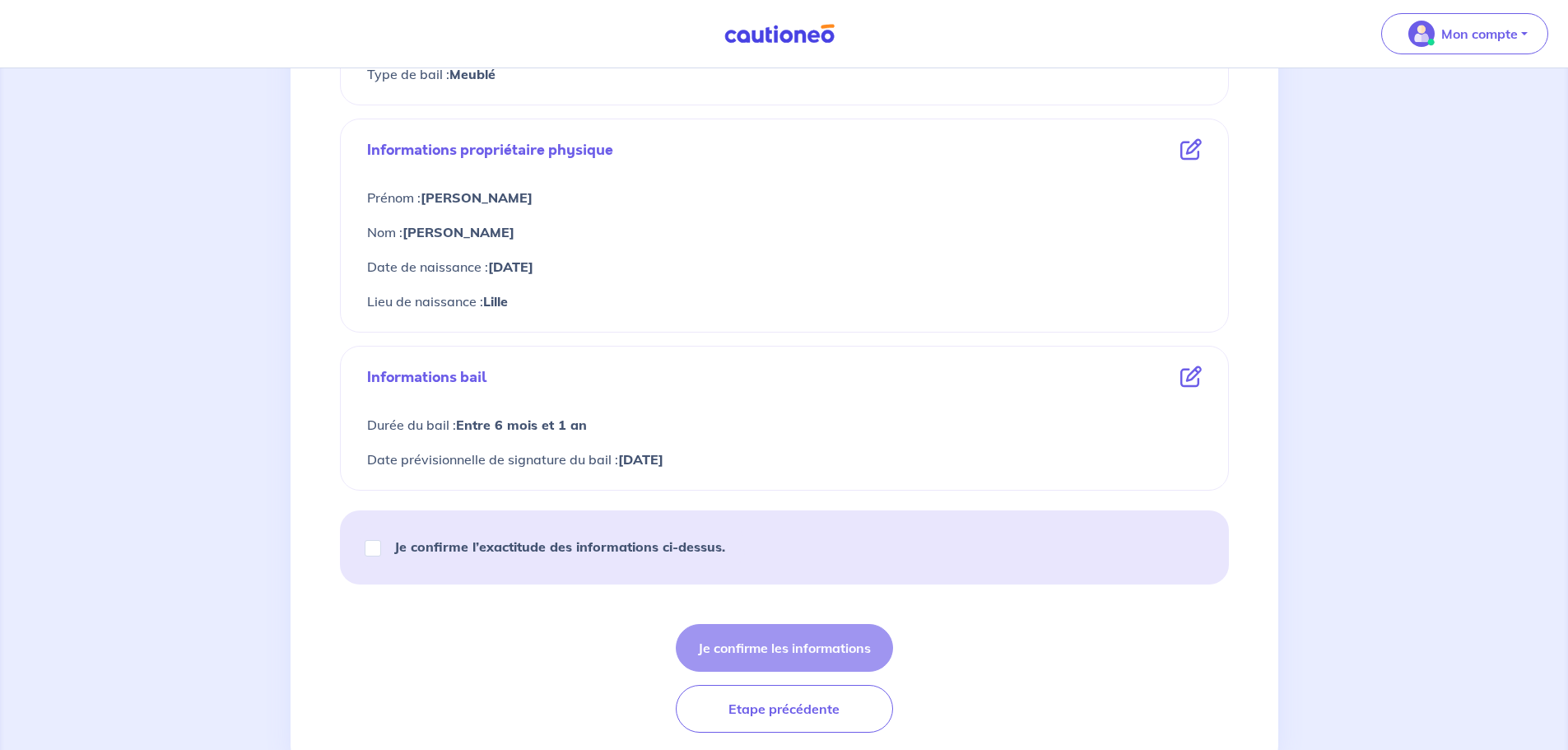
scroll to position [576, 0]
click at [413, 546] on strong "Je confirme l’exactitude des informations ci-dessus." at bounding box center [559, 546] width 331 height 17
click at [381, 546] on input "Je confirme l’exactitude des informations ci-dessus." at bounding box center [373, 548] width 17 height 17
checkbox input "true"
click at [752, 644] on button "Je confirme les informations" at bounding box center [784, 647] width 217 height 48
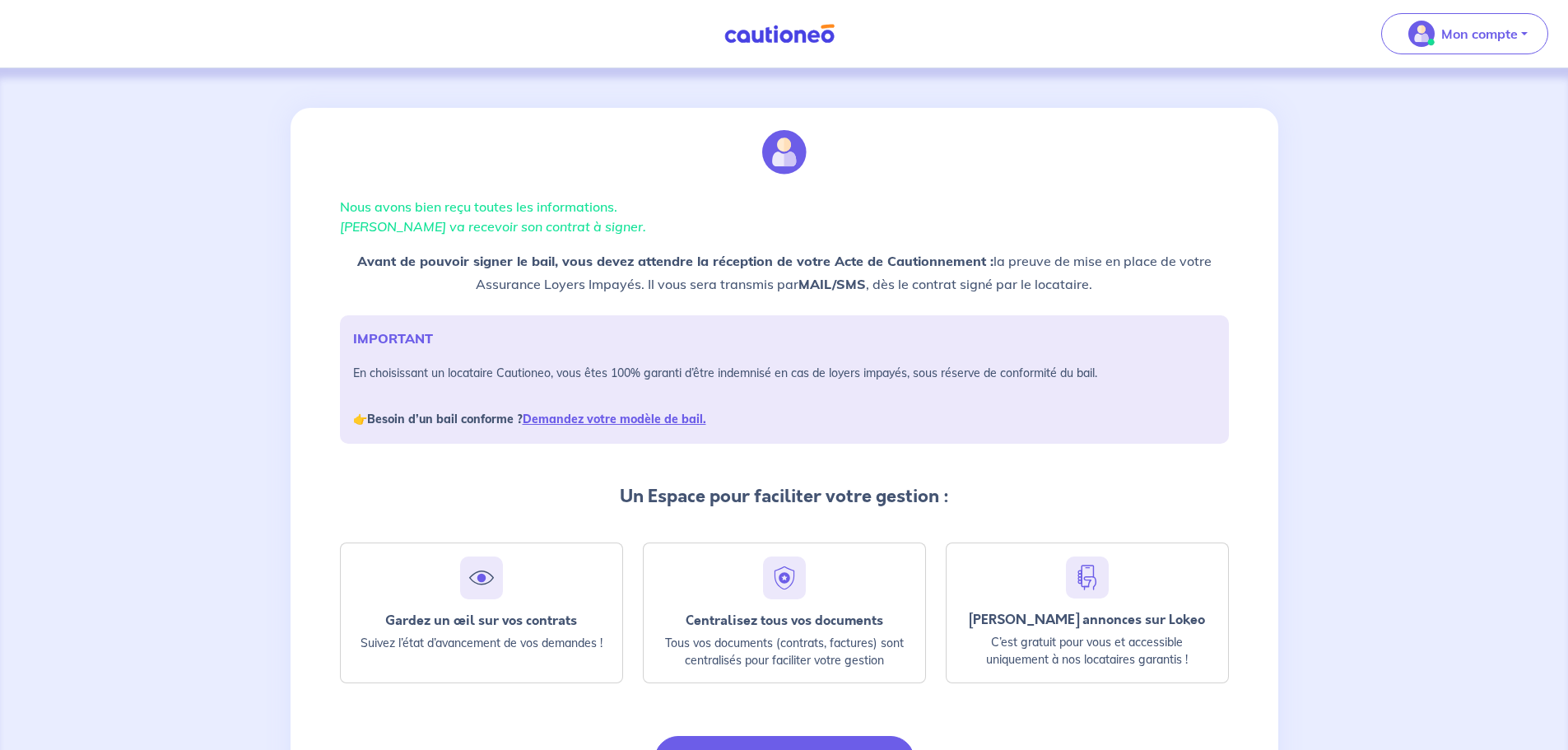
scroll to position [107, 0]
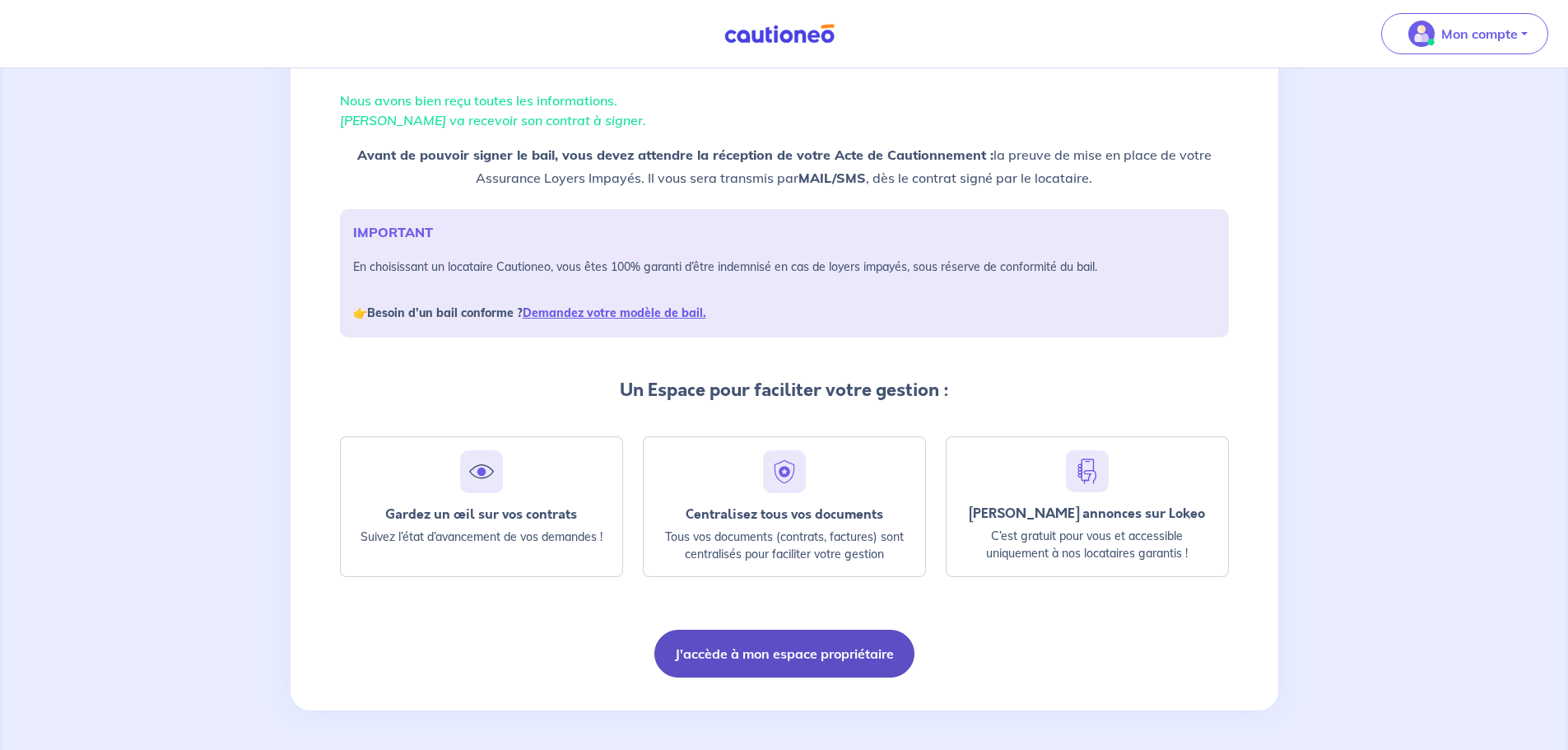
click at [826, 645] on button "J'accède à mon espace propriétaire" at bounding box center [784, 654] width 260 height 48
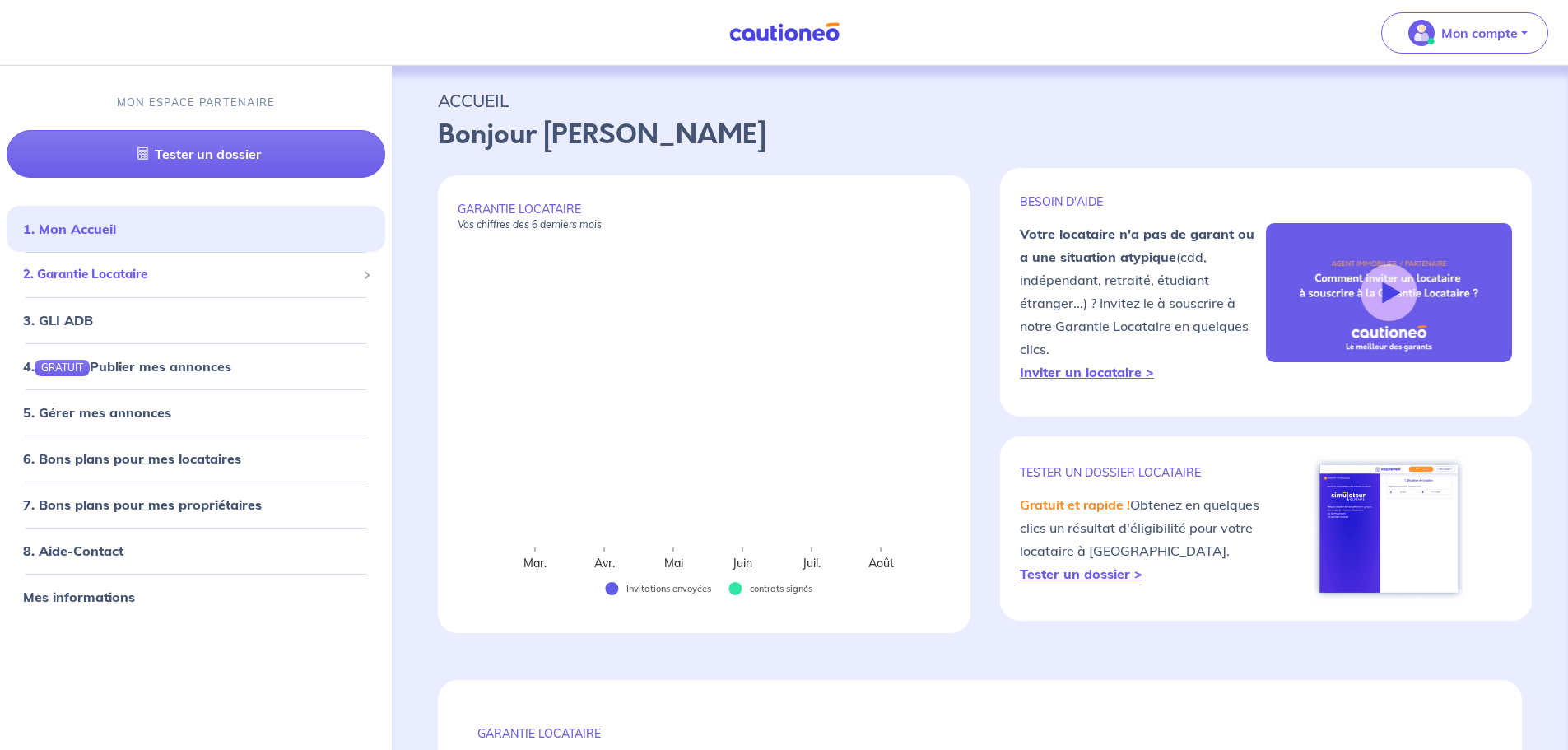
click at [241, 271] on span "2. Garantie Locataire" at bounding box center [190, 274] width 334 height 19
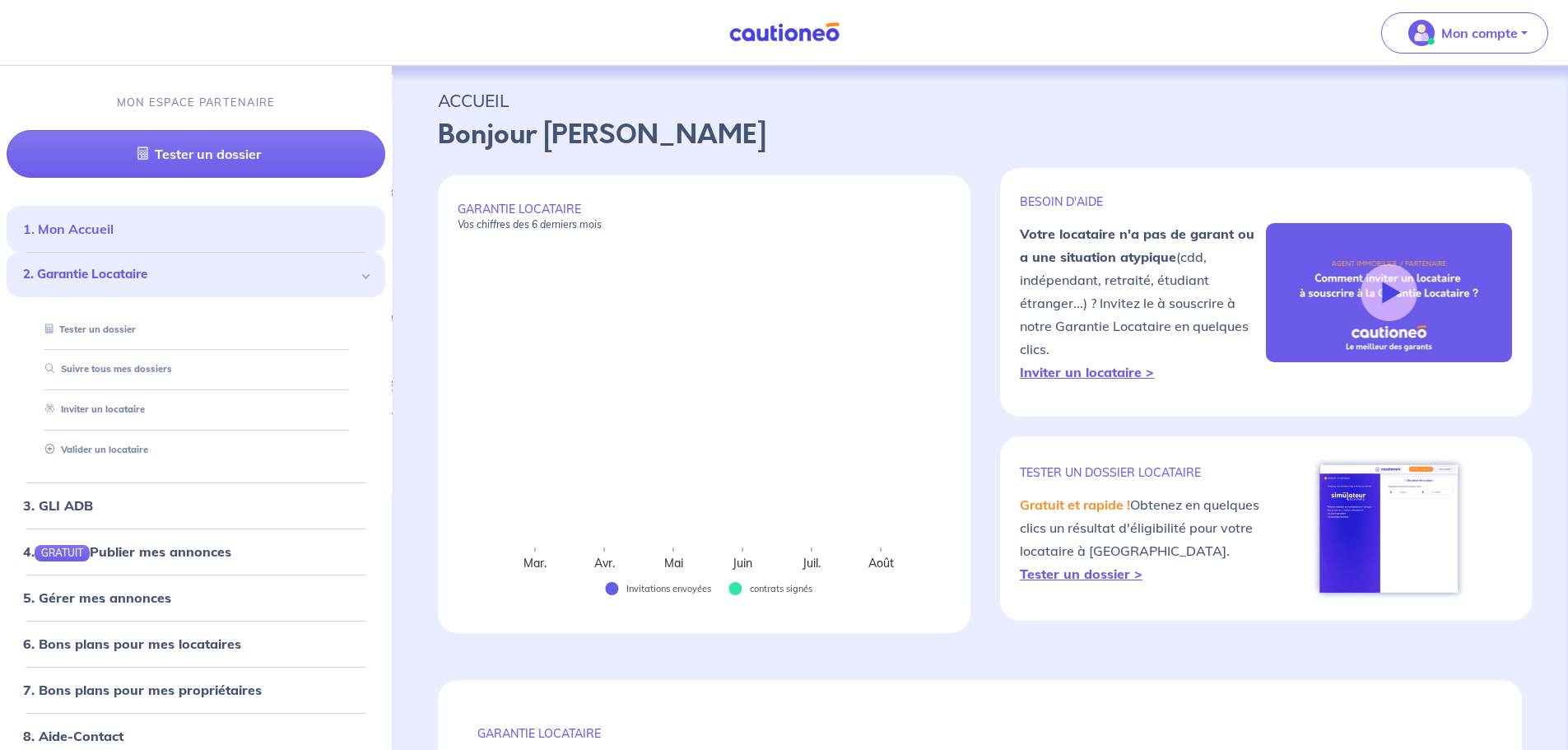
click at [113, 237] on link "1. Mon Accueil" at bounding box center [68, 229] width 91 height 17
drag, startPoint x: 450, startPoint y: 124, endPoint x: 585, endPoint y: 134, distance: 135.4
click at [585, 134] on p "Bonjour [PERSON_NAME]" at bounding box center [979, 134] width 1084 height 39
click at [660, 146] on p "Bonjour [PERSON_NAME]" at bounding box center [979, 134] width 1084 height 39
click at [127, 366] on link "Suivre tous mes dossiers" at bounding box center [104, 370] width 132 height 12
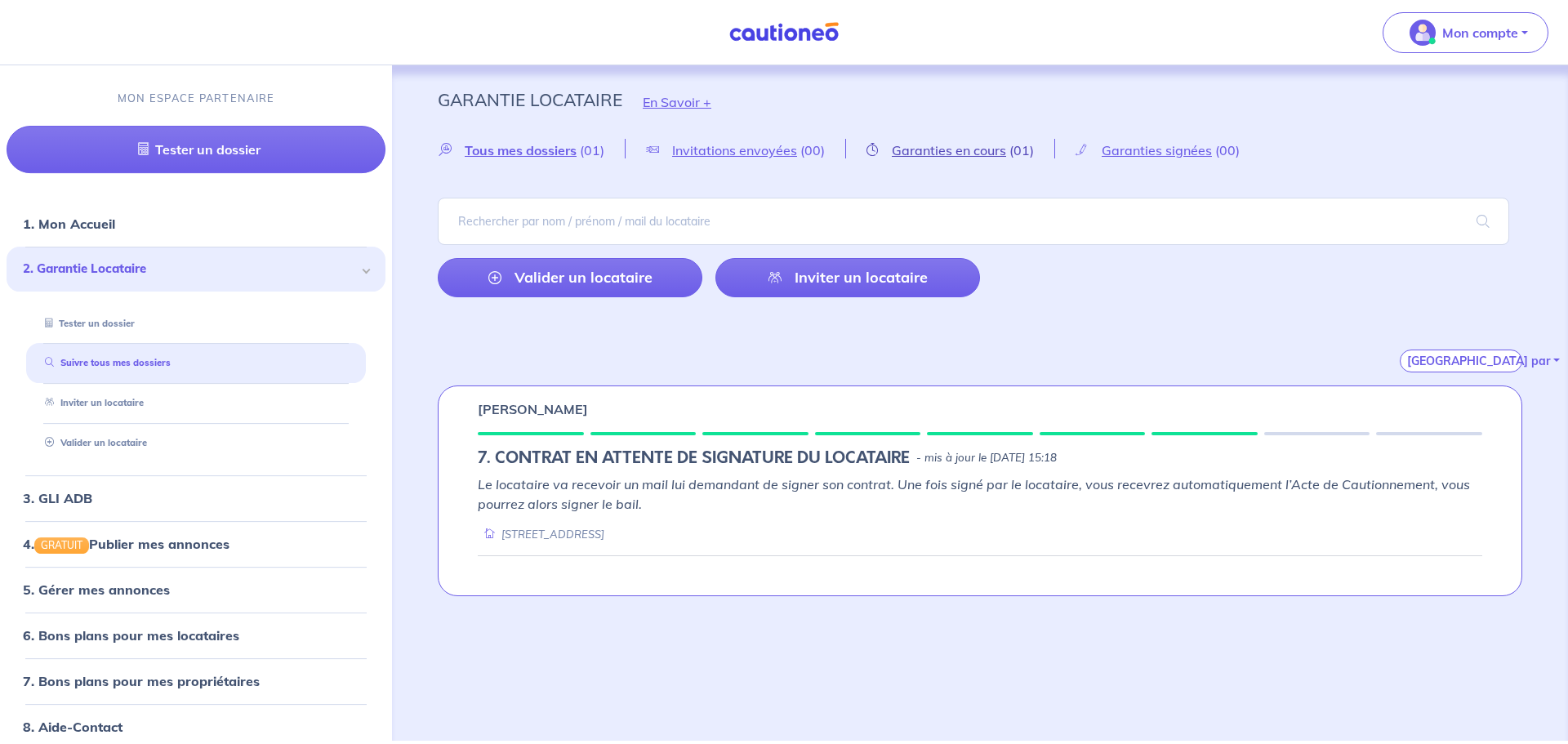
click at [955, 146] on span "Garanties en cours" at bounding box center [949, 151] width 114 height 17
click at [664, 504] on p "Le locataire va recevoir un mail lui demandant de signer son contrat. Une fois …" at bounding box center [980, 494] width 1005 height 39
click at [1182, 487] on em "Le locataire va recevoir un mail lui demandant de signer son contrat. Une fois …" at bounding box center [974, 494] width 993 height 36
drag, startPoint x: 496, startPoint y: 533, endPoint x: 527, endPoint y: 538, distance: 31.4
click at [527, 538] on div "32 Rue Beaurepaire 75010 Paris" at bounding box center [541, 534] width 127 height 16
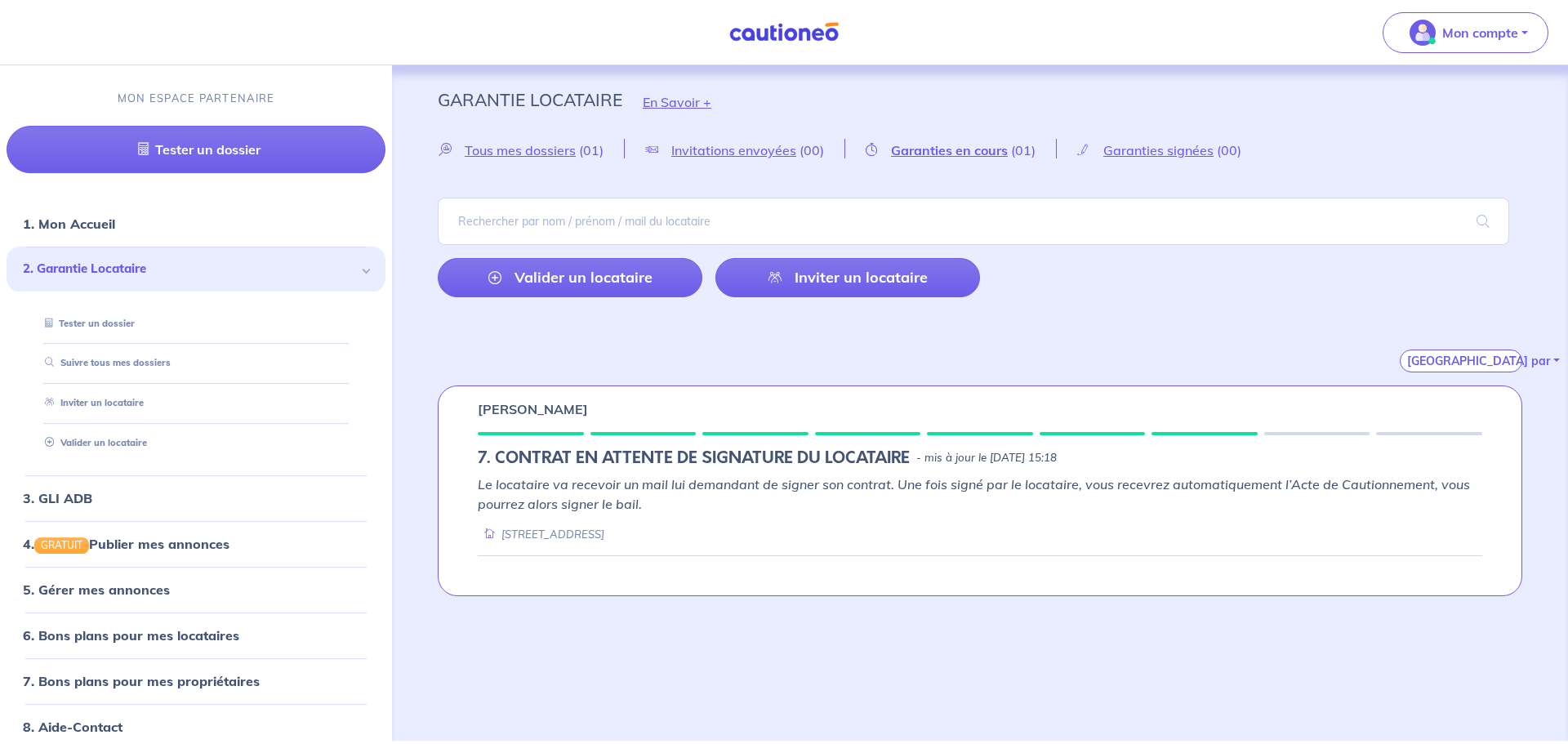
click at [528, 538] on div "32 Rue Beaurepaire 75010 Paris" at bounding box center [541, 534] width 127 height 16
click at [769, 517] on div "Le locataire va recevoir un mail lui demandant de signer son contrat. Une fois …" at bounding box center [980, 508] width 1005 height 67
click at [1462, 365] on button "[GEOGRAPHIC_DATA] par" at bounding box center [1461, 360] width 122 height 22
click at [1245, 310] on div "Trier par Du + au - récent Du - au + récent Par statut" at bounding box center [980, 341] width 1084 height 62
click at [1283, 307] on div "Tous mes dossiers (01) Invitations envoyées (00) Garanties en cours (01) Garant…" at bounding box center [980, 255] width 1164 height 234
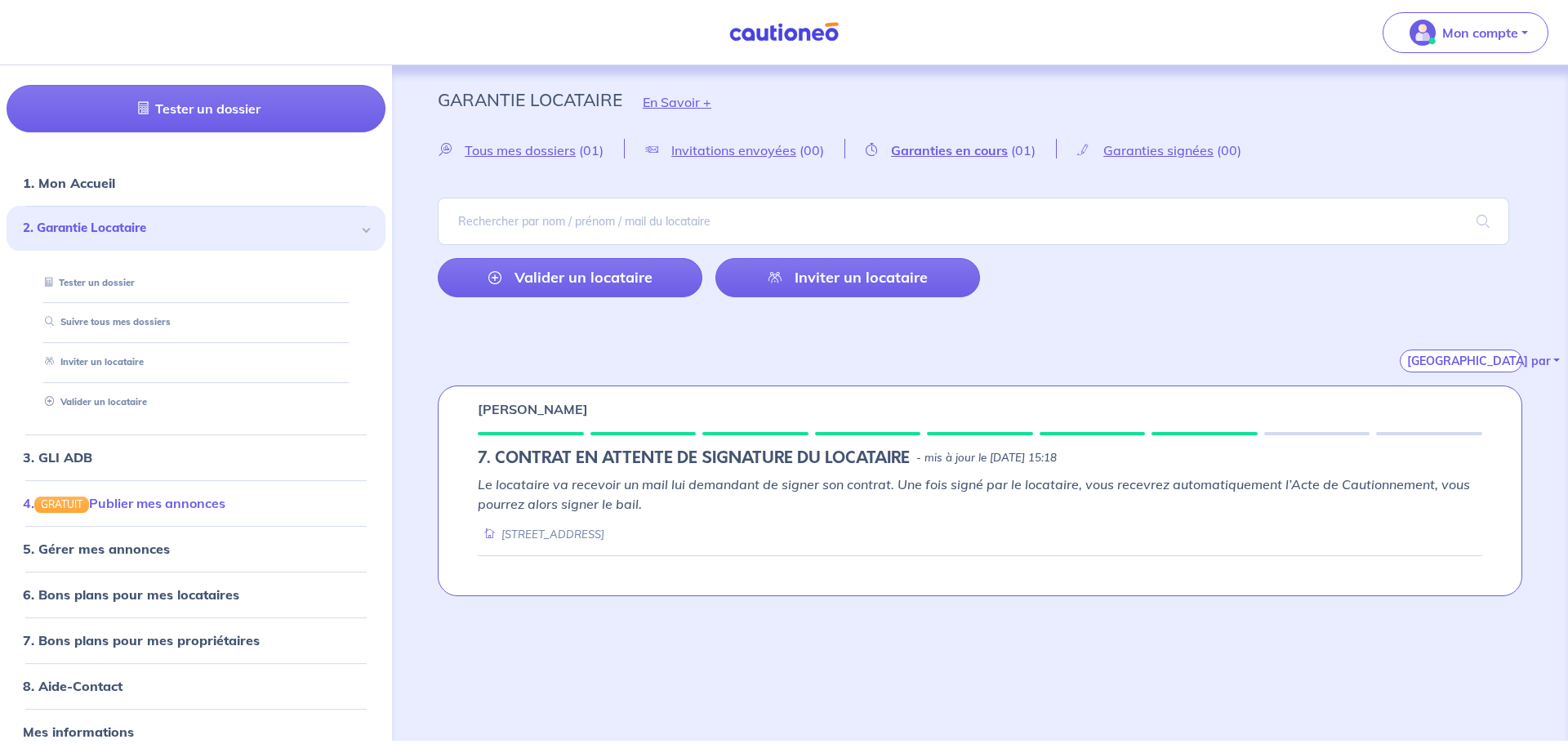
scroll to position [63, 0]
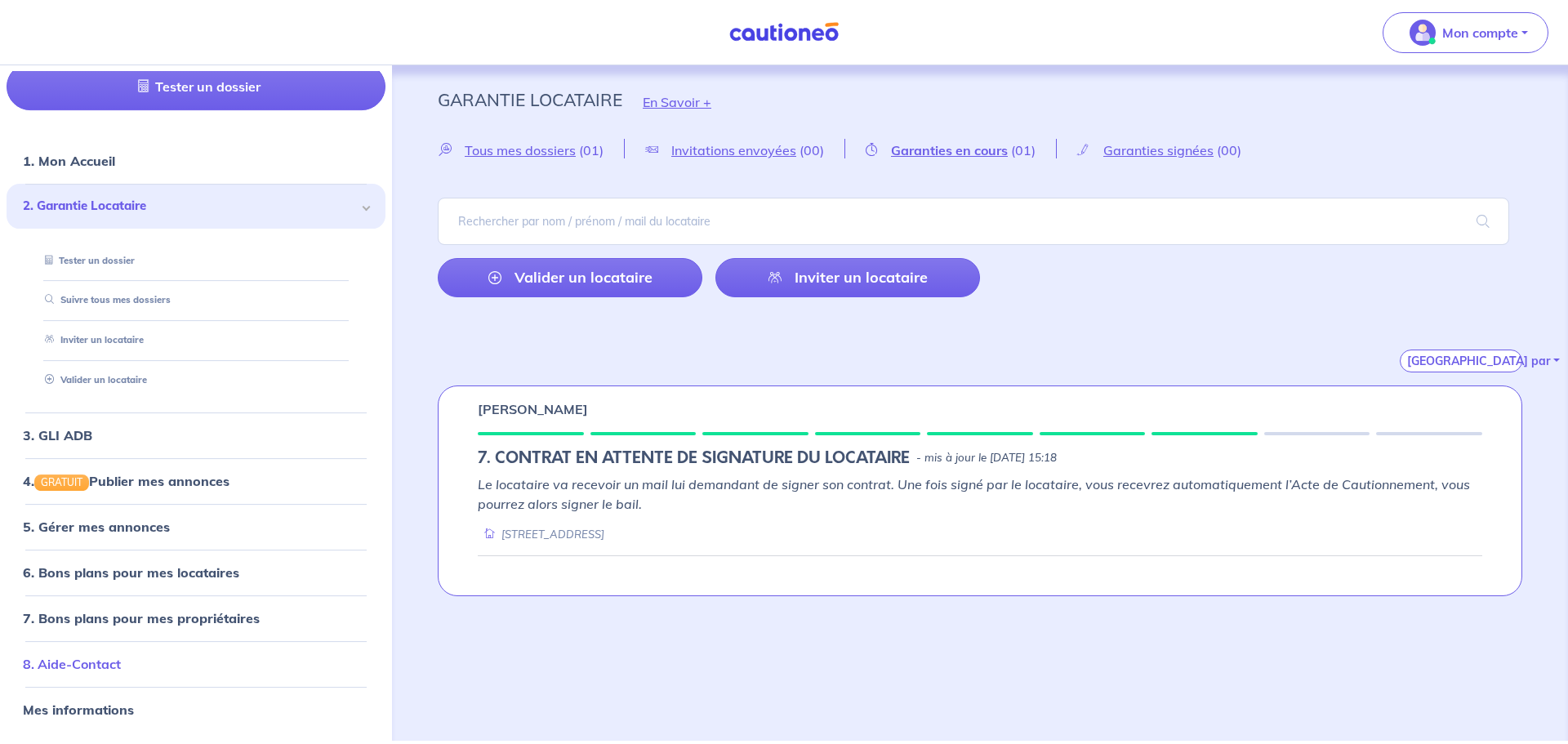
click at [121, 656] on link "8. Aide-Contact" at bounding box center [72, 664] width 98 height 17
